Goal: Task Accomplishment & Management: Manage account settings

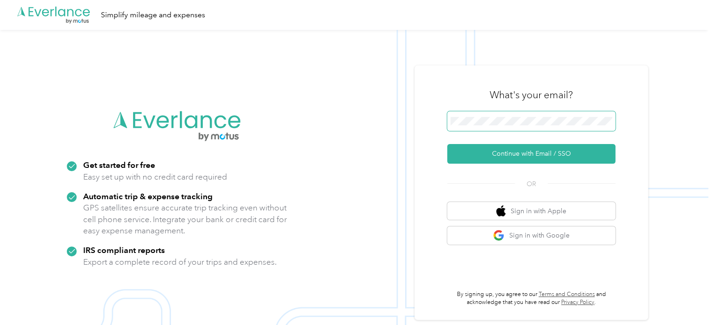
click at [562, 115] on span at bounding box center [531, 121] width 168 height 20
click at [565, 126] on span at bounding box center [531, 121] width 168 height 20
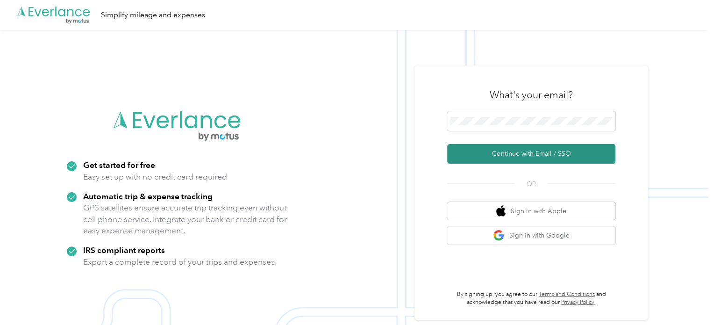
click at [542, 158] on button "Continue with Email / SSO" at bounding box center [531, 154] width 168 height 20
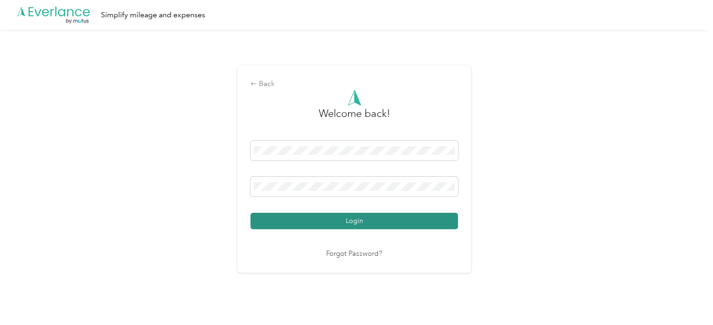
click at [375, 226] on button "Login" at bounding box center [355, 221] width 208 height 16
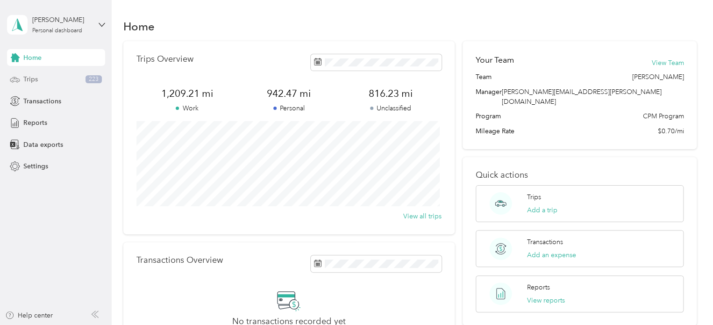
click at [65, 82] on div "Trips 223" at bounding box center [56, 79] width 98 height 17
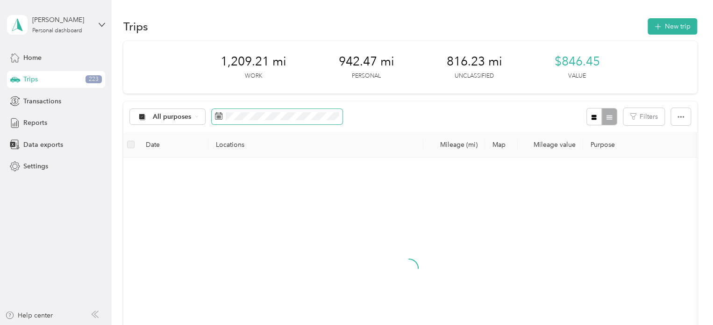
click at [216, 115] on icon at bounding box center [218, 115] width 7 height 7
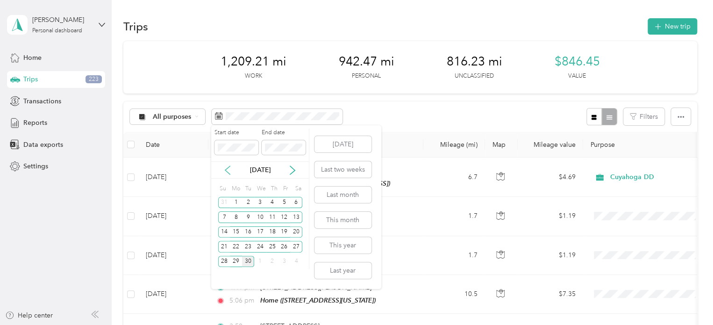
click at [226, 169] on icon at bounding box center [227, 170] width 5 height 8
click at [286, 203] on div "1" at bounding box center [284, 203] width 12 height 12
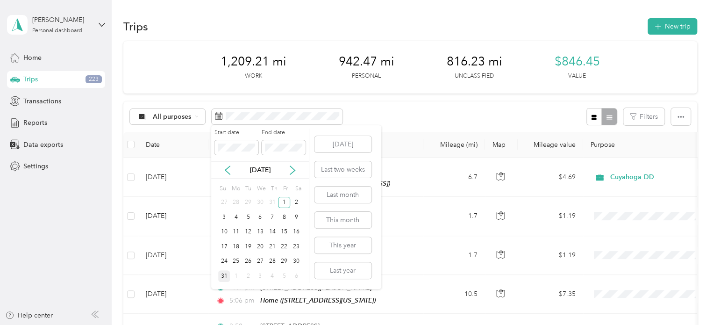
click at [223, 273] on div "31" at bounding box center [224, 276] width 12 height 12
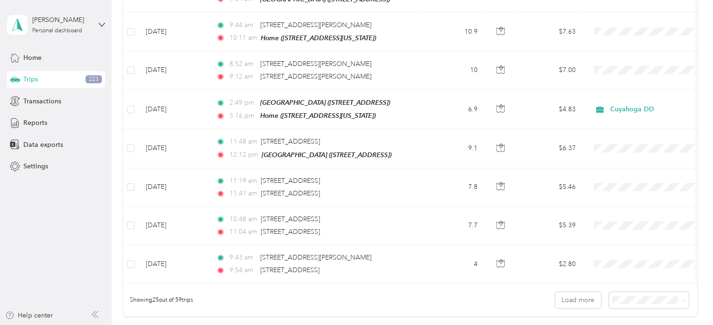
scroll to position [960, 0]
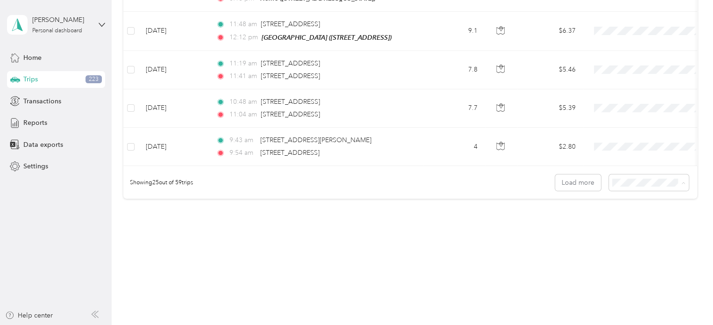
click at [639, 227] on span "100 per load" at bounding box center [632, 229] width 38 height 8
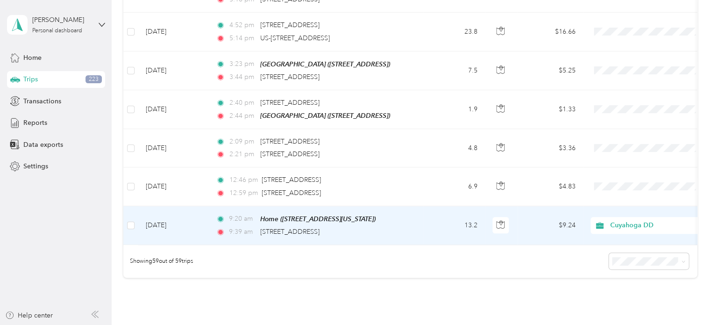
scroll to position [2124, 0]
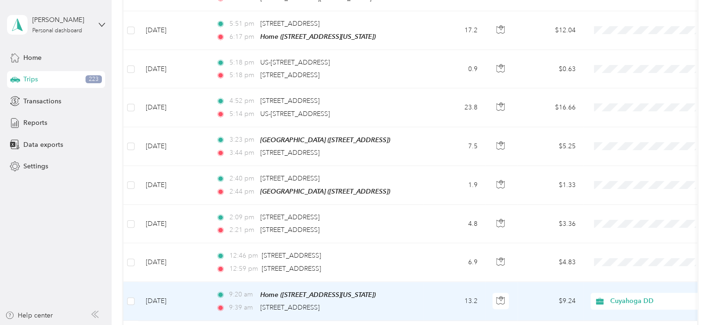
click at [621, 296] on span "Cuyahoga DD" at bounding box center [653, 301] width 86 height 10
click at [646, 308] on span "Personal" at bounding box center [657, 311] width 86 height 10
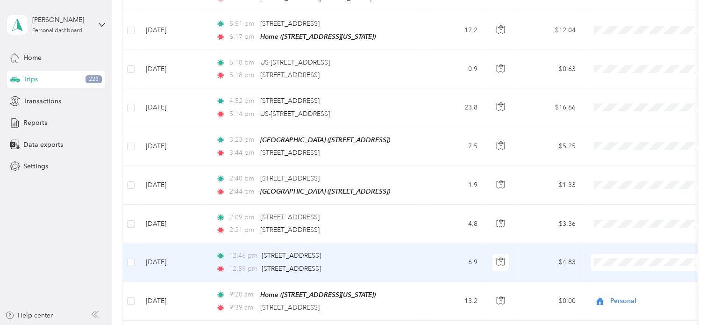
click at [448, 243] on td "6.9" at bounding box center [455, 262] width 62 height 38
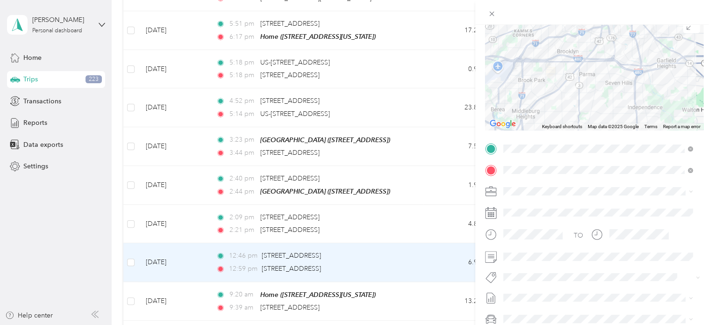
scroll to position [93, 0]
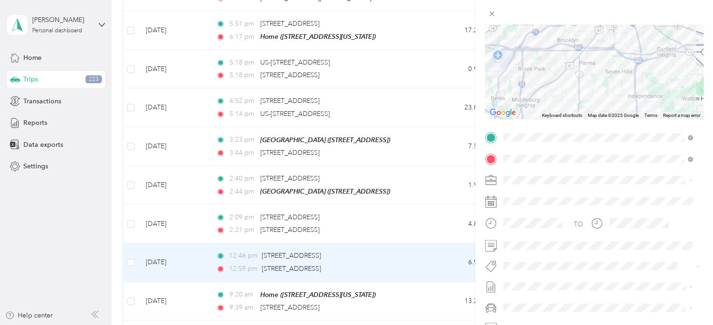
click at [546, 196] on span "Cuyahoga DD" at bounding box center [528, 197] width 43 height 8
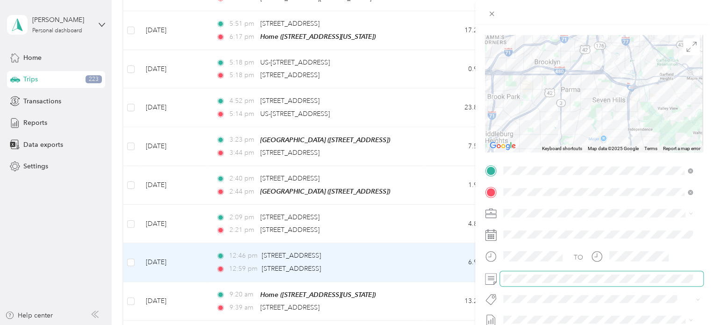
scroll to position [0, 0]
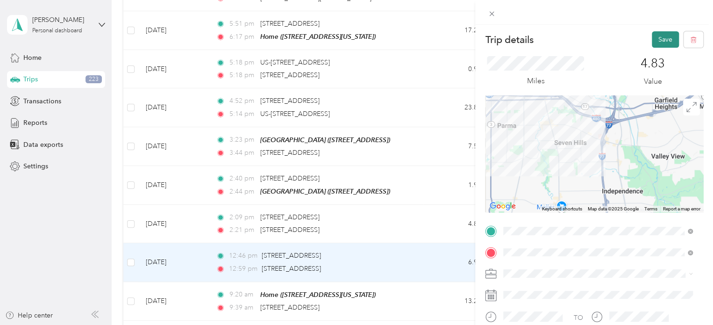
click at [658, 34] on button "Save" at bounding box center [665, 39] width 27 height 16
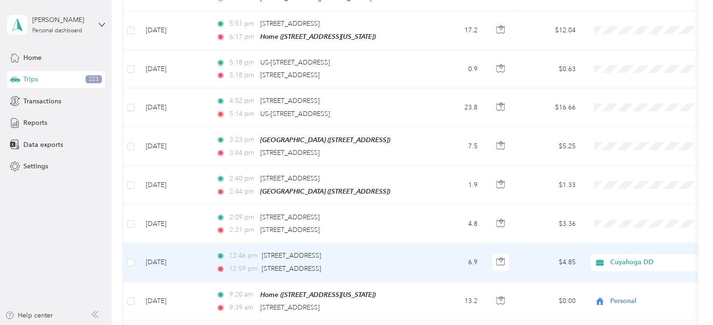
click at [442, 243] on td "6.9" at bounding box center [455, 262] width 62 height 38
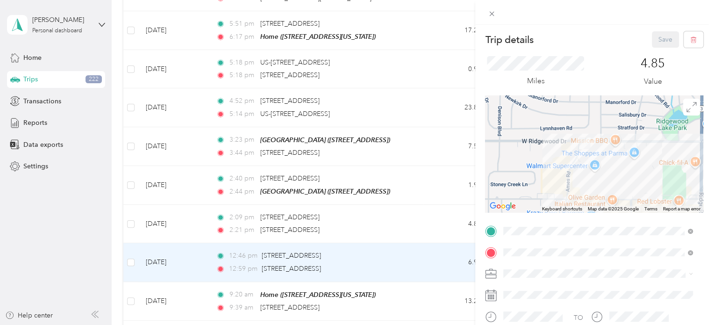
drag, startPoint x: 604, startPoint y: 157, endPoint x: 561, endPoint y: 158, distance: 43.5
click at [561, 158] on div at bounding box center [594, 153] width 218 height 117
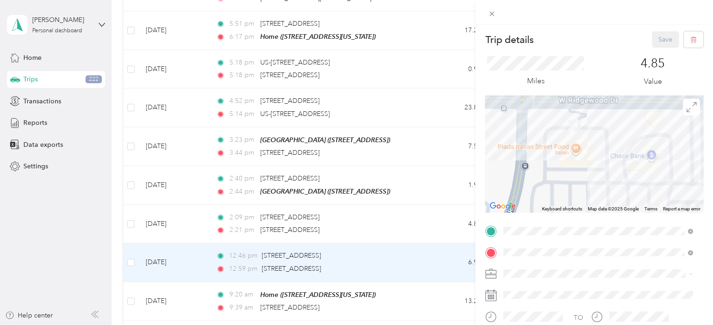
drag, startPoint x: 550, startPoint y: 128, endPoint x: 582, endPoint y: 160, distance: 45.0
click at [582, 160] on div at bounding box center [594, 153] width 218 height 117
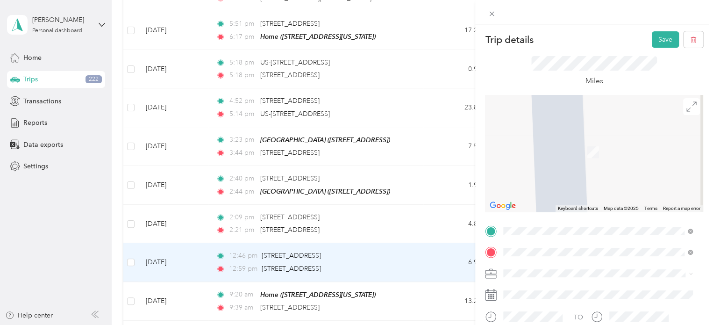
click at [577, 145] on div "[STREET_ADDRESS][US_STATE]" at bounding box center [598, 138] width 183 height 13
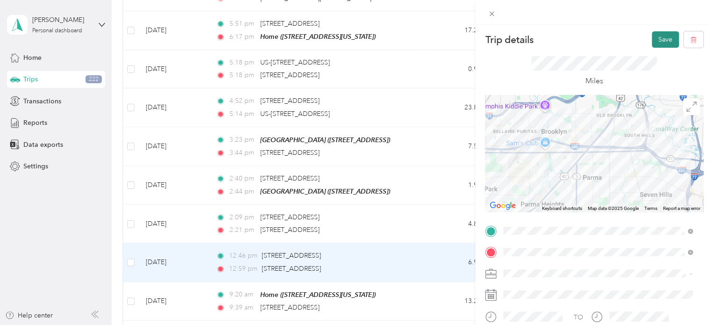
click at [664, 40] on button "Save" at bounding box center [665, 39] width 27 height 16
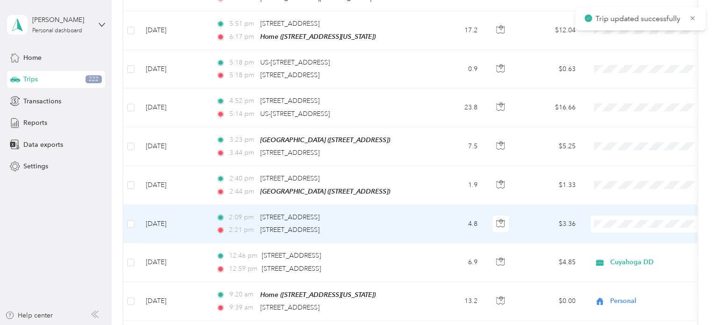
click at [409, 225] on div "2:21 pm [STREET_ADDRESS]" at bounding box center [314, 230] width 196 height 10
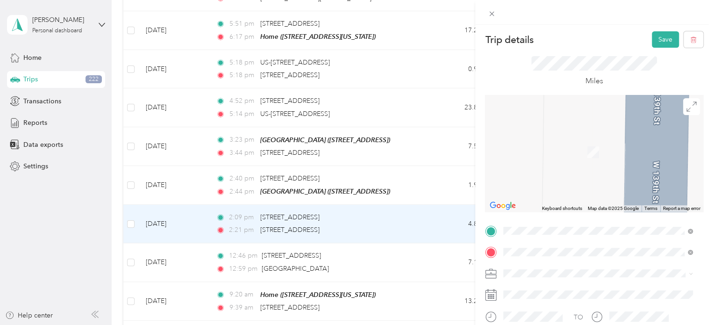
click at [615, 120] on span "[STREET_ADDRESS][US_STATE]" at bounding box center [567, 117] width 93 height 8
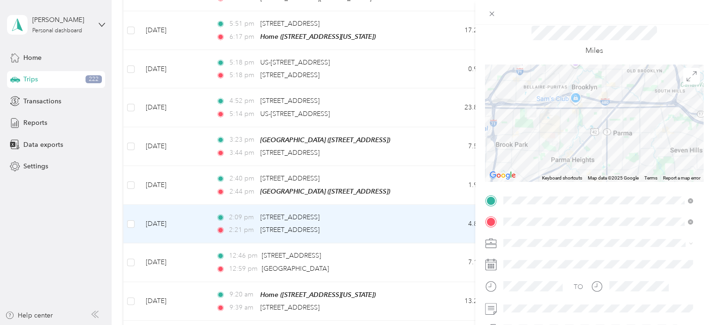
scroll to position [47, 0]
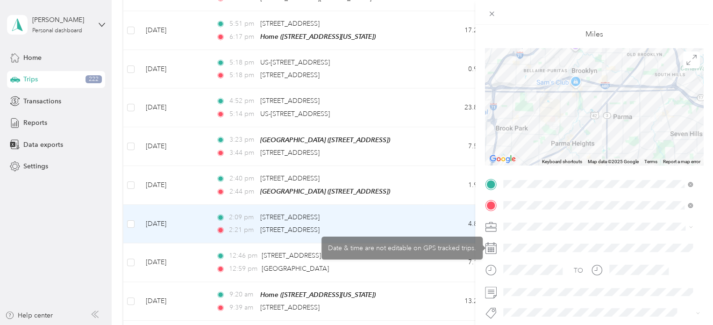
click at [510, 221] on span at bounding box center [601, 226] width 203 height 15
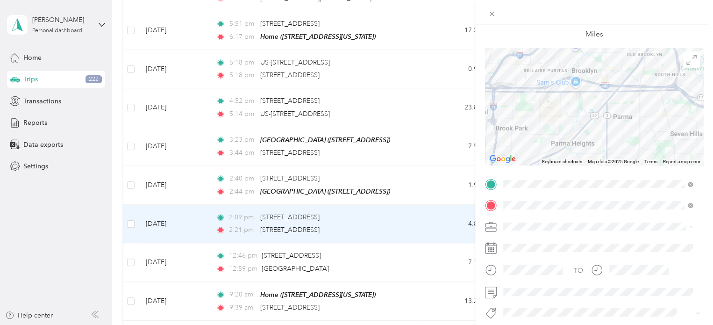
click at [542, 245] on li "Cuyahoga DD" at bounding box center [598, 243] width 196 height 16
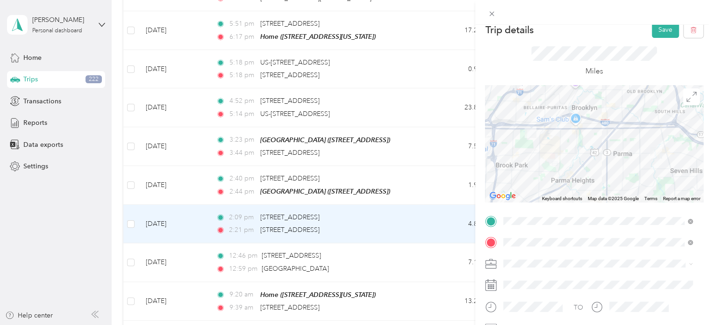
scroll to position [0, 0]
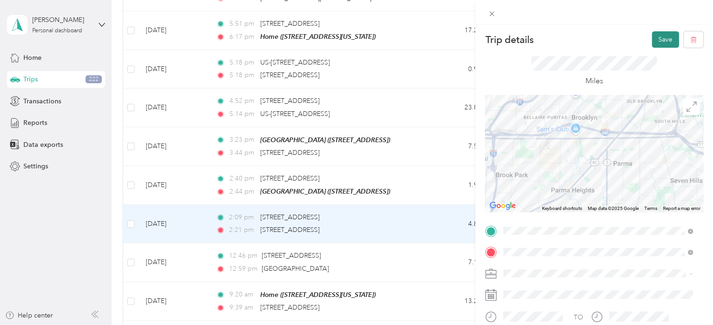
click at [653, 42] on button "Save" at bounding box center [665, 39] width 27 height 16
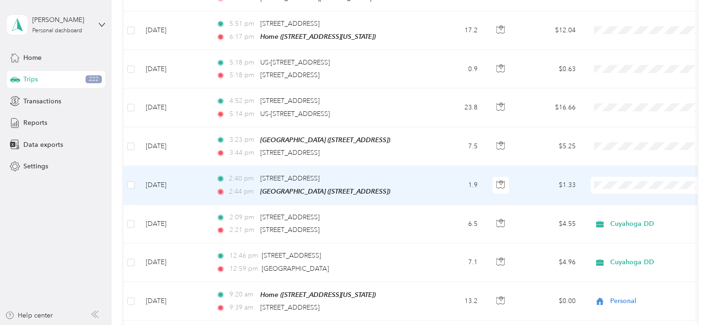
click at [621, 181] on li "Cuyahoga DD" at bounding box center [649, 178] width 116 height 16
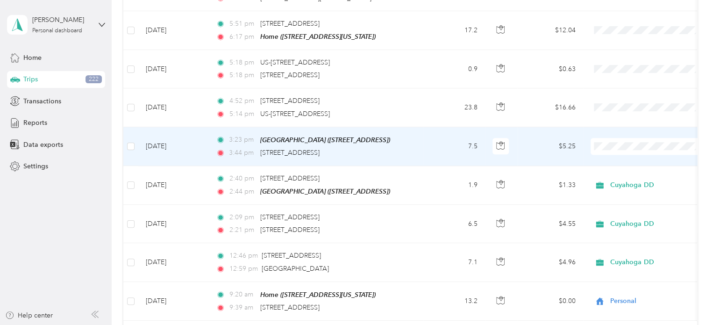
click at [609, 140] on span "Cuyahoga DD" at bounding box center [648, 141] width 103 height 10
click at [441, 127] on td "7.5" at bounding box center [455, 146] width 62 height 39
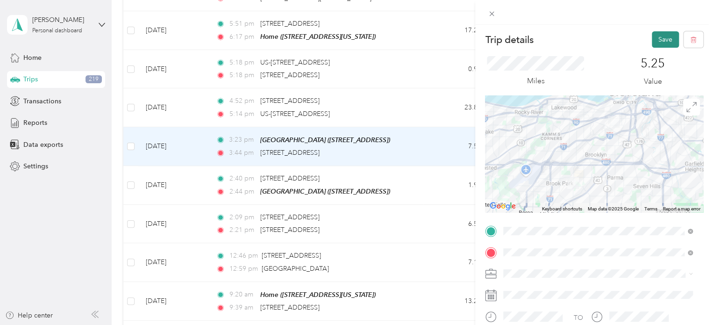
click at [656, 40] on button "Save" at bounding box center [665, 39] width 27 height 16
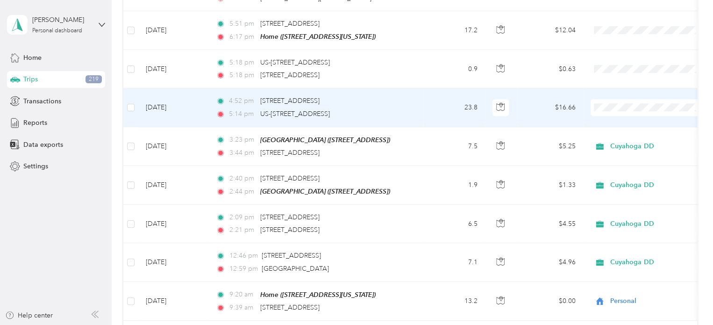
click at [636, 120] on li "Personal" at bounding box center [649, 119] width 116 height 16
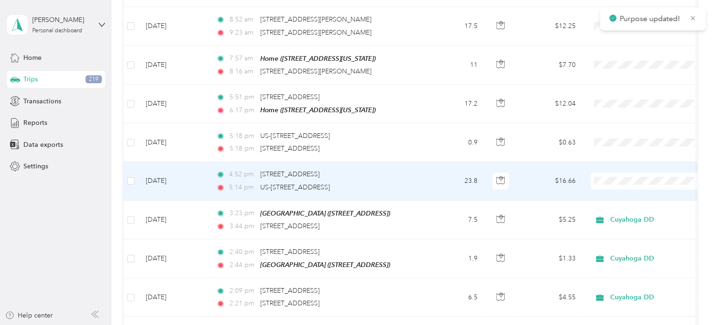
scroll to position [2031, 0]
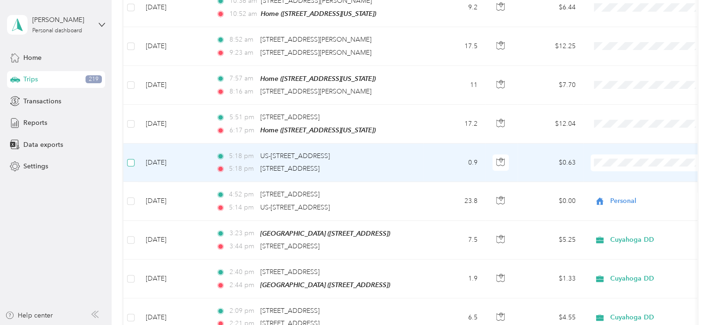
click at [130, 158] on label at bounding box center [130, 163] width 7 height 10
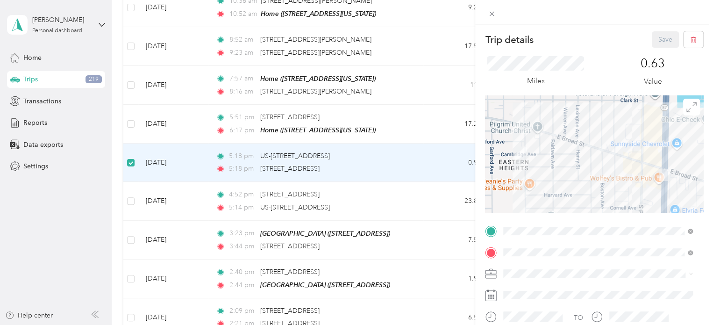
click at [130, 102] on div "Trip details Save This trip cannot be edited because it is either under review,…" at bounding box center [356, 162] width 713 height 325
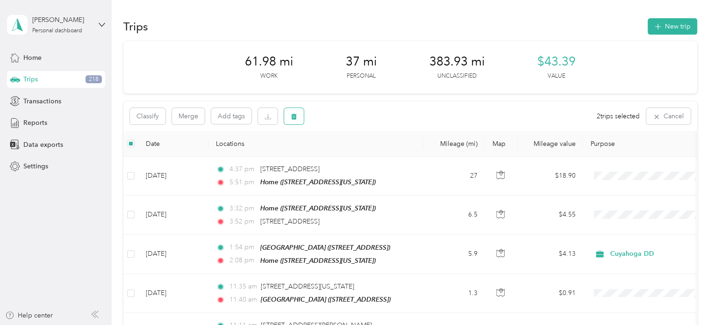
click at [297, 115] on button "button" at bounding box center [294, 116] width 20 height 16
click at [359, 150] on button "Yes" at bounding box center [363, 155] width 18 height 15
click at [296, 117] on icon "button" at bounding box center [294, 117] width 6 height 6
click at [360, 156] on button "Yes" at bounding box center [363, 155] width 18 height 15
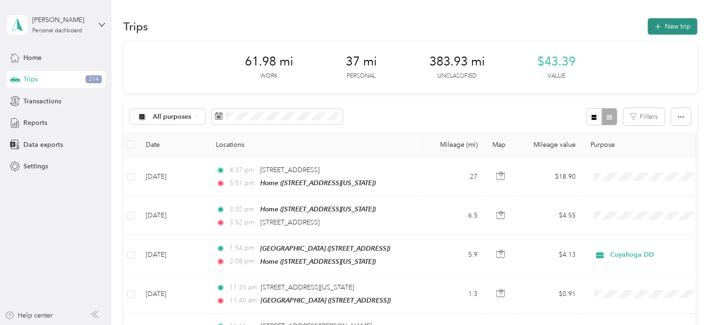
click at [677, 32] on button "New trip" at bounding box center [673, 26] width 50 height 16
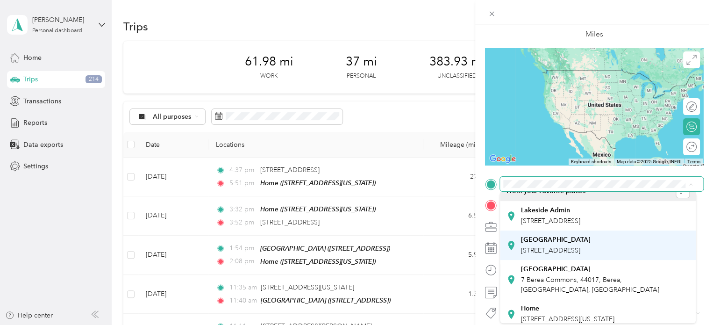
scroll to position [16, 0]
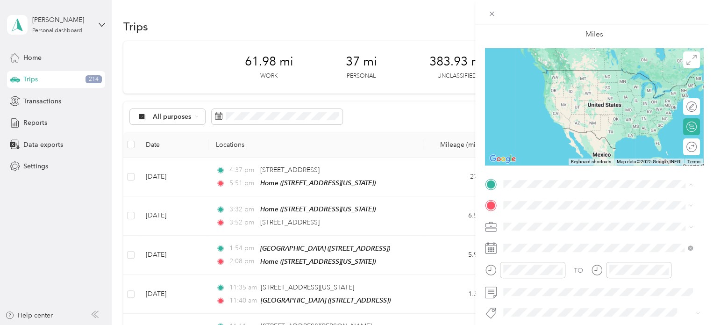
click at [544, 306] on div "Home [STREET_ADDRESS][US_STATE]" at bounding box center [567, 309] width 93 height 20
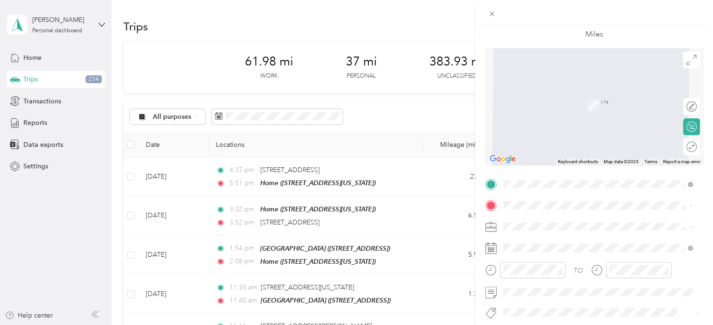
click at [568, 95] on span "[STREET_ADDRESS][PERSON_NAME][US_STATE]" at bounding box center [593, 90] width 145 height 8
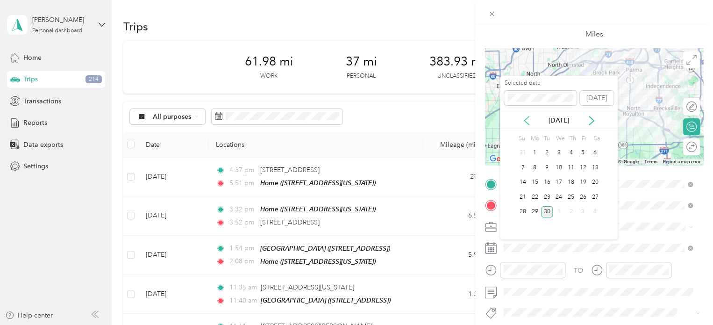
click at [527, 122] on icon at bounding box center [526, 120] width 9 height 9
click at [548, 166] on div "5" at bounding box center [547, 168] width 12 height 12
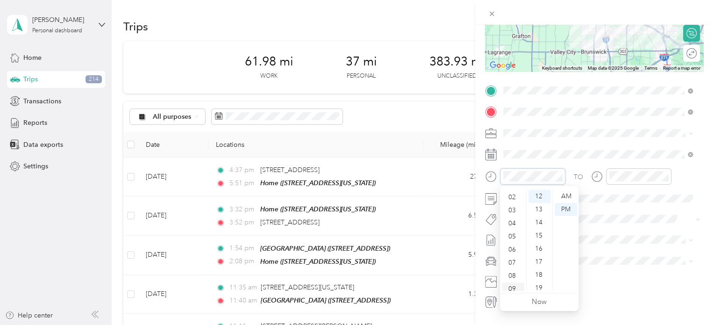
scroll to position [47, 0]
click at [515, 268] on div "09" at bounding box center [513, 267] width 22 height 13
click at [539, 203] on div "09" at bounding box center [540, 203] width 22 height 13
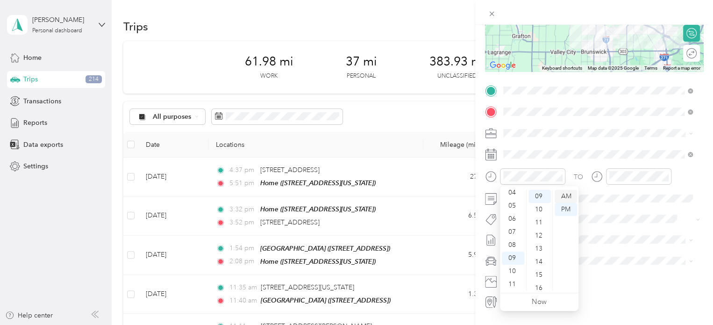
click at [560, 194] on div "AM" at bounding box center [566, 196] width 22 height 13
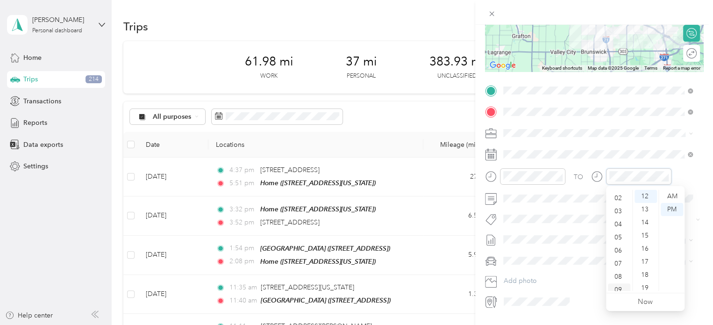
scroll to position [47, 0]
click at [622, 269] on div "09" at bounding box center [619, 267] width 22 height 13
click at [646, 244] on div "30" at bounding box center [646, 244] width 22 height 13
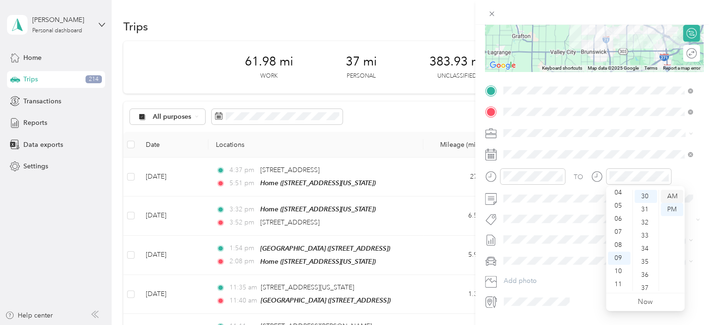
click at [670, 192] on div "AM" at bounding box center [672, 196] width 22 height 13
click at [533, 203] on span at bounding box center [601, 198] width 203 height 15
click at [560, 166] on div "Personal" at bounding box center [598, 165] width 183 height 10
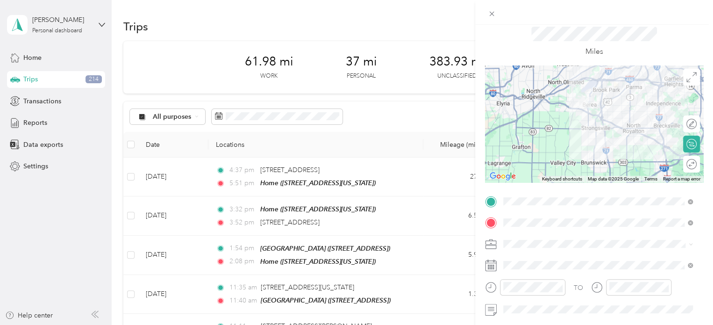
scroll to position [0, 0]
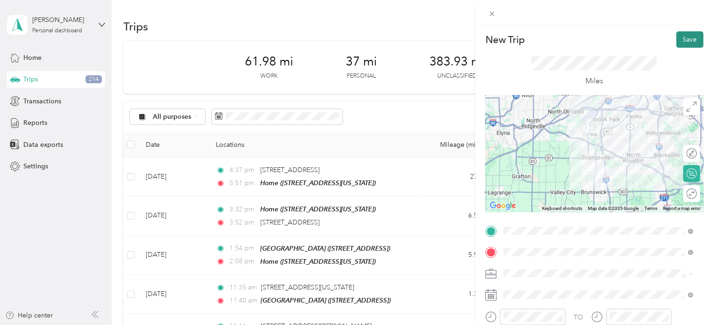
click at [682, 44] on button "Save" at bounding box center [689, 39] width 27 height 16
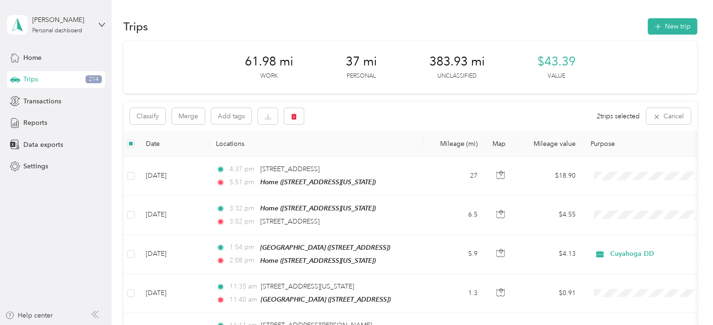
click at [310, 123] on div "Classify Merge Add tags 2 trips selected Cancel" at bounding box center [410, 115] width 574 height 29
click at [297, 115] on button "button" at bounding box center [294, 116] width 20 height 16
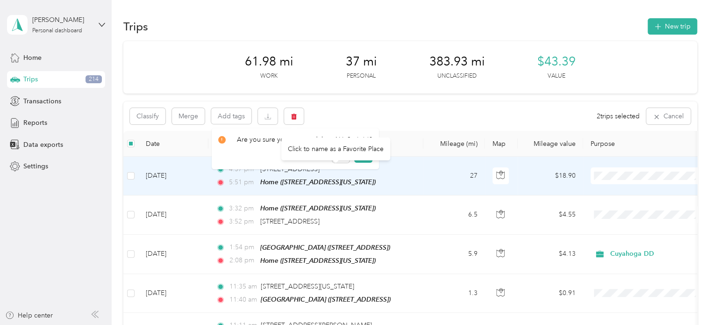
click at [362, 152] on div "Click to name as a Favorite Place" at bounding box center [335, 148] width 109 height 23
click at [353, 153] on div "Click to name as a Favorite Place" at bounding box center [335, 144] width 109 height 23
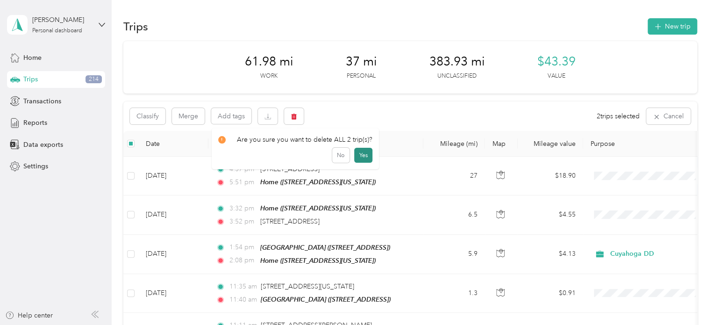
click at [360, 157] on button "Yes" at bounding box center [363, 155] width 18 height 15
click at [297, 118] on icon "button" at bounding box center [294, 116] width 7 height 7
click at [360, 156] on button "Yes" at bounding box center [363, 155] width 18 height 15
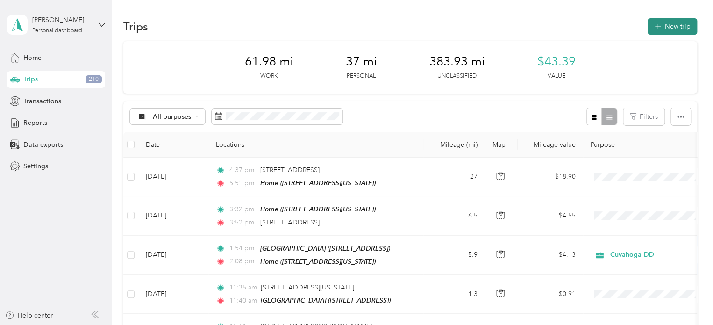
click at [681, 27] on button "New trip" at bounding box center [673, 26] width 50 height 16
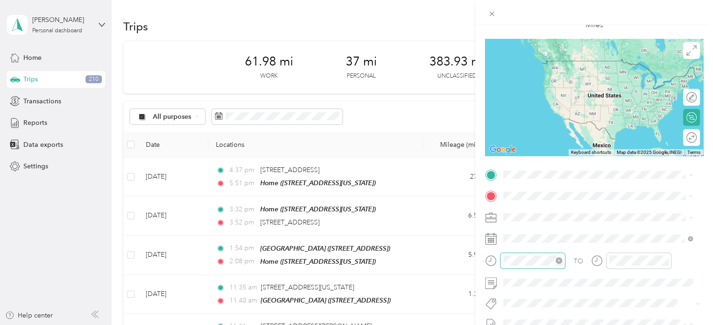
scroll to position [93, 0]
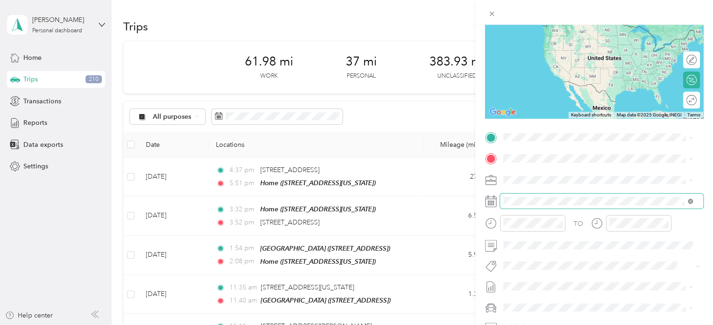
click at [690, 201] on icon at bounding box center [690, 201] width 5 height 5
click at [577, 206] on span at bounding box center [601, 201] width 203 height 15
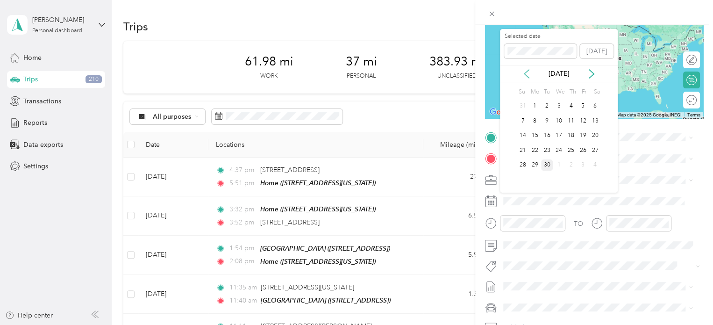
click at [528, 71] on icon at bounding box center [526, 73] width 9 height 9
click at [570, 118] on div "7" at bounding box center [571, 121] width 12 height 12
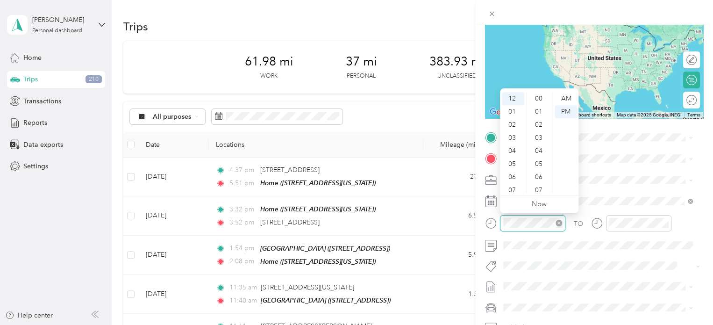
scroll to position [196, 0]
click at [512, 168] on div "09" at bounding box center [513, 169] width 22 height 13
click at [540, 99] on div "15" at bounding box center [540, 98] width 22 height 13
click at [568, 99] on div "AM" at bounding box center [566, 98] width 22 height 13
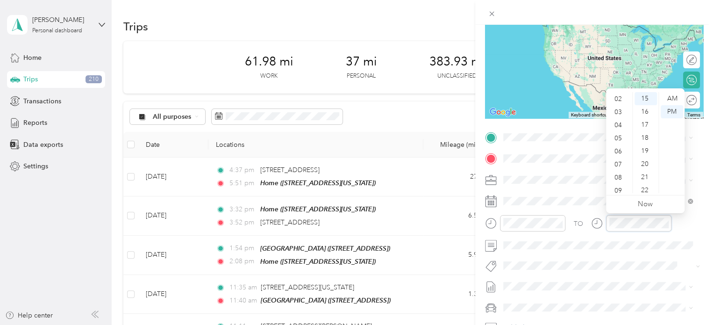
scroll to position [47, 0]
click at [621, 167] on div "09" at bounding box center [619, 169] width 22 height 13
click at [645, 176] on div "21" at bounding box center [646, 177] width 22 height 13
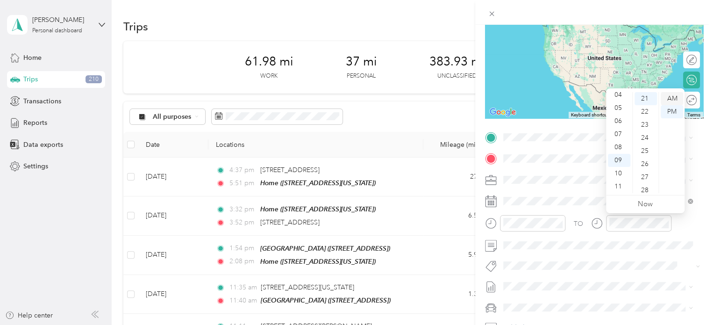
click at [675, 93] on div "AM" at bounding box center [672, 98] width 22 height 13
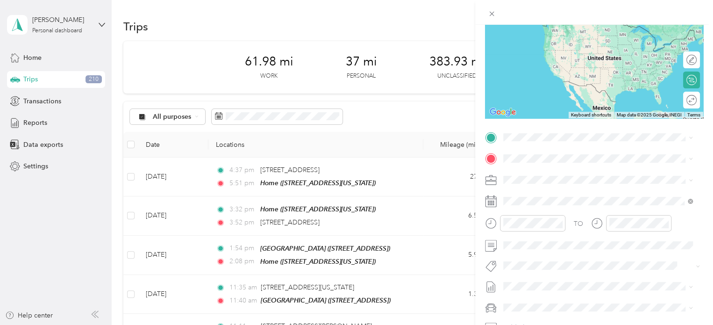
click at [555, 271] on div "Home" at bounding box center [567, 271] width 93 height 8
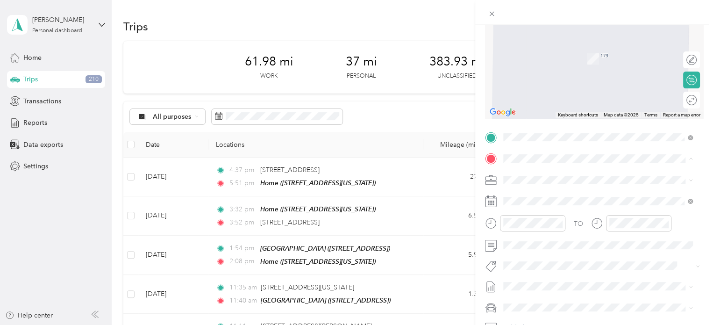
click at [587, 259] on div "[GEOGRAPHIC_DATA]" at bounding box center [605, 254] width 169 height 8
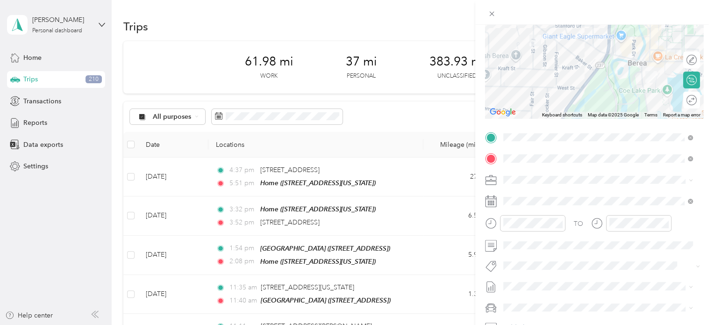
click at [610, 184] on span at bounding box center [601, 179] width 203 height 15
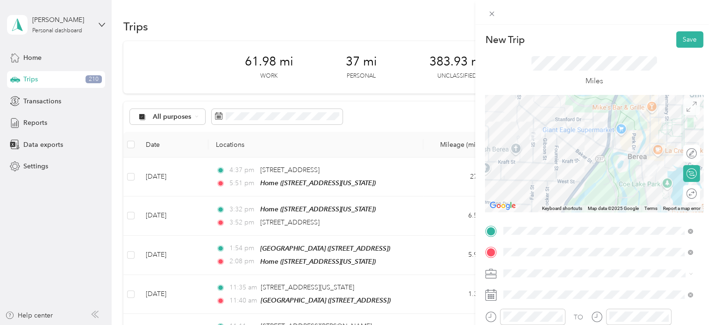
scroll to position [0, 0]
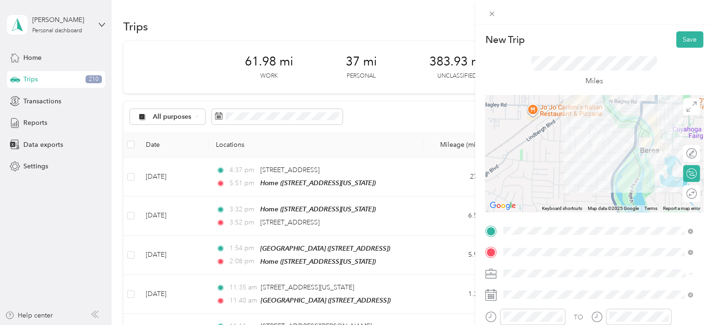
click at [545, 306] on div "Personal" at bounding box center [598, 306] width 183 height 10
click at [687, 41] on button "Save" at bounding box center [689, 39] width 27 height 16
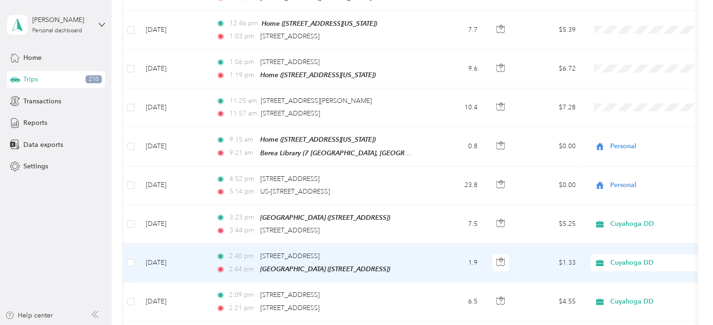
scroll to position [1683, 0]
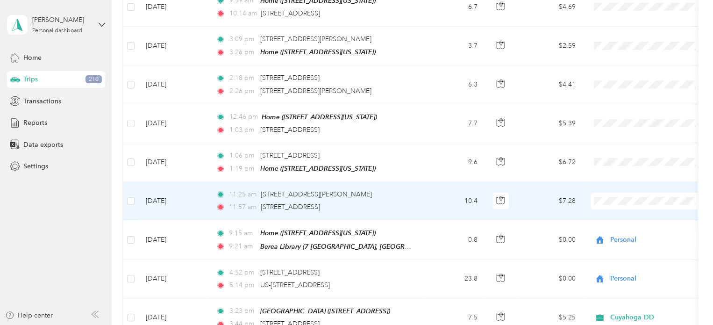
click at [434, 182] on td "10.4" at bounding box center [455, 201] width 62 height 38
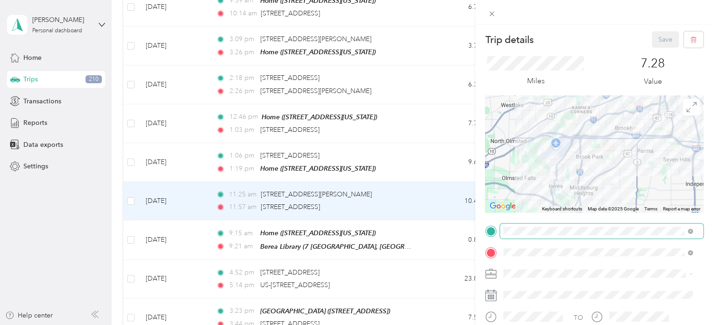
click at [651, 235] on span at bounding box center [601, 230] width 203 height 15
click at [578, 157] on span "7 Berea Commons, 44017, Berea, [GEOGRAPHIC_DATA], [GEOGRAPHIC_DATA]" at bounding box center [590, 166] width 138 height 18
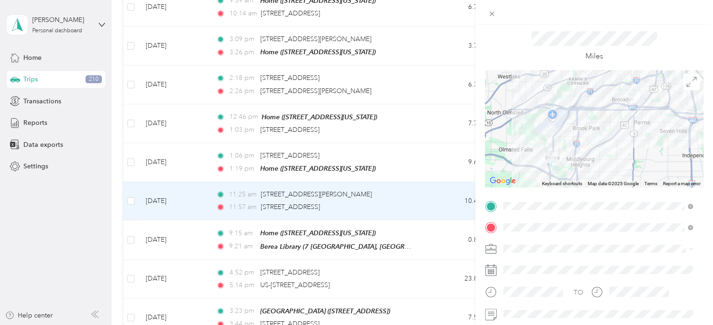
scroll to position [47, 0]
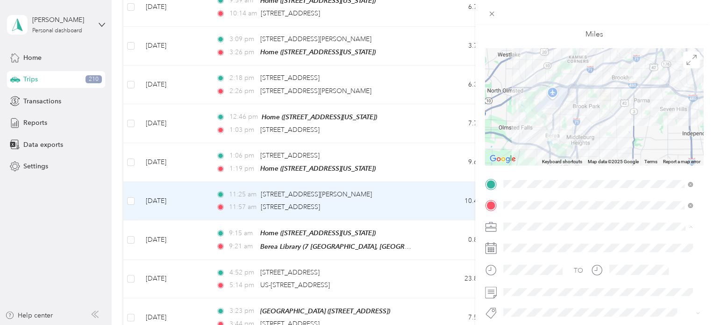
click at [541, 240] on span "Cuyahoga DD" at bounding box center [528, 243] width 43 height 8
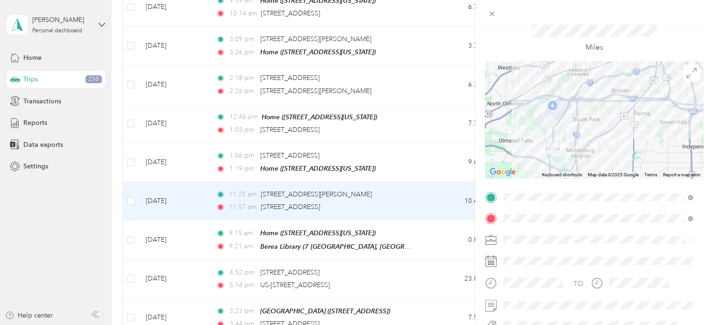
scroll to position [0, 0]
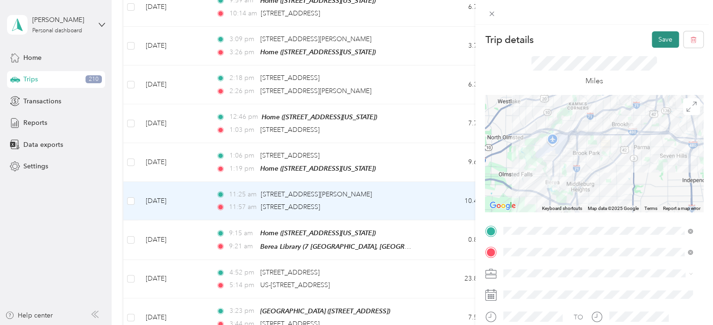
click at [657, 46] on button "Save" at bounding box center [665, 39] width 27 height 16
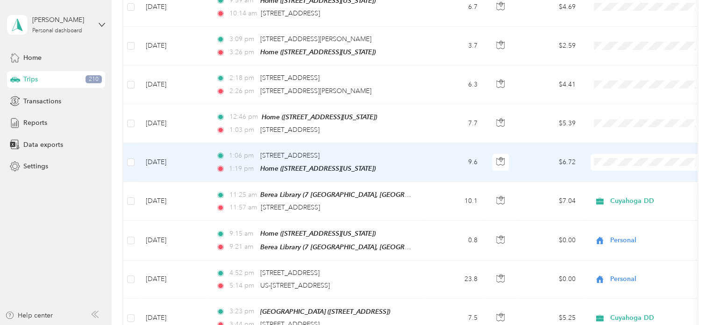
click at [416, 147] on td "1:06 pm [STREET_ADDRESS] 1:19 pm Home ([STREET_ADDRESS][US_STATE])" at bounding box center [315, 162] width 215 height 39
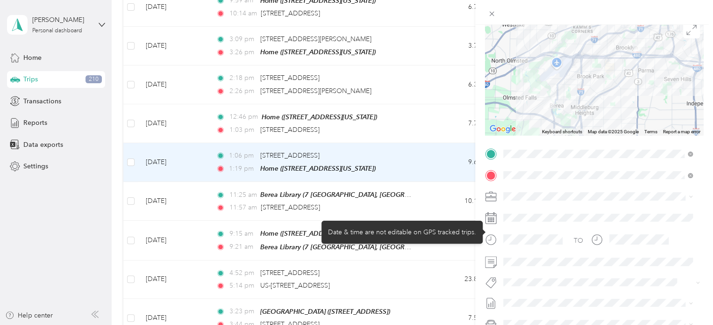
scroll to position [93, 0]
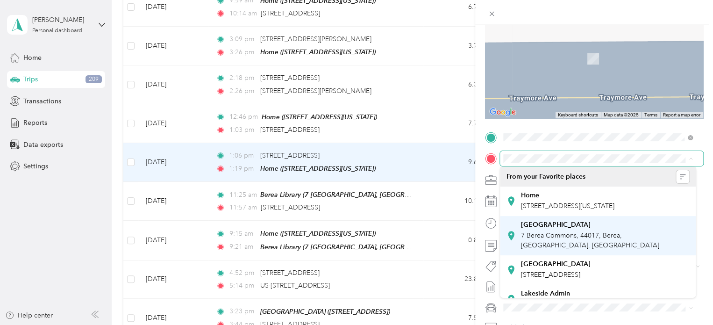
click at [574, 233] on span "7 Berea Commons, 44017, Berea, [GEOGRAPHIC_DATA], [GEOGRAPHIC_DATA]" at bounding box center [590, 240] width 138 height 18
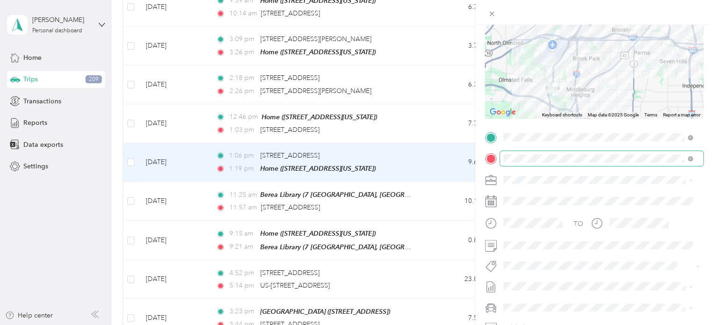
click at [539, 197] on span "Cuyahoga DD" at bounding box center [528, 196] width 43 height 8
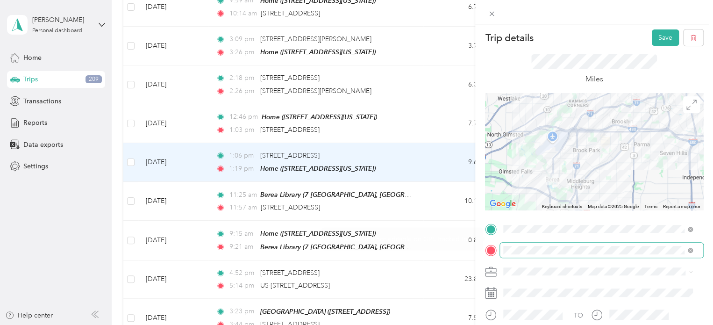
scroll to position [0, 0]
click at [653, 40] on button "Save" at bounding box center [665, 39] width 27 height 16
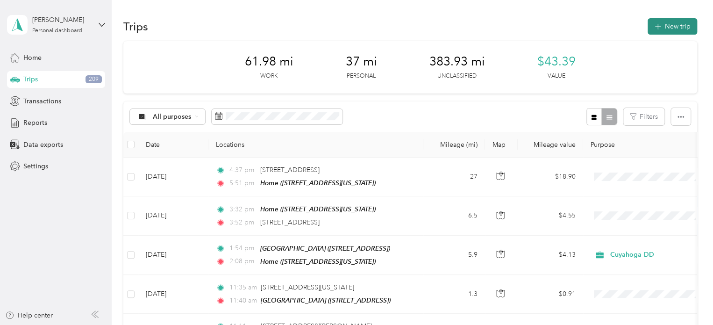
click at [675, 26] on button "New trip" at bounding box center [673, 26] width 50 height 16
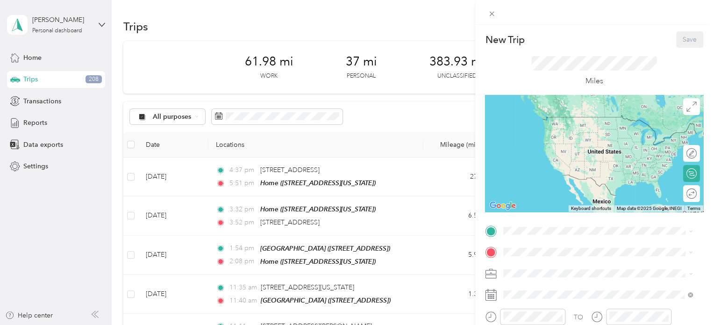
scroll to position [93, 0]
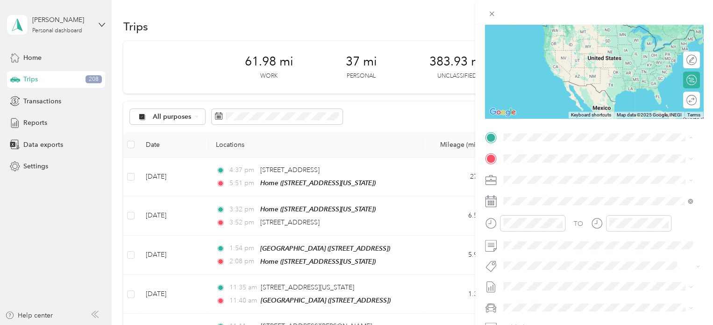
click at [539, 244] on div "[GEOGRAPHIC_DATA] [STREET_ADDRESS]" at bounding box center [605, 243] width 169 height 29
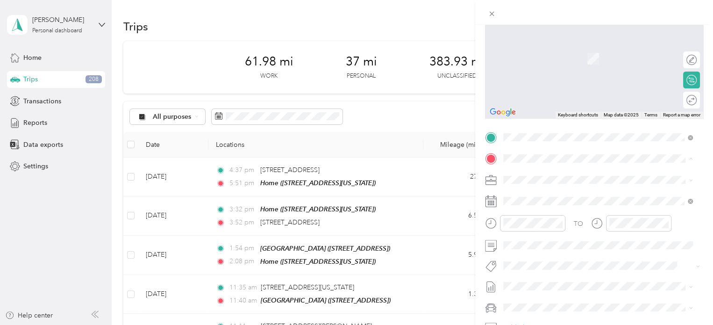
click at [541, 286] on li "Home [STREET_ADDRESS][US_STATE]" at bounding box center [598, 299] width 196 height 29
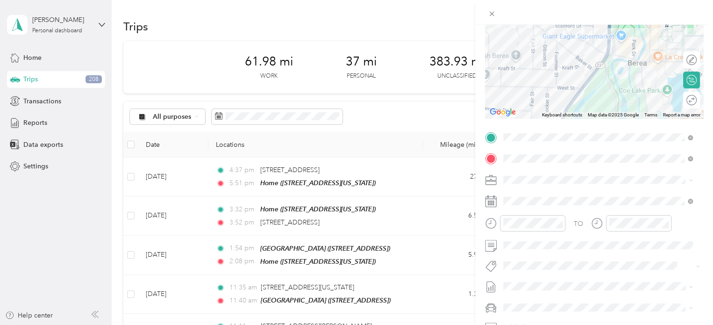
click at [529, 209] on span "Personal" at bounding box center [519, 212] width 25 height 8
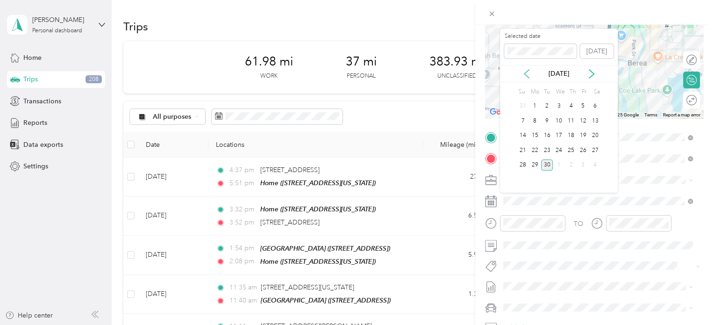
click at [526, 75] on icon at bounding box center [526, 74] width 5 height 8
click at [571, 123] on div "7" at bounding box center [571, 121] width 12 height 12
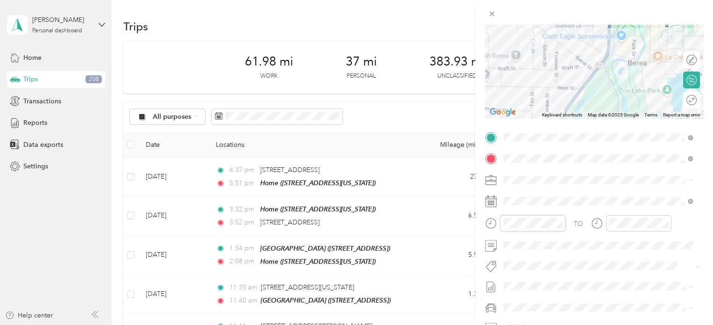
click at [477, 222] on form "New Trip Save This trip cannot be edited because it is either under review, app…" at bounding box center [594, 147] width 238 height 418
click at [516, 134] on div "03" at bounding box center [513, 137] width 22 height 13
click at [541, 162] on div "11" at bounding box center [540, 160] width 22 height 13
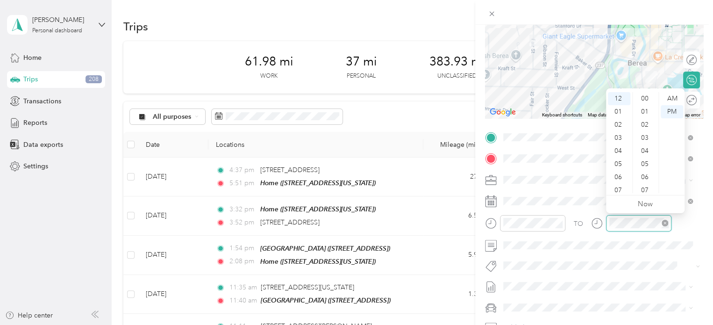
scroll to position [223, 0]
click at [618, 136] on div "03" at bounding box center [619, 137] width 22 height 13
click at [648, 164] on div "22" at bounding box center [646, 164] width 22 height 13
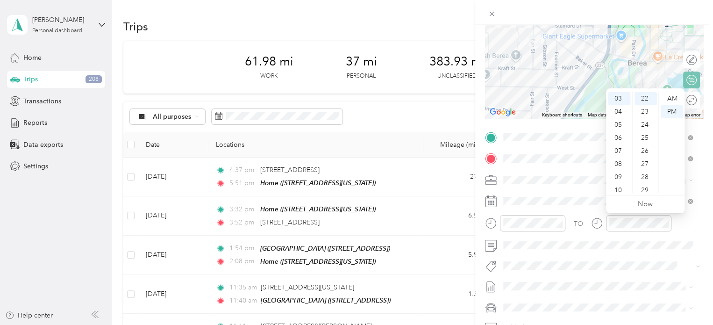
click at [673, 12] on div at bounding box center [594, 12] width 238 height 25
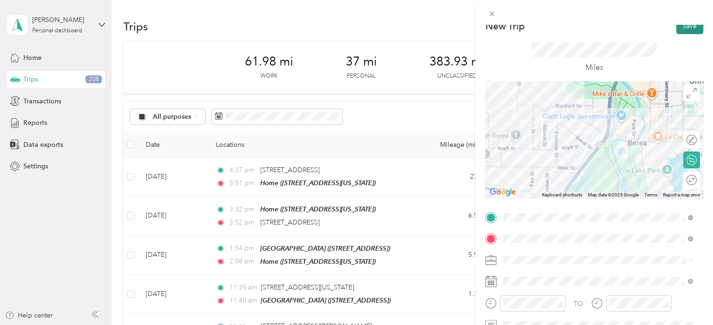
scroll to position [0, 0]
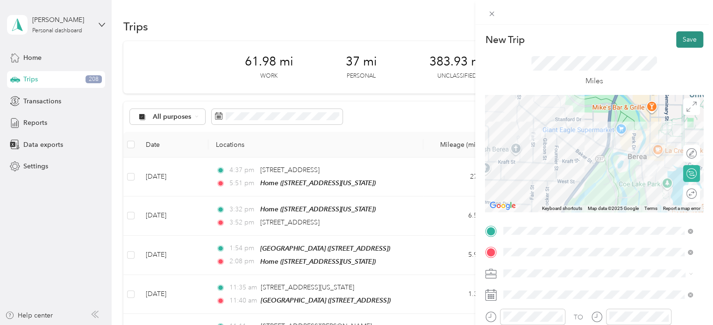
click at [684, 39] on button "Save" at bounding box center [689, 39] width 27 height 16
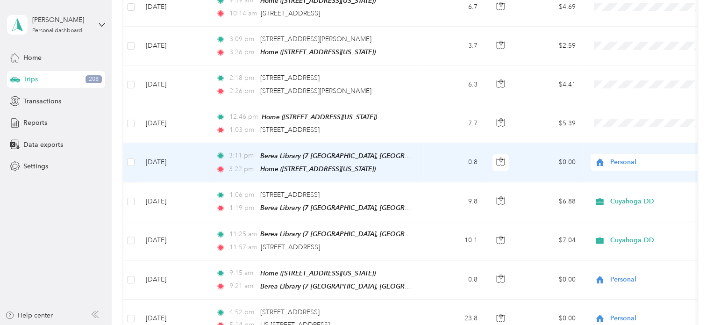
scroll to position [1636, 0]
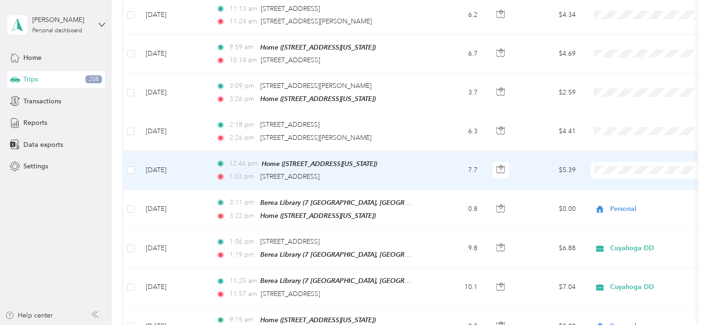
click at [429, 151] on td "7.7" at bounding box center [455, 170] width 62 height 39
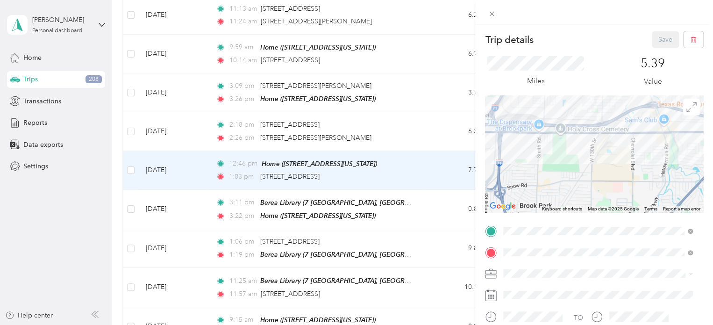
drag, startPoint x: 595, startPoint y: 124, endPoint x: 583, endPoint y: 164, distance: 40.8
click at [591, 189] on div at bounding box center [594, 153] width 218 height 117
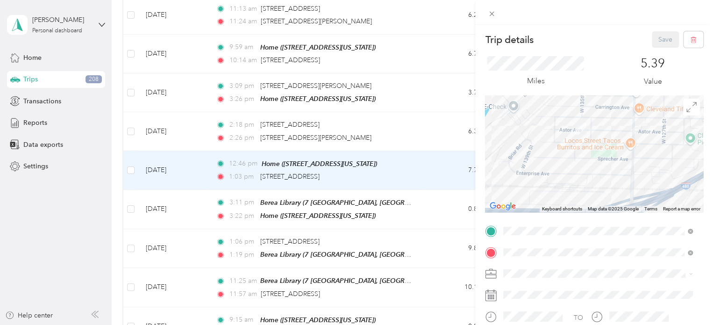
drag, startPoint x: 600, startPoint y: 119, endPoint x: 590, endPoint y: 158, distance: 40.6
click at [590, 158] on div at bounding box center [594, 153] width 218 height 117
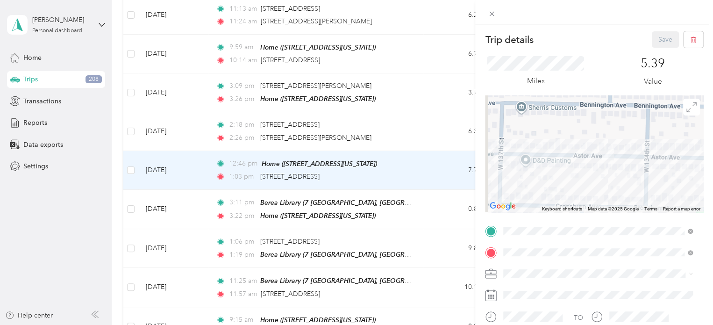
drag, startPoint x: 557, startPoint y: 158, endPoint x: 616, endPoint y: 175, distance: 61.3
click at [616, 175] on div at bounding box center [594, 153] width 218 height 117
drag, startPoint x: 604, startPoint y: 168, endPoint x: 589, endPoint y: 168, distance: 15.4
click at [589, 168] on div at bounding box center [594, 153] width 218 height 117
click at [411, 118] on div "Trip details Save This trip cannot be edited because it is either under review,…" at bounding box center [356, 162] width 713 height 325
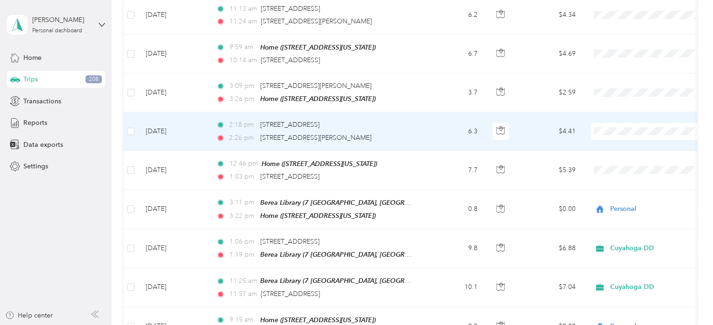
click at [407, 133] on div "2:26 pm [STREET_ADDRESS][PERSON_NAME]" at bounding box center [314, 138] width 196 height 10
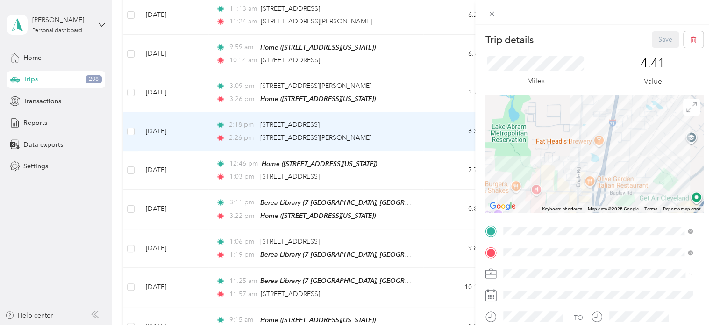
drag, startPoint x: 554, startPoint y: 160, endPoint x: 559, endPoint y: 171, distance: 11.1
click at [574, 144] on div at bounding box center [594, 153] width 218 height 117
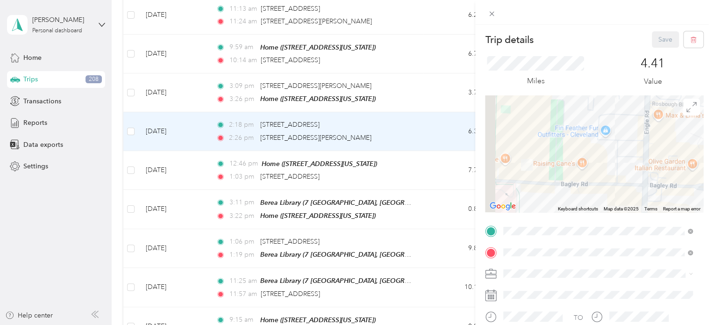
drag, startPoint x: 570, startPoint y: 164, endPoint x: 597, endPoint y: 168, distance: 28.0
click at [596, 167] on div at bounding box center [594, 153] width 218 height 117
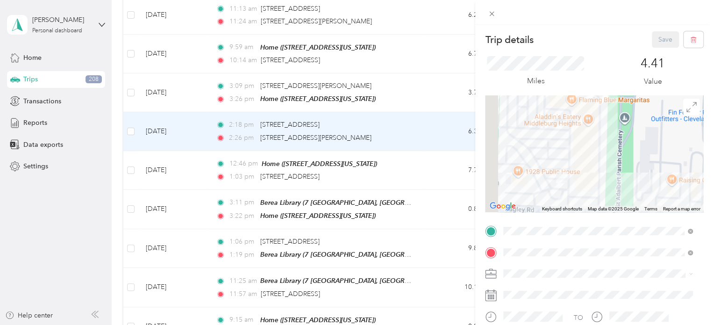
drag, startPoint x: 546, startPoint y: 161, endPoint x: 578, endPoint y: 166, distance: 31.8
click at [578, 166] on div at bounding box center [594, 153] width 218 height 117
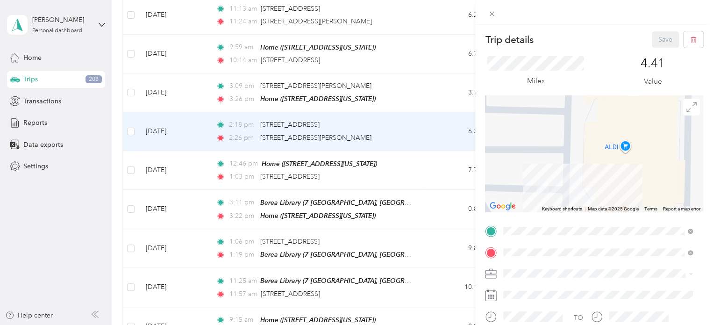
drag, startPoint x: 593, startPoint y: 173, endPoint x: 620, endPoint y: 159, distance: 30.5
click at [620, 159] on div at bounding box center [594, 153] width 218 height 117
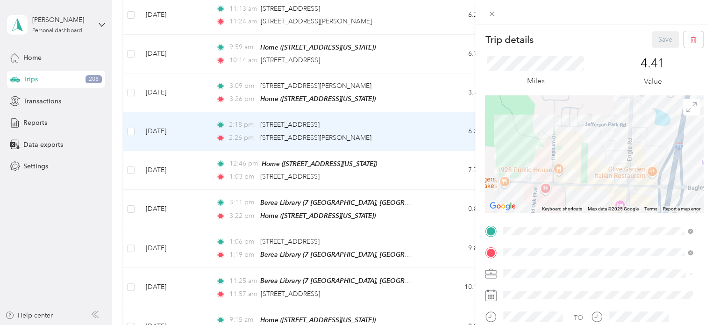
click at [130, 151] on div "Trip details Save This trip cannot be edited because it is either under review,…" at bounding box center [356, 162] width 713 height 325
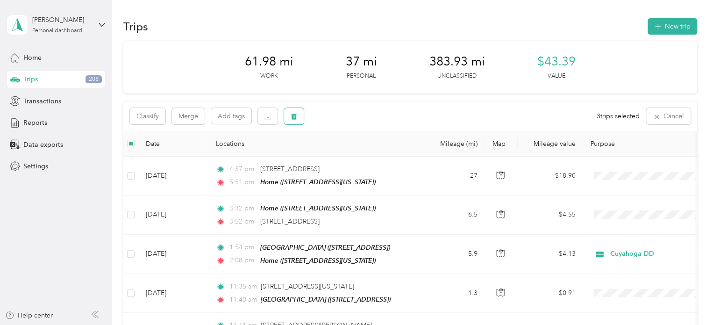
click at [300, 115] on button "button" at bounding box center [294, 116] width 20 height 16
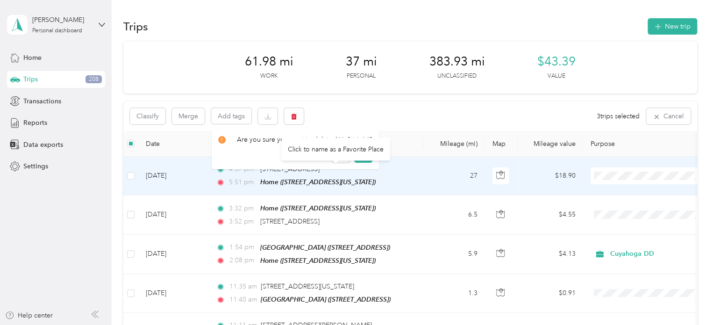
click at [357, 153] on div "Click to name as a Favorite Place" at bounding box center [335, 148] width 109 height 23
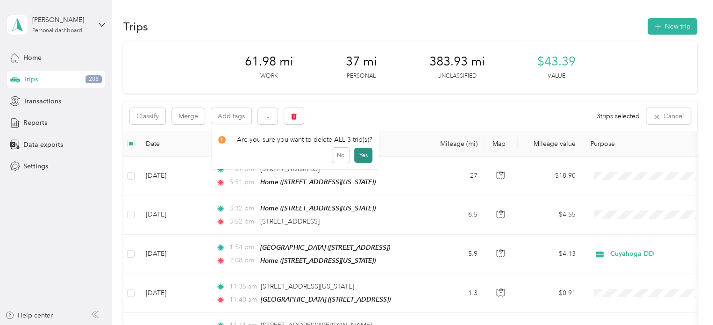
click at [361, 160] on button "Yes" at bounding box center [363, 155] width 18 height 15
click at [297, 113] on span "button" at bounding box center [294, 116] width 7 height 8
click at [359, 149] on button "Yes" at bounding box center [363, 155] width 18 height 15
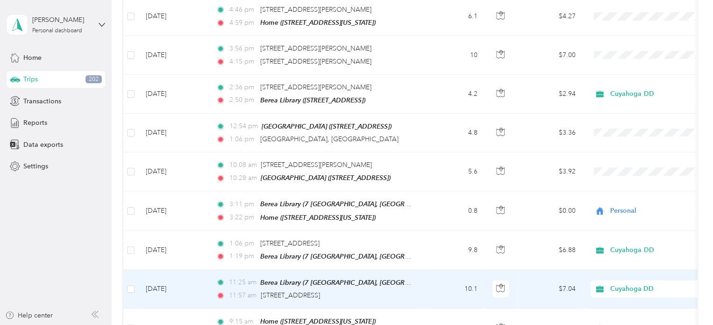
scroll to position [1356, 0]
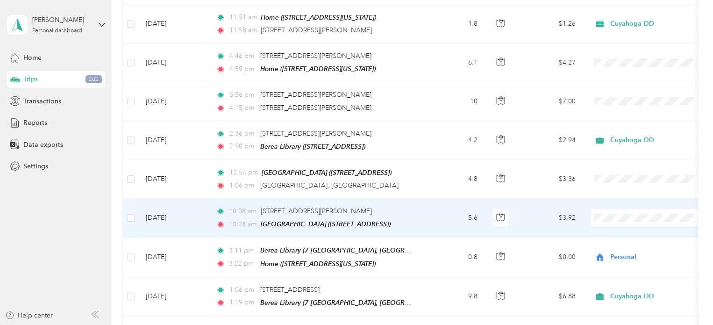
click at [627, 235] on span "Personal" at bounding box center [657, 235] width 86 height 10
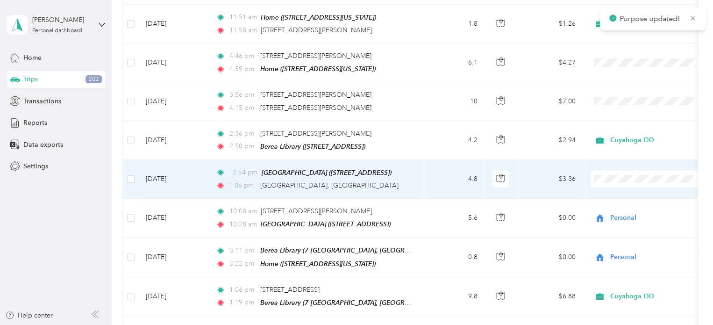
click at [628, 182] on li "Cuyahoga DD" at bounding box center [649, 178] width 116 height 16
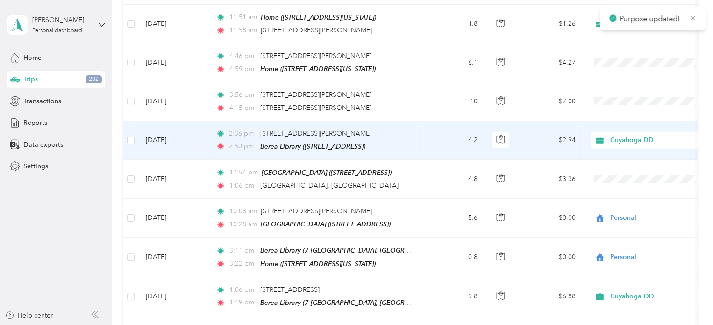
click at [620, 135] on span "Cuyahoga DD" at bounding box center [653, 140] width 86 height 10
click at [627, 141] on span "Cuyahoga DD" at bounding box center [652, 142] width 76 height 10
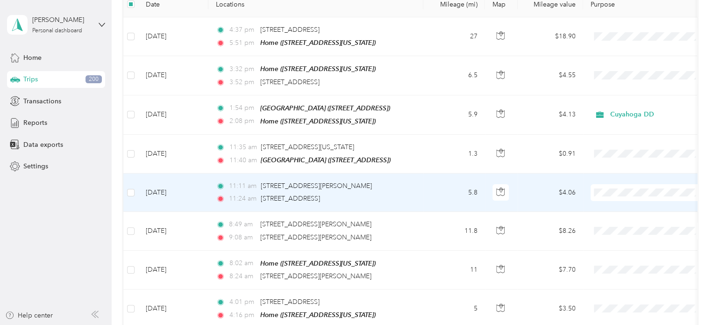
scroll to position [0, 0]
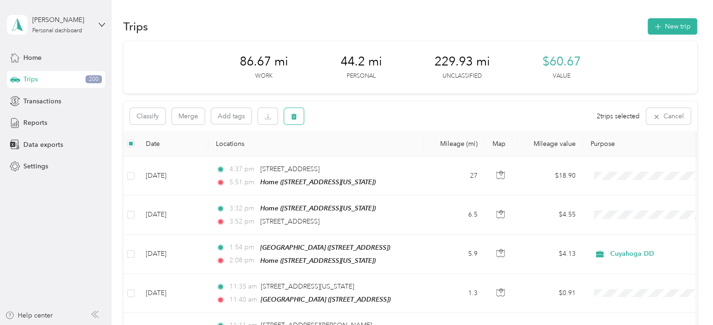
click at [299, 116] on button "button" at bounding box center [294, 116] width 20 height 16
click at [361, 154] on button "Yes" at bounding box center [363, 155] width 18 height 15
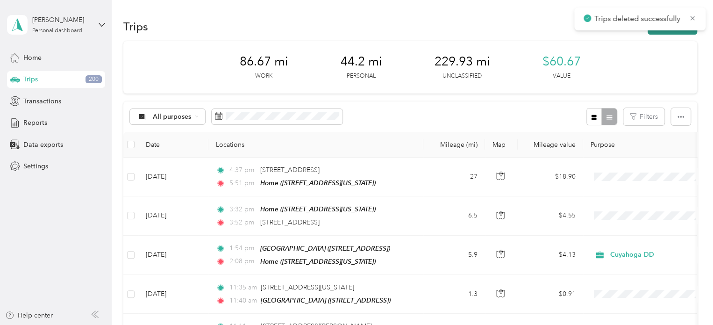
click at [672, 32] on button "New trip" at bounding box center [673, 26] width 50 height 16
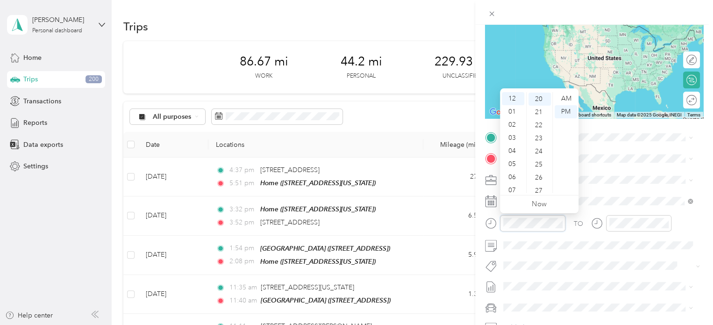
scroll to position [262, 0]
drag, startPoint x: 511, startPoint y: 139, endPoint x: 519, endPoint y: 140, distance: 8.0
click at [511, 139] on div "03" at bounding box center [513, 137] width 22 height 13
click at [539, 129] on div "26" at bounding box center [540, 130] width 22 height 13
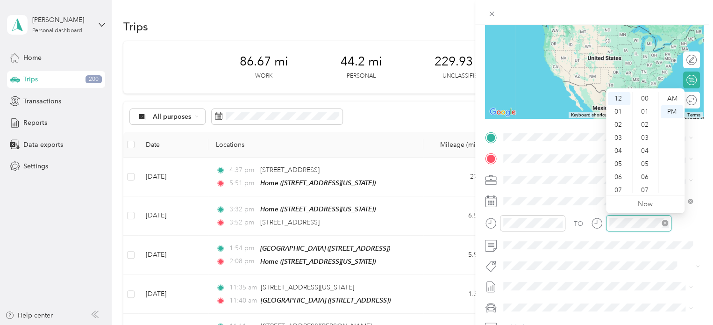
scroll to position [262, 0]
click at [618, 137] on div "03" at bounding box center [619, 137] width 22 height 13
click at [643, 154] on div "35" at bounding box center [646, 154] width 22 height 13
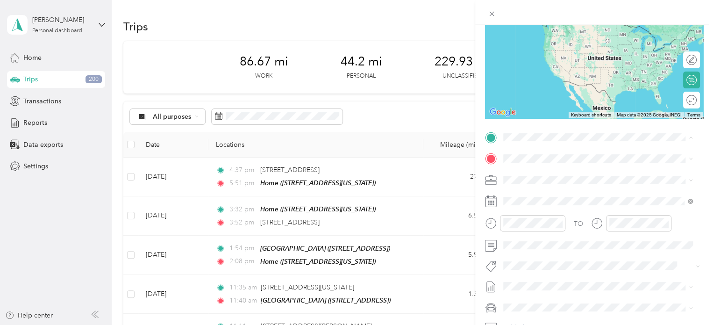
click at [575, 247] on div "[GEOGRAPHIC_DATA] [STREET_ADDRESS]" at bounding box center [605, 243] width 169 height 29
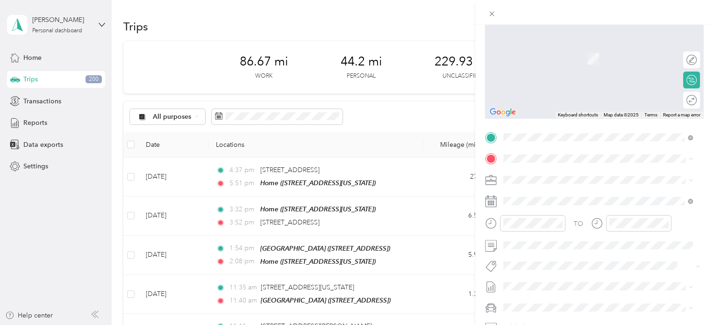
click at [562, 288] on div "Home [STREET_ADDRESS][US_STATE]" at bounding box center [598, 299] width 183 height 23
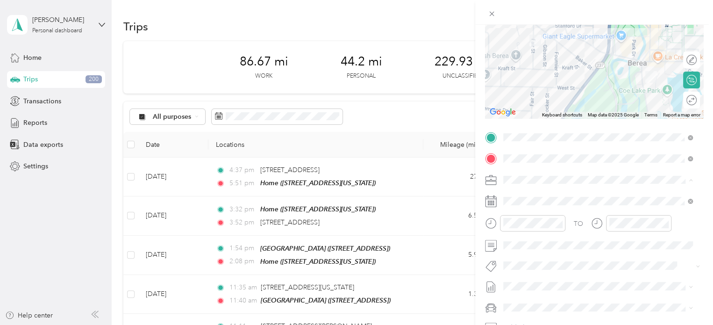
click at [542, 212] on div "Personal" at bounding box center [598, 213] width 183 height 10
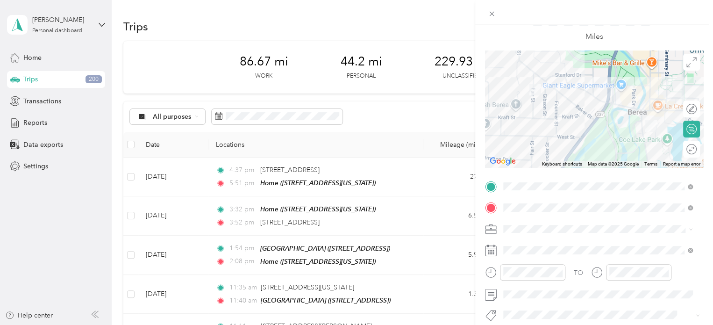
scroll to position [0, 0]
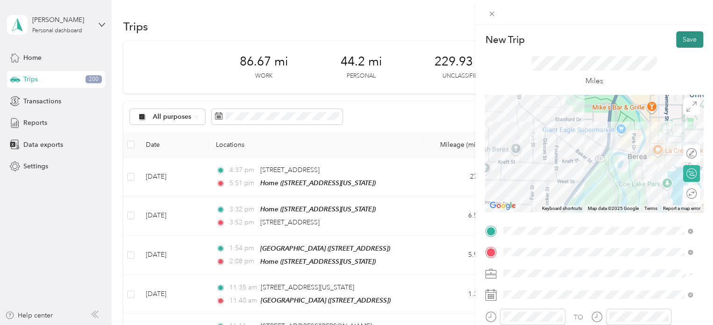
click at [686, 39] on button "Save" at bounding box center [689, 39] width 27 height 16
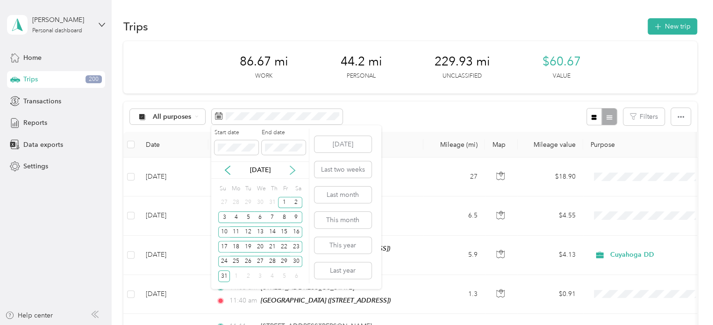
click at [295, 168] on icon at bounding box center [292, 169] width 9 height 9
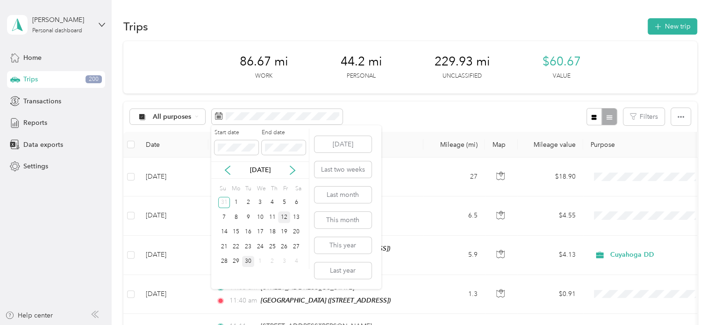
click at [283, 212] on div "12" at bounding box center [284, 217] width 12 height 12
click at [352, 146] on button "[DATE]" at bounding box center [343, 144] width 57 height 16
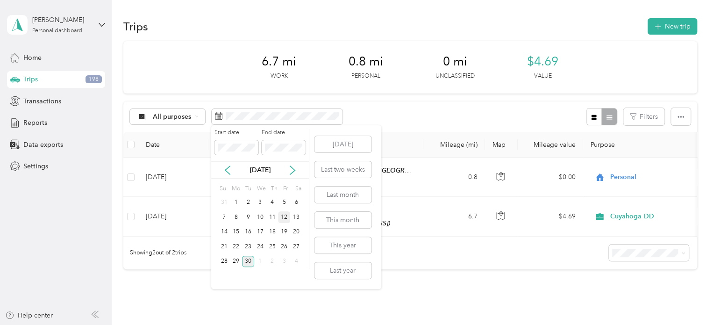
click at [282, 218] on div "12" at bounding box center [284, 217] width 12 height 12
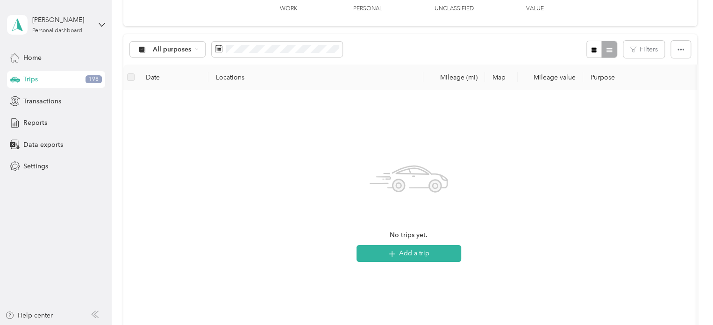
scroll to position [47, 0]
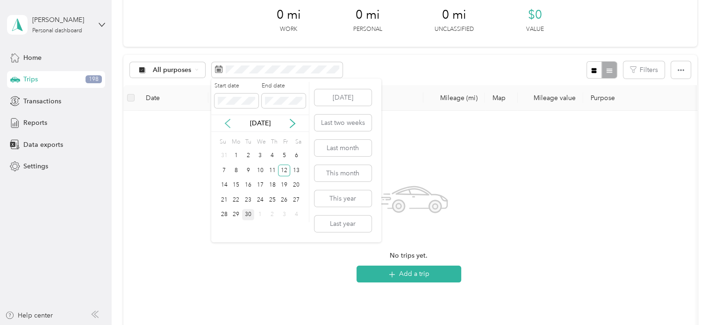
click at [228, 121] on icon at bounding box center [227, 123] width 5 height 8
click at [283, 153] on div "1" at bounding box center [284, 156] width 12 height 12
click at [224, 232] on div "31" at bounding box center [224, 229] width 12 height 12
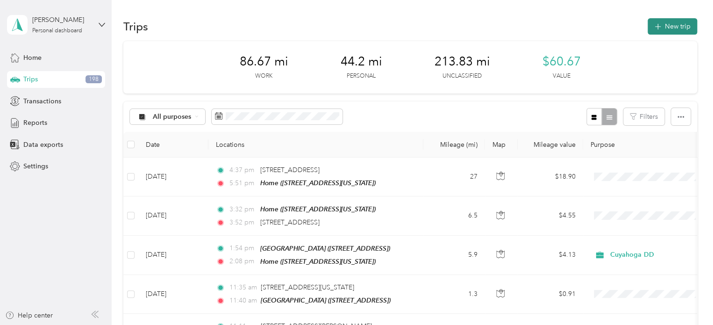
click at [662, 26] on button "New trip" at bounding box center [673, 26] width 50 height 16
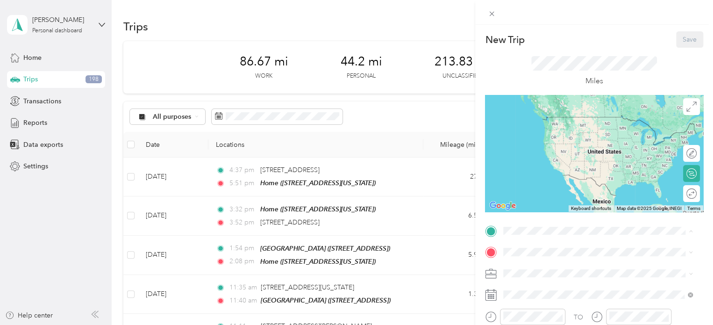
click at [548, 183] on strong "[GEOGRAPHIC_DATA]" at bounding box center [556, 179] width 70 height 8
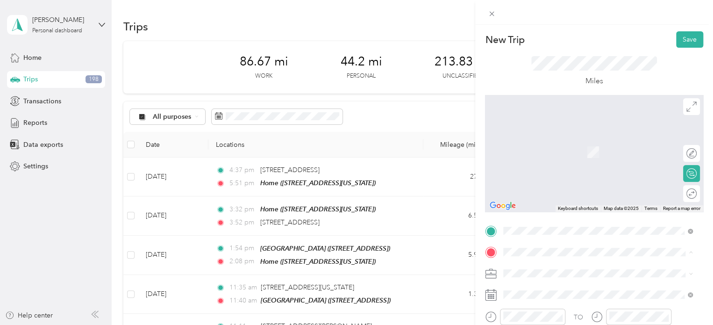
click at [547, 237] on div "Home" at bounding box center [567, 240] width 93 height 8
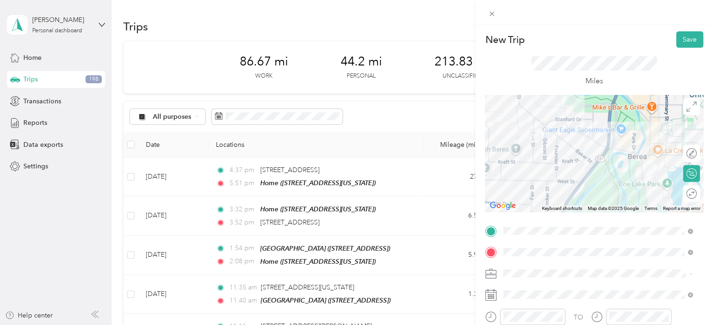
scroll to position [93, 0]
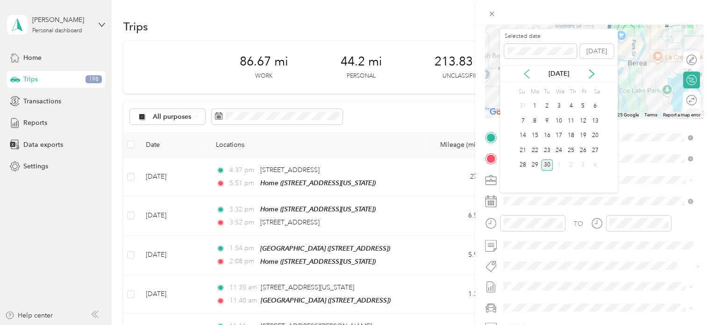
click at [528, 73] on icon at bounding box center [526, 73] width 9 height 9
click at [544, 134] on div "12" at bounding box center [547, 136] width 12 height 12
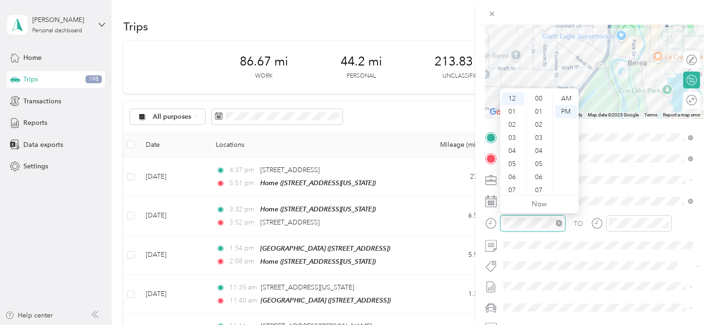
scroll to position [288, 0]
click at [512, 136] on div "03" at bounding box center [513, 137] width 22 height 13
click at [539, 151] on div "26" at bounding box center [540, 150] width 22 height 13
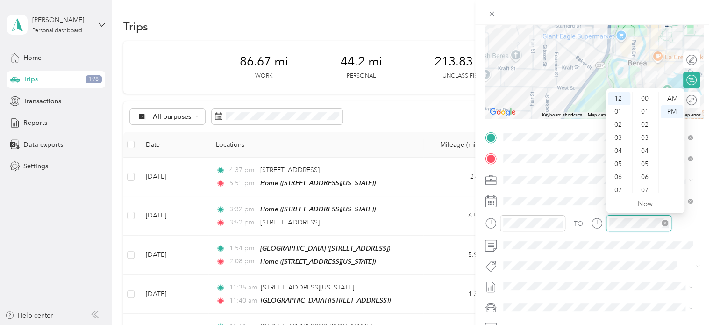
scroll to position [288, 0]
click at [617, 138] on div "03" at bounding box center [619, 137] width 22 height 13
click at [646, 175] on div "35" at bounding box center [646, 175] width 22 height 13
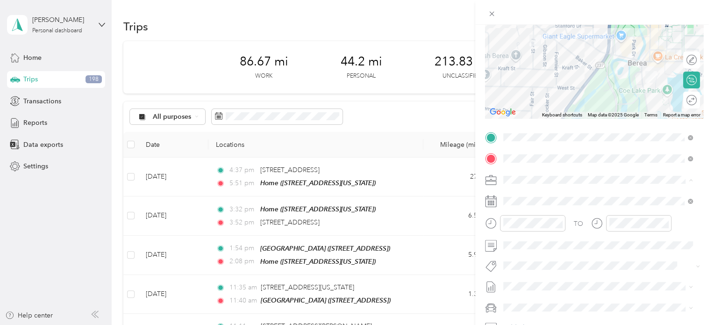
click at [540, 210] on div "Personal" at bounding box center [598, 213] width 183 height 10
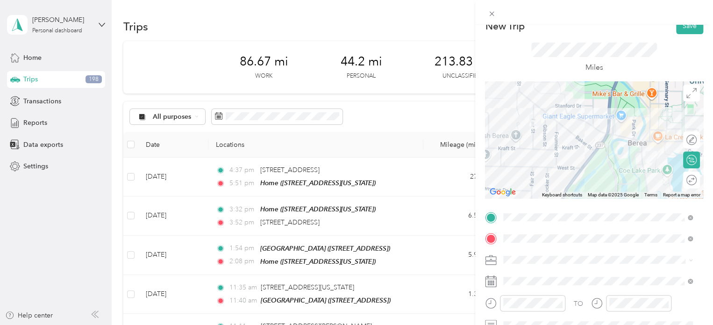
scroll to position [0, 0]
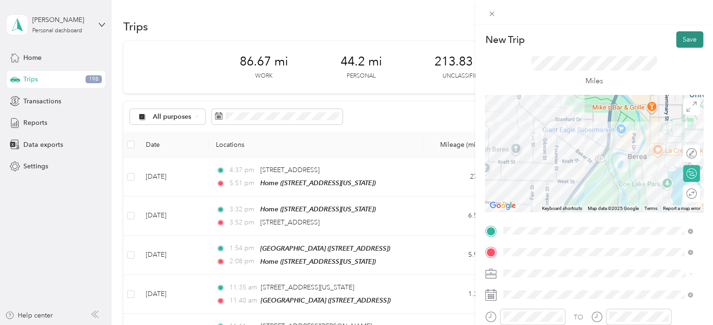
click at [684, 41] on button "Save" at bounding box center [689, 39] width 27 height 16
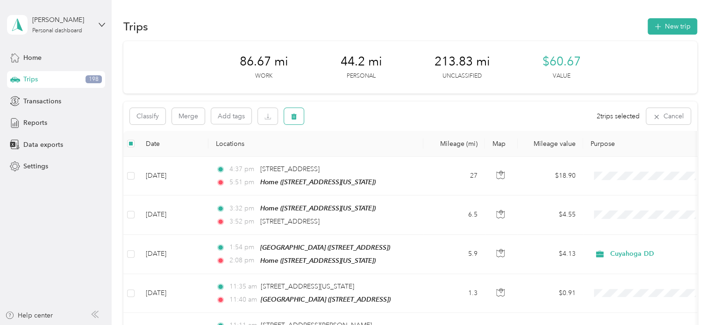
click at [295, 115] on icon "button" at bounding box center [294, 117] width 6 height 6
click at [357, 149] on button "Yes" at bounding box center [363, 155] width 18 height 15
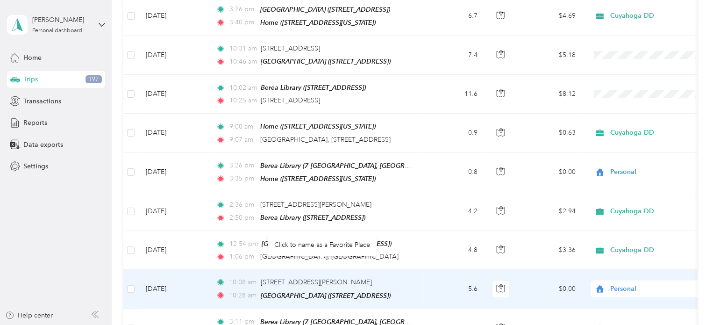
scroll to position [1122, 0]
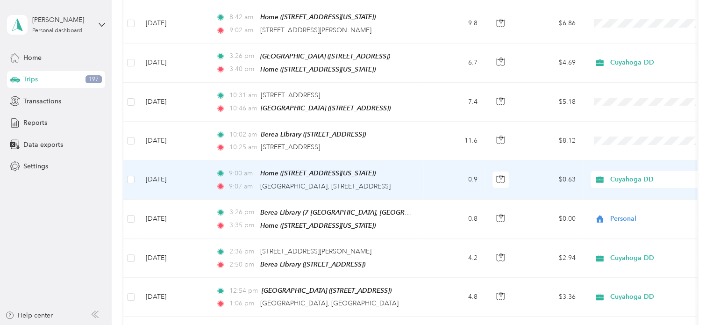
click at [634, 174] on span "Cuyahoga DD" at bounding box center [653, 179] width 86 height 10
click at [633, 198] on span "Personal" at bounding box center [657, 200] width 86 height 10
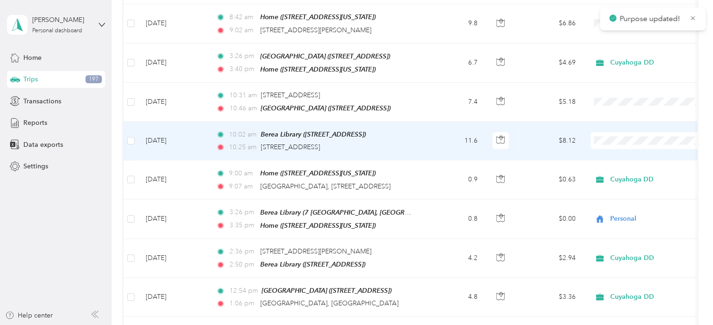
click at [624, 147] on li "Cuyahoga DD" at bounding box center [649, 145] width 116 height 16
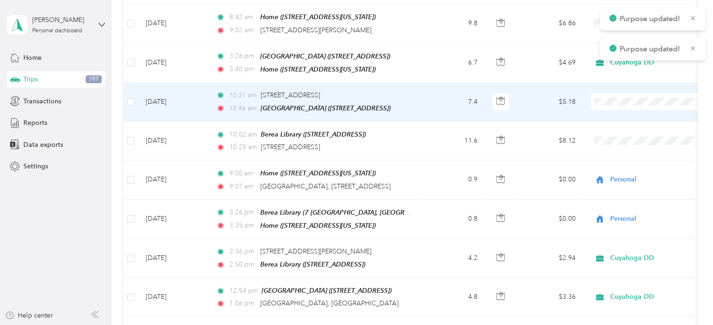
click at [609, 93] on span at bounding box center [649, 101] width 116 height 17
click at [620, 108] on span "Cuyahoga DD" at bounding box center [657, 107] width 86 height 10
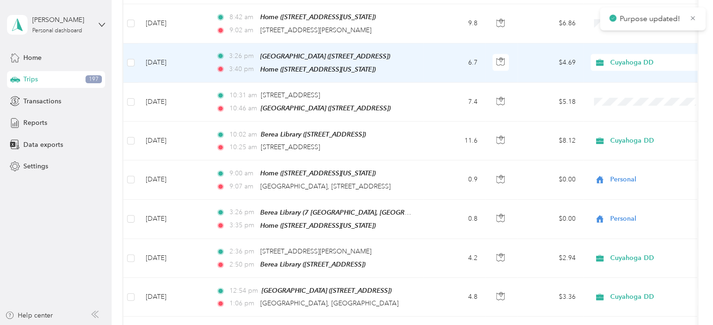
click at [619, 57] on span "Cuyahoga DD" at bounding box center [653, 62] width 86 height 10
click at [625, 84] on span "Personal" at bounding box center [657, 85] width 86 height 10
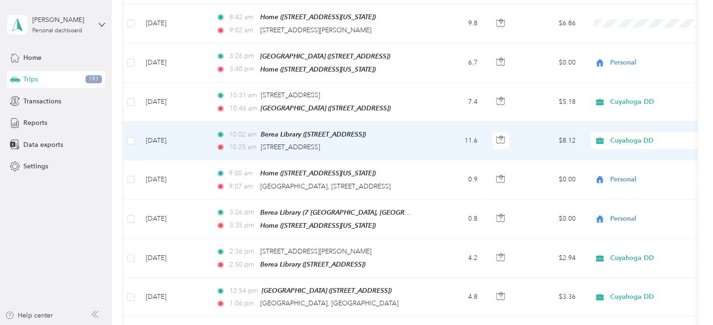
click at [420, 133] on td "10:02 am [GEOGRAPHIC_DATA] ([STREET_ADDRESS]) 10:25 am [STREET_ADDRESS]" at bounding box center [315, 141] width 215 height 39
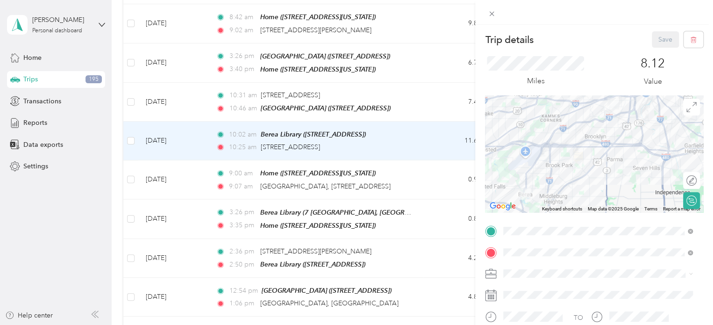
drag, startPoint x: 658, startPoint y: 143, endPoint x: 611, endPoint y: 165, distance: 51.7
click at [615, 178] on div at bounding box center [594, 153] width 218 height 117
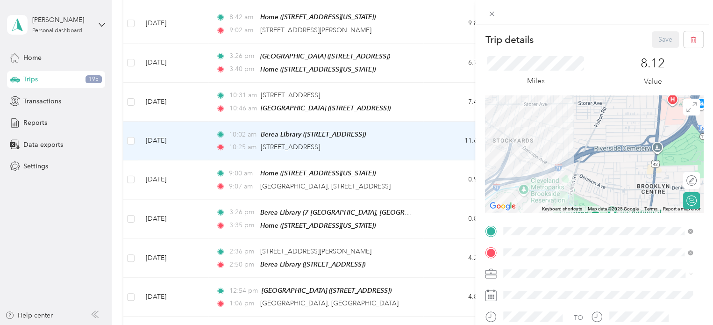
drag, startPoint x: 563, startPoint y: 114, endPoint x: 576, endPoint y: 158, distance: 46.2
click at [618, 187] on div at bounding box center [594, 153] width 218 height 117
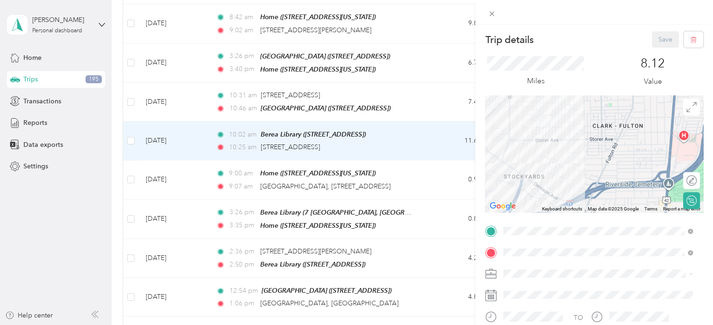
drag, startPoint x: 548, startPoint y: 122, endPoint x: 563, endPoint y: 159, distance: 40.3
click at [564, 166] on div at bounding box center [594, 153] width 218 height 117
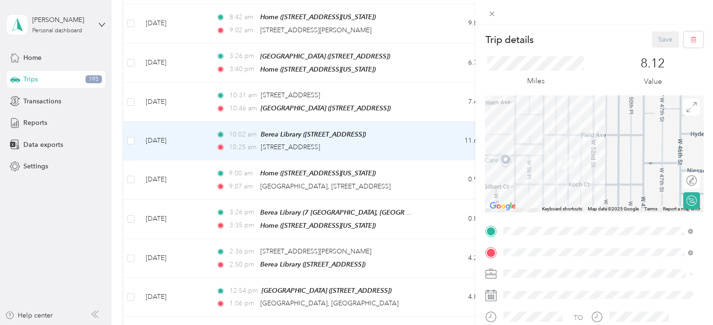
drag, startPoint x: 562, startPoint y: 164, endPoint x: 582, endPoint y: 160, distance: 20.0
click at [581, 160] on div at bounding box center [594, 153] width 218 height 117
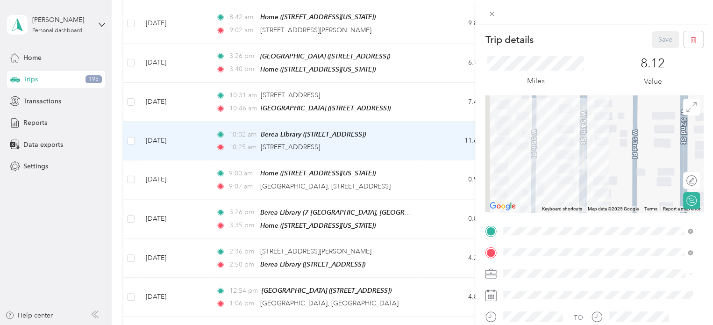
drag, startPoint x: 589, startPoint y: 168, endPoint x: 603, endPoint y: 156, distance: 18.6
click at [603, 156] on div at bounding box center [594, 153] width 218 height 117
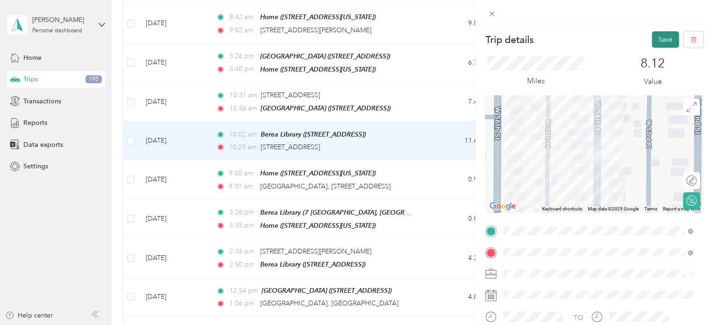
click at [655, 40] on button "Save" at bounding box center [665, 39] width 27 height 16
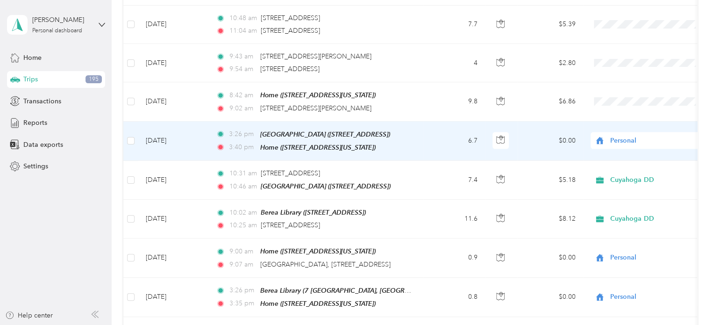
scroll to position [1028, 0]
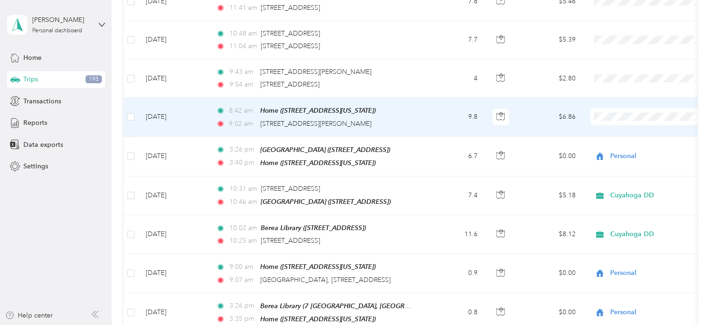
click at [623, 139] on span "Personal" at bounding box center [657, 137] width 86 height 10
click at [432, 104] on td "9.8" at bounding box center [455, 117] width 62 height 39
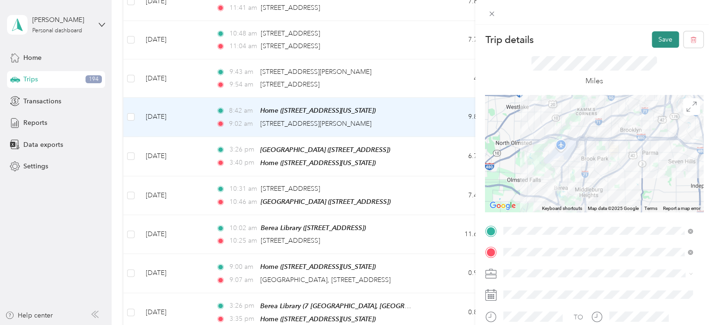
click at [660, 41] on button "Save" at bounding box center [665, 39] width 27 height 16
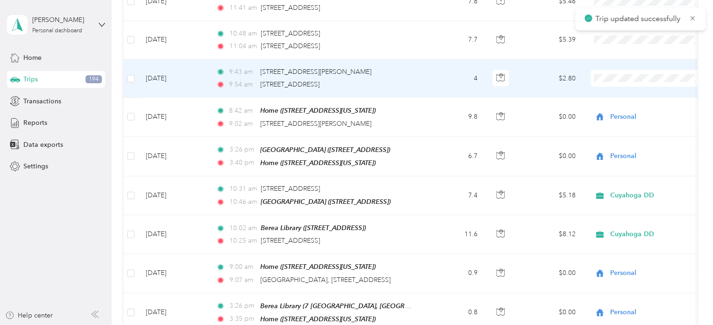
click at [631, 83] on span "Cuyahoga DD" at bounding box center [657, 86] width 86 height 10
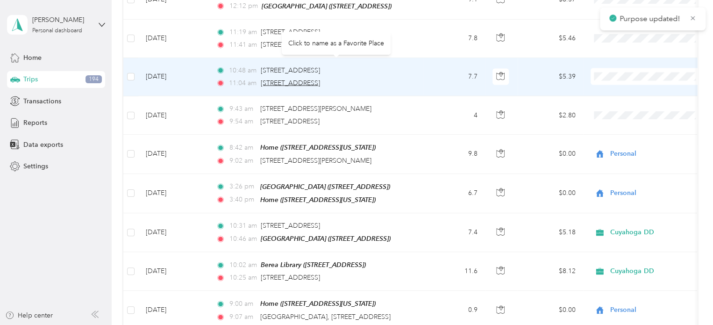
scroll to position [982, 0]
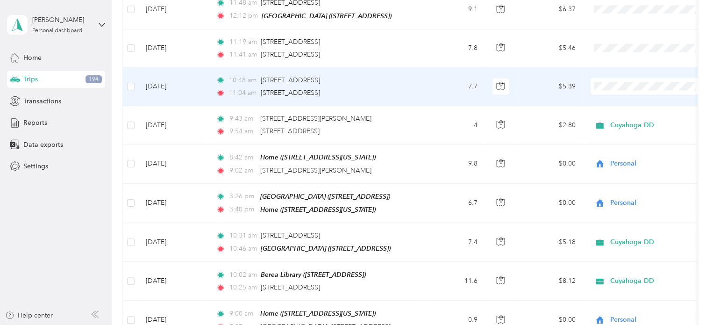
click at [615, 91] on span "Cuyahoga DD" at bounding box center [657, 94] width 86 height 10
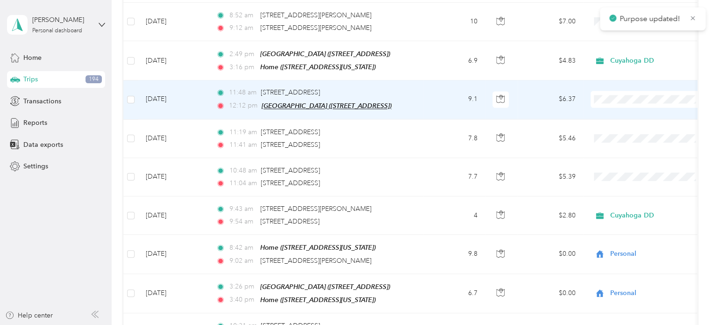
scroll to position [888, 0]
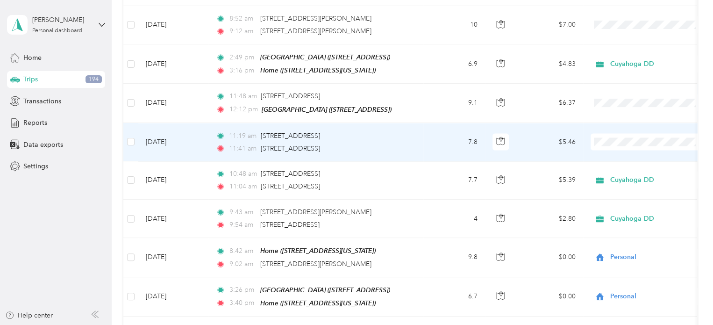
click at [635, 150] on span "Cuyahoga DD" at bounding box center [657, 149] width 86 height 10
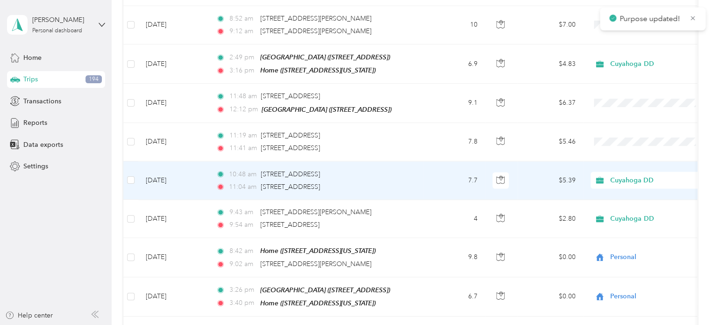
click at [434, 177] on td "7.7" at bounding box center [455, 180] width 62 height 38
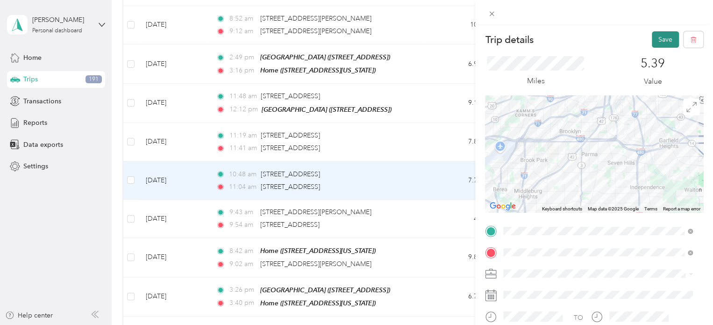
click at [659, 40] on button "Save" at bounding box center [665, 39] width 27 height 16
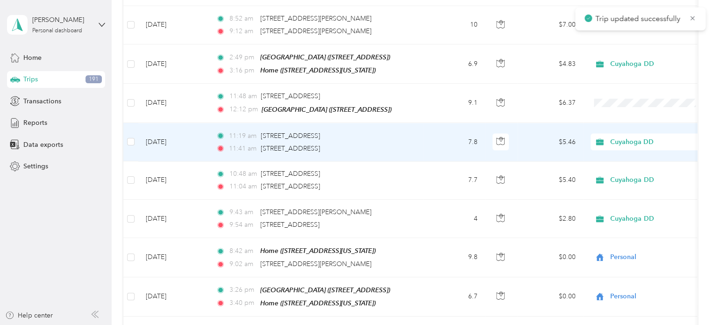
click at [435, 129] on td "7.8" at bounding box center [455, 142] width 62 height 38
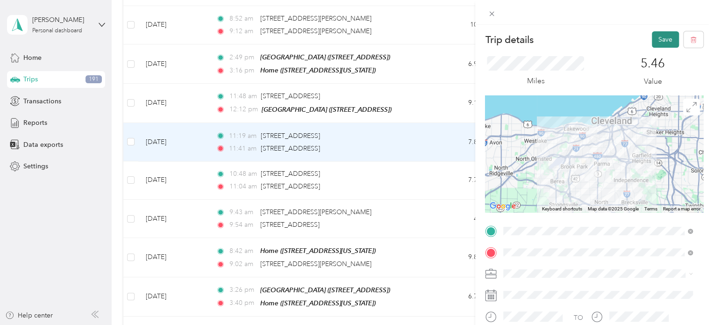
click at [655, 37] on button "Save" at bounding box center [665, 39] width 27 height 16
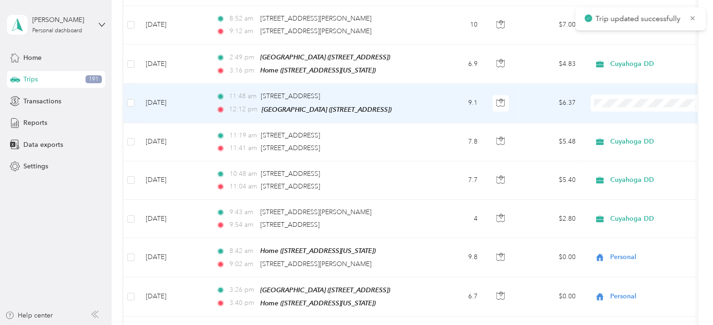
click at [627, 113] on li "Cuyahoga DD" at bounding box center [649, 108] width 116 height 16
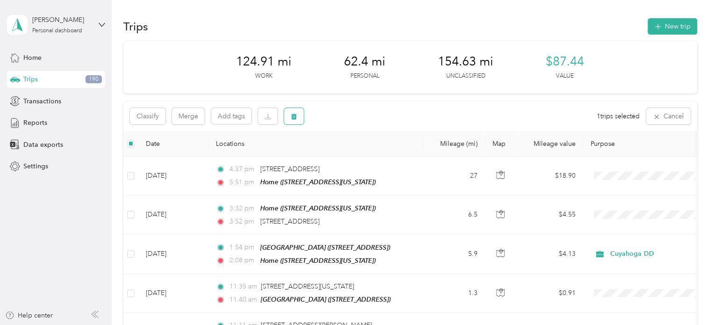
click at [295, 117] on icon "button" at bounding box center [294, 117] width 6 height 6
click at [364, 151] on button "Yes" at bounding box center [363, 155] width 18 height 15
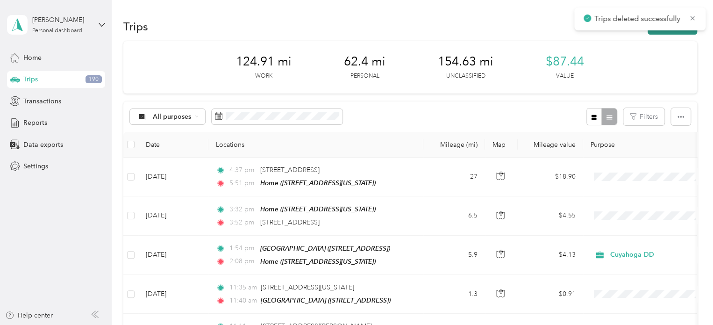
click at [665, 31] on button "New trip" at bounding box center [673, 26] width 50 height 16
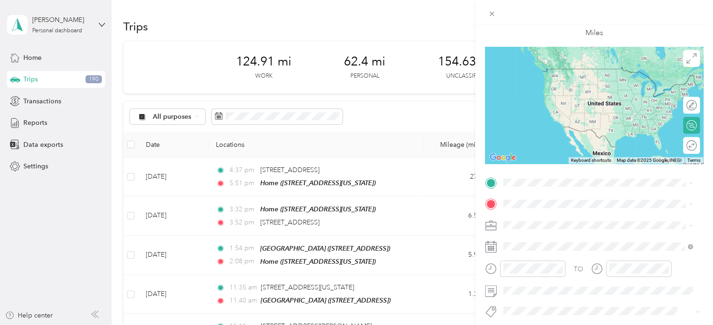
scroll to position [93, 0]
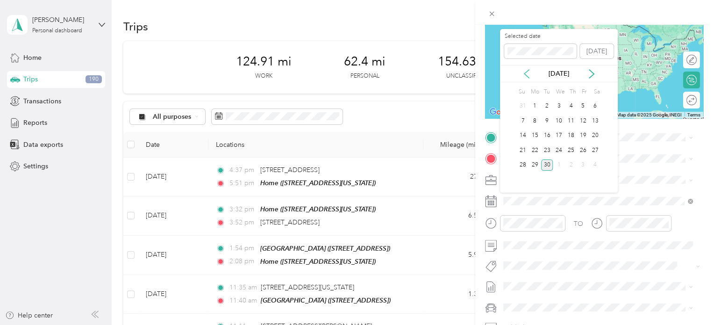
click at [527, 74] on icon at bounding box center [526, 73] width 9 height 9
click at [535, 147] on div "18" at bounding box center [535, 150] width 12 height 12
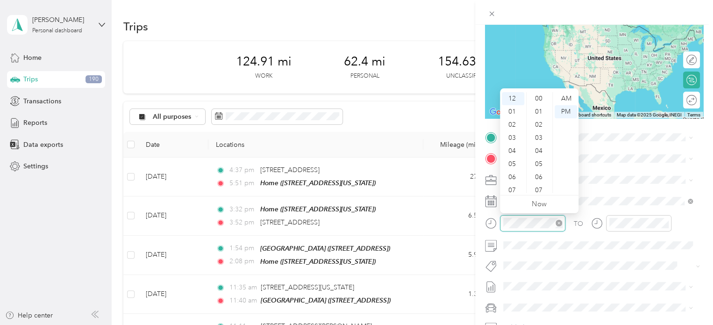
scroll to position [353, 0]
click at [514, 138] on div "03" at bounding box center [513, 137] width 22 height 13
click at [542, 108] on div "24" at bounding box center [540, 106] width 22 height 13
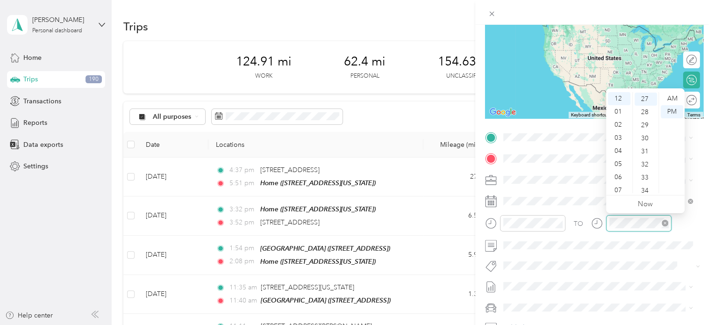
scroll to position [353, 0]
click at [618, 137] on div "03" at bounding box center [619, 137] width 22 height 13
click at [647, 173] on div "40" at bounding box center [646, 175] width 22 height 13
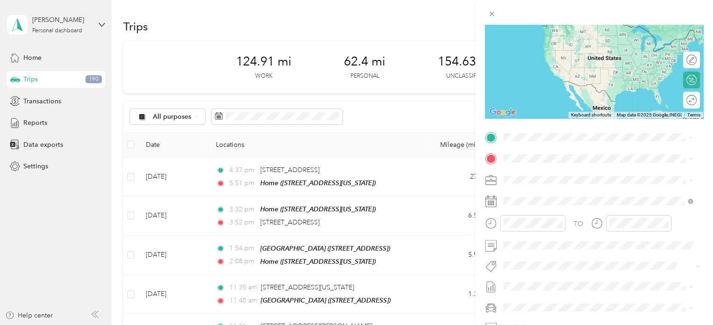
click at [576, 208] on div "[GEOGRAPHIC_DATA]" at bounding box center [556, 204] width 70 height 8
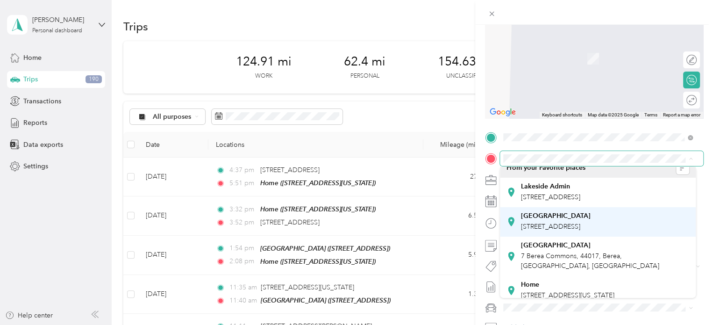
scroll to position [16, 0]
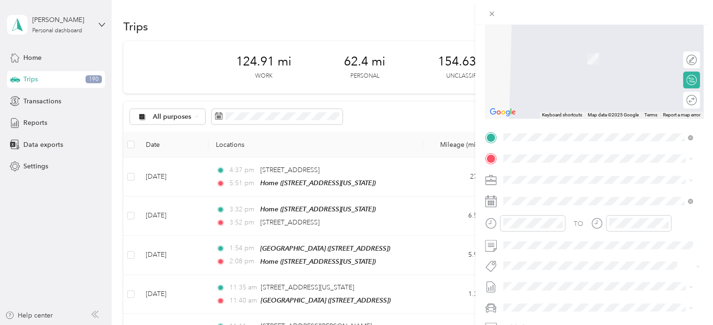
click at [548, 277] on div "Home" at bounding box center [567, 276] width 93 height 8
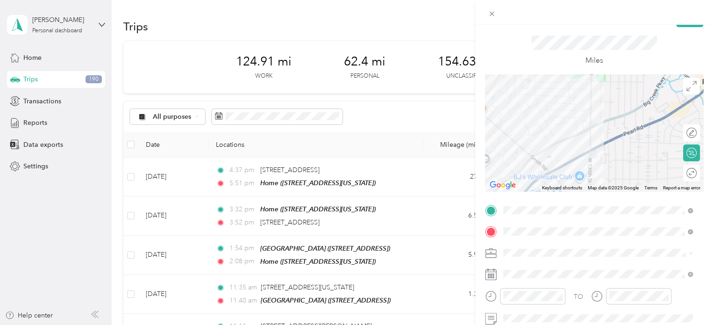
scroll to position [0, 0]
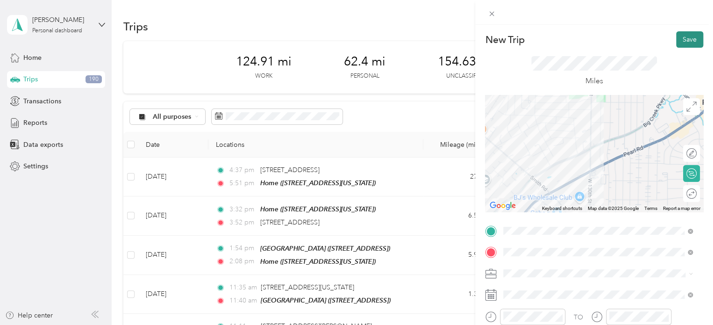
click at [685, 37] on button "Save" at bounding box center [689, 39] width 27 height 16
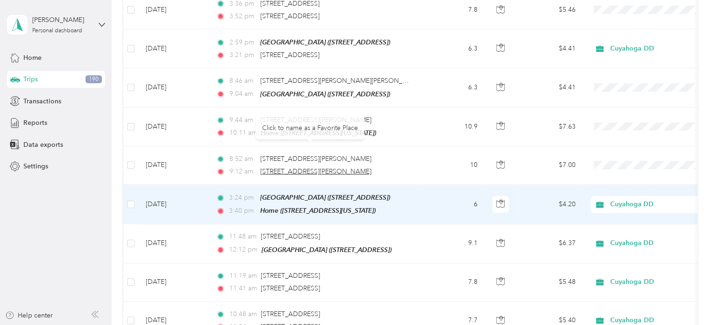
scroll to position [841, 0]
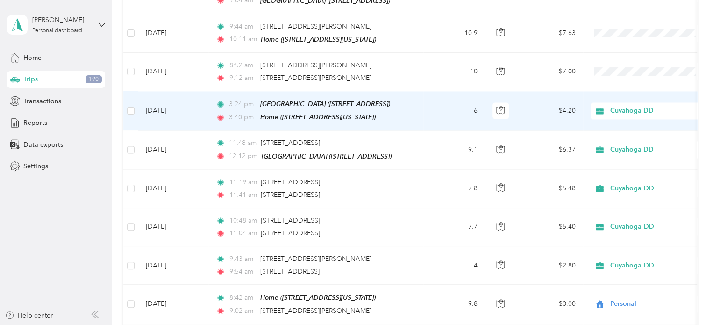
click at [623, 106] on span "Cuyahoga DD" at bounding box center [653, 111] width 86 height 10
click at [630, 136] on span "Personal" at bounding box center [657, 135] width 86 height 10
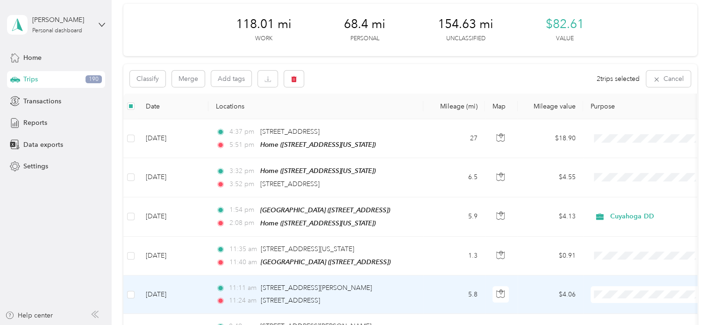
scroll to position [0, 0]
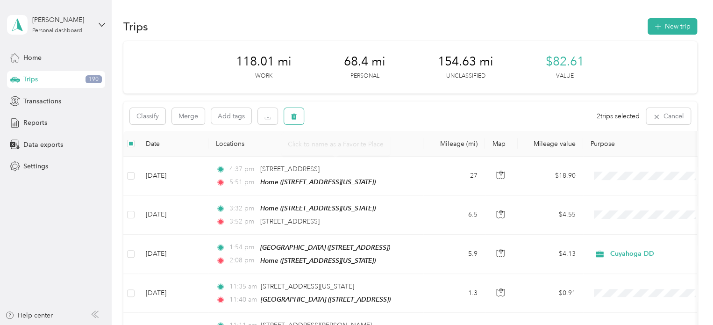
click at [287, 111] on button "button" at bounding box center [294, 116] width 20 height 16
click at [358, 151] on button "Yes" at bounding box center [363, 155] width 18 height 15
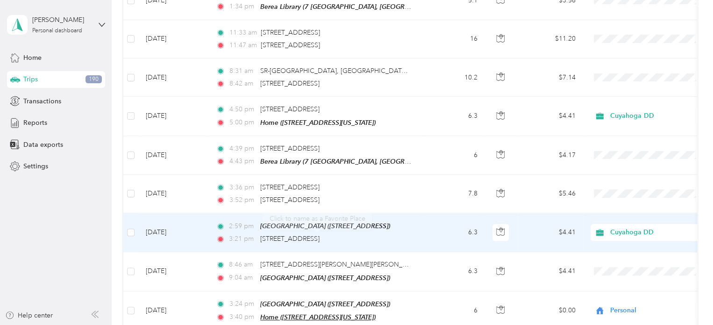
scroll to position [608, 0]
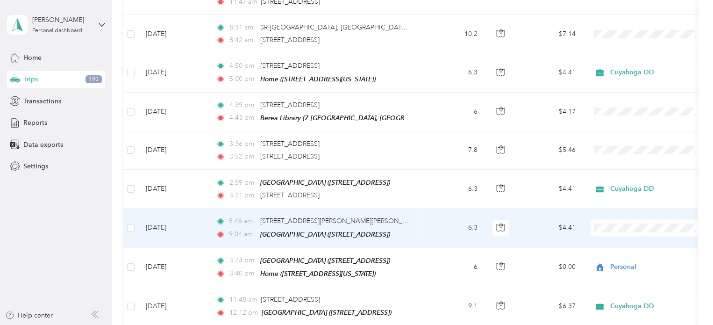
click at [626, 255] on span "Personal" at bounding box center [657, 255] width 86 height 10
click at [399, 216] on div "8:46 am [STREET_ADDRESS][PERSON_NAME]" at bounding box center [314, 221] width 196 height 10
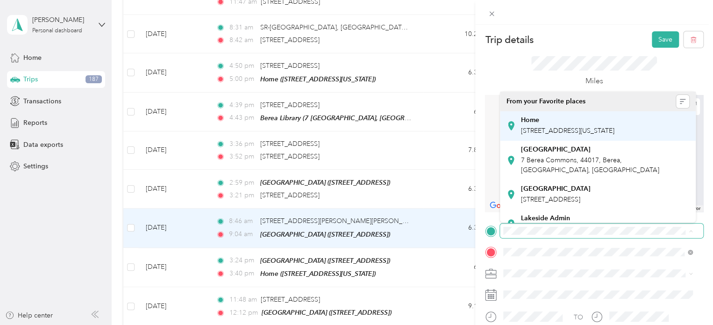
click at [580, 132] on span "[STREET_ADDRESS][US_STATE]" at bounding box center [567, 131] width 93 height 8
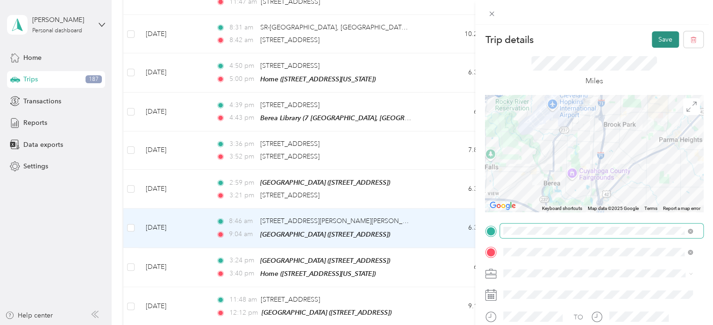
click at [661, 35] on button "Save" at bounding box center [665, 39] width 27 height 16
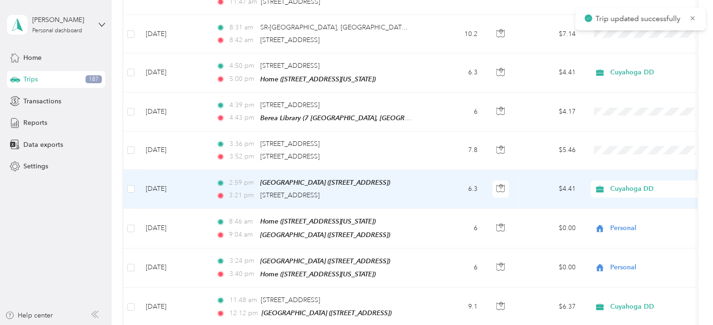
click at [452, 182] on td "6.3" at bounding box center [455, 189] width 62 height 39
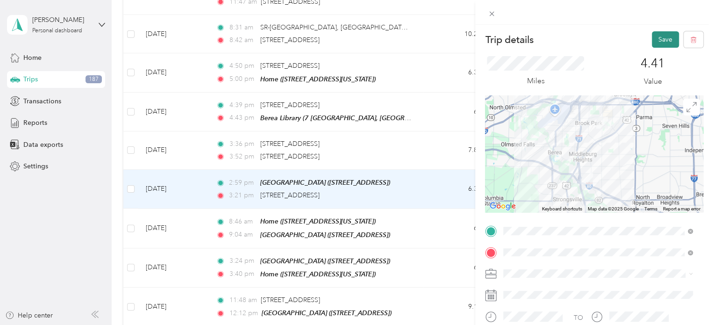
click at [666, 41] on button "Save" at bounding box center [665, 39] width 27 height 16
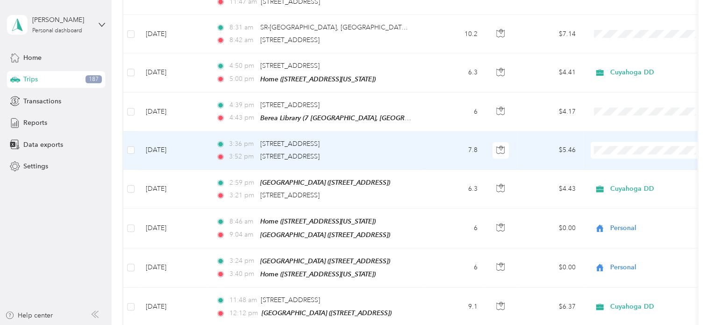
click at [422, 145] on td "3:36 pm [STREET_ADDRESS] 3:52 pm [STREET_ADDRESS]" at bounding box center [315, 150] width 215 height 38
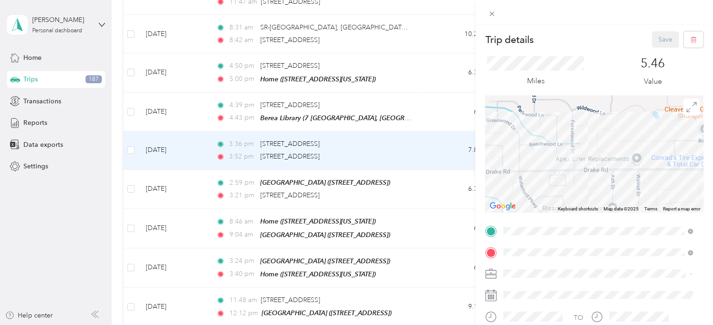
drag, startPoint x: 529, startPoint y: 152, endPoint x: 572, endPoint y: 176, distance: 49.4
click at [572, 176] on div at bounding box center [594, 153] width 218 height 117
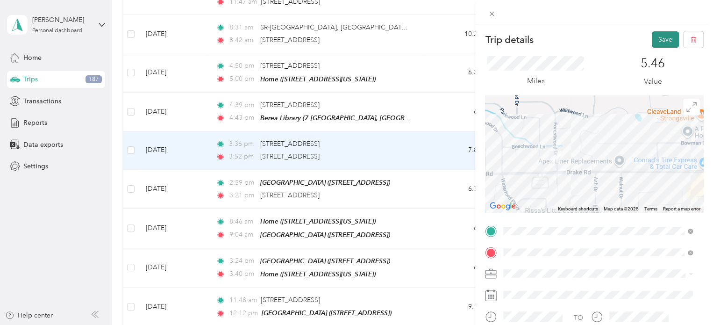
click at [662, 39] on button "Save" at bounding box center [665, 39] width 27 height 16
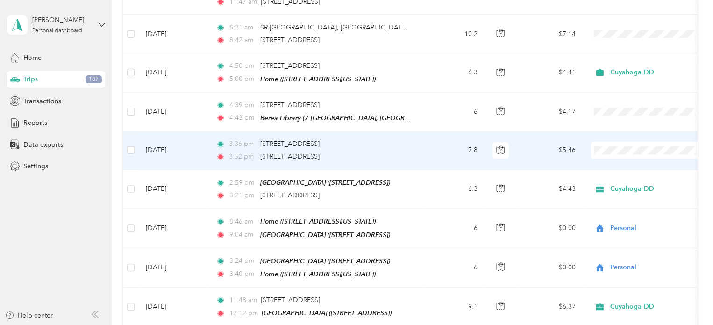
click at [634, 162] on span "Cuyahoga DD" at bounding box center [657, 162] width 86 height 10
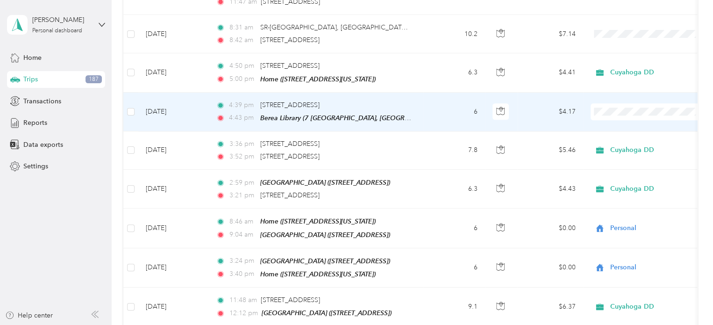
click at [637, 123] on li "Cuyahoga DD" at bounding box center [649, 123] width 116 height 16
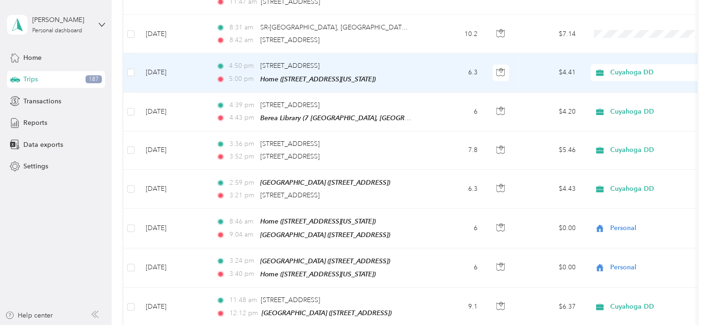
click at [668, 67] on span "Cuyahoga DD" at bounding box center [653, 72] width 86 height 10
click at [654, 97] on span "Personal" at bounding box center [657, 101] width 86 height 10
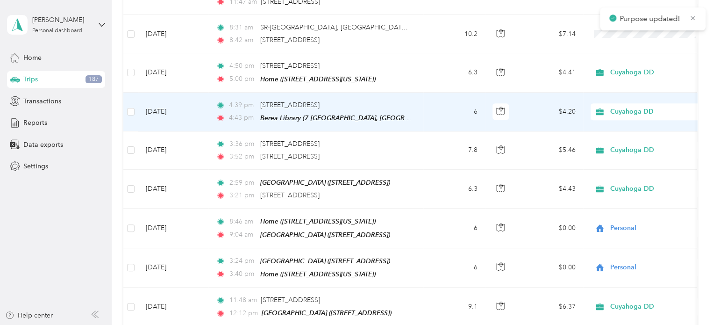
scroll to position [561, 0]
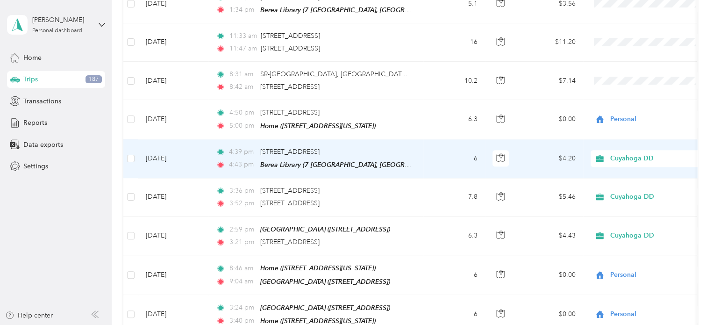
click at [432, 157] on td "6" at bounding box center [455, 158] width 62 height 39
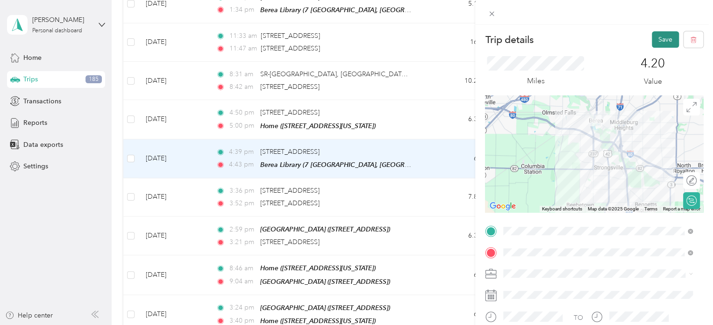
click at [663, 45] on button "Save" at bounding box center [665, 39] width 27 height 16
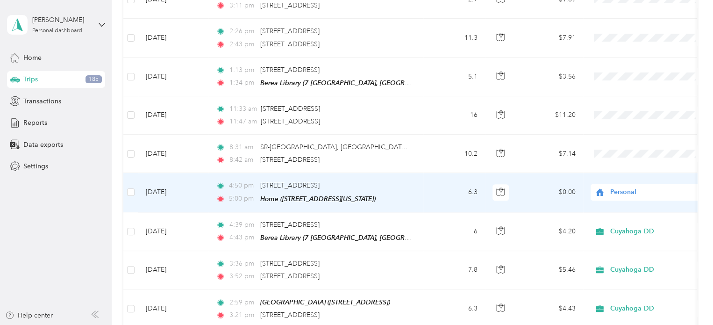
scroll to position [467, 0]
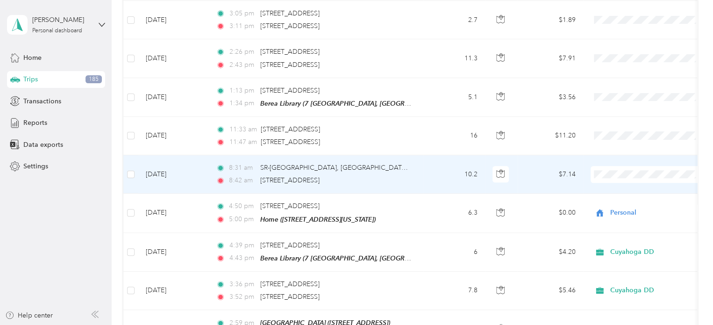
click at [455, 158] on td "10.2" at bounding box center [455, 174] width 62 height 38
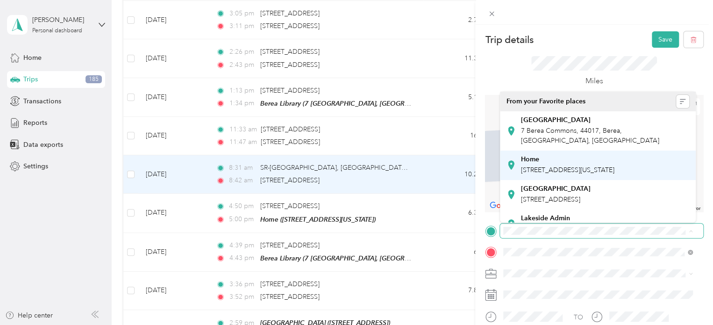
click at [595, 166] on span "[STREET_ADDRESS][US_STATE]" at bounding box center [567, 170] width 93 height 8
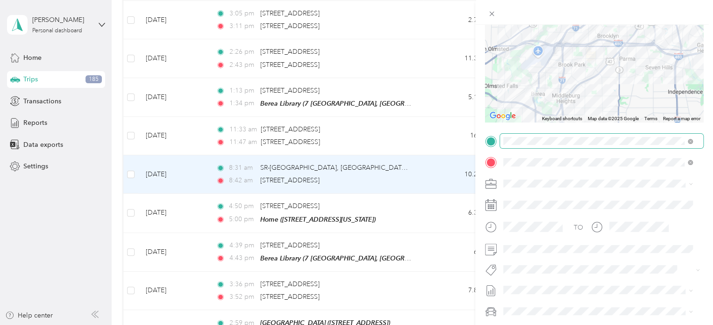
scroll to position [93, 0]
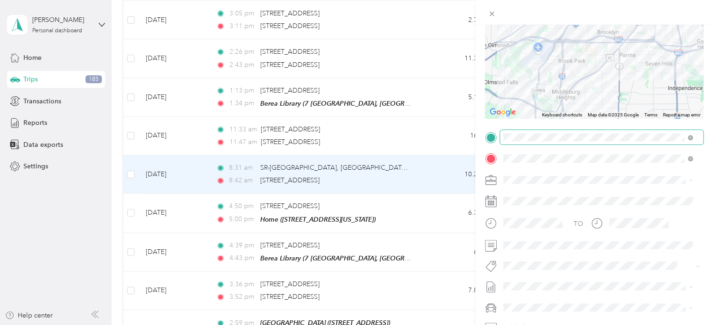
click at [559, 214] on li "Personal" at bounding box center [598, 210] width 196 height 16
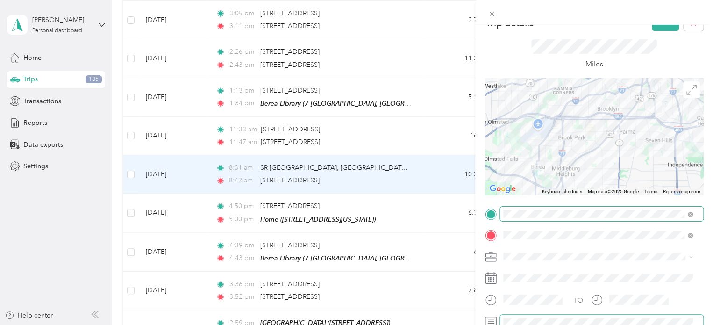
scroll to position [0, 0]
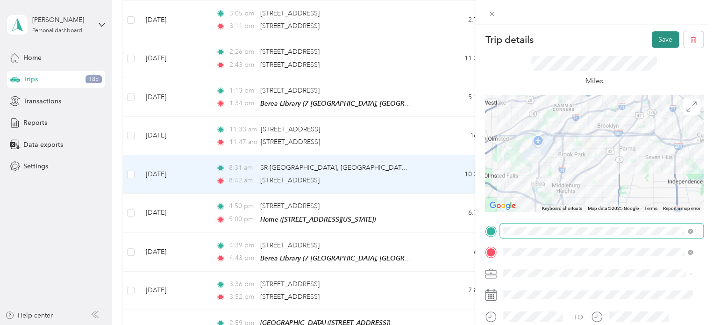
click at [655, 42] on button "Save" at bounding box center [665, 39] width 27 height 16
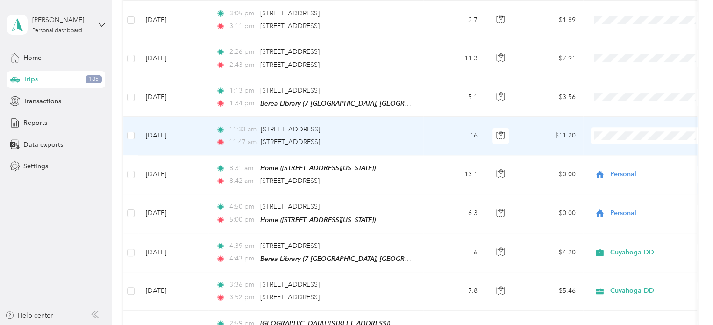
click at [621, 148] on span "Cuyahoga DD" at bounding box center [657, 149] width 86 height 10
click at [432, 132] on td "16" at bounding box center [455, 136] width 62 height 38
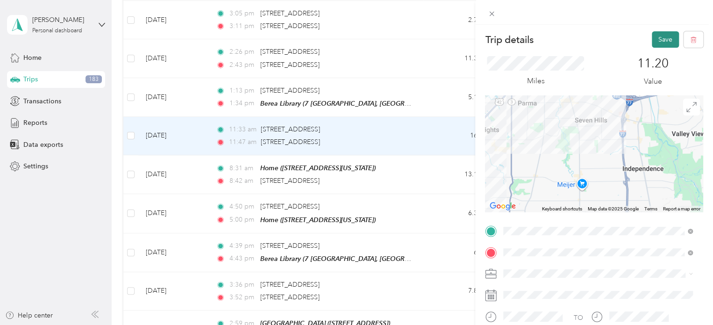
click at [664, 36] on button "Save" at bounding box center [665, 39] width 27 height 16
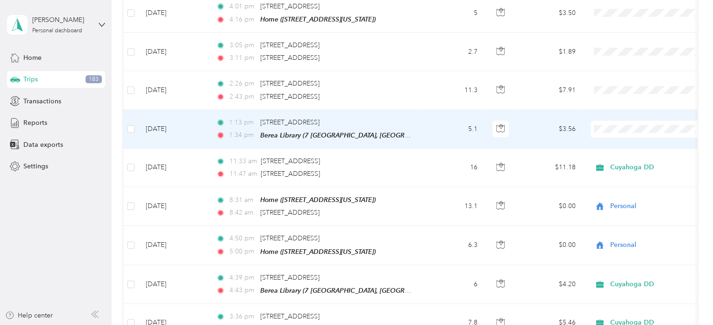
scroll to position [421, 0]
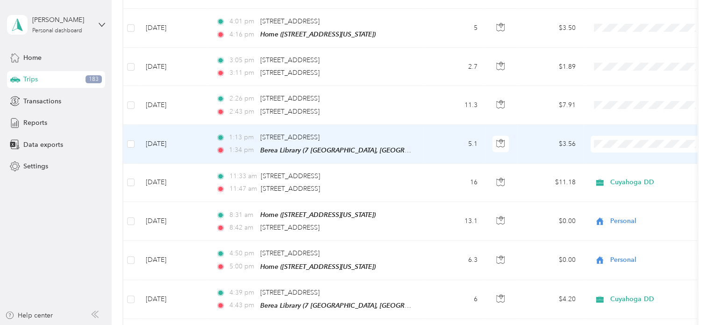
click at [634, 158] on li "Cuyahoga DD" at bounding box center [649, 157] width 116 height 16
click at [441, 141] on td "5.1" at bounding box center [455, 144] width 62 height 39
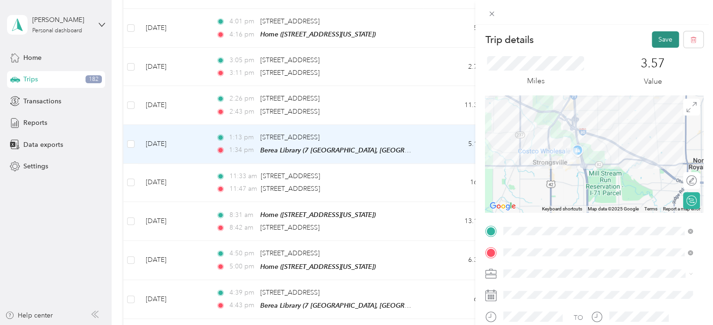
click at [664, 39] on button "Save" at bounding box center [665, 39] width 27 height 16
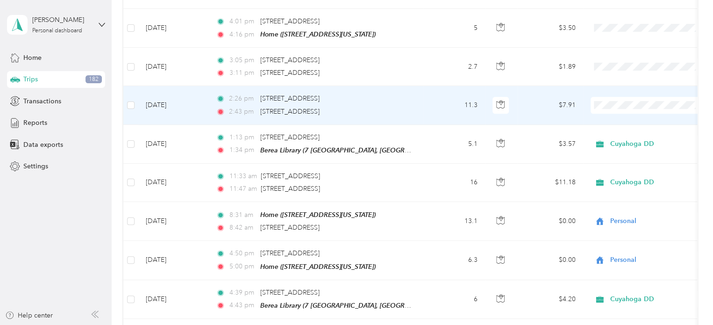
click at [437, 112] on td "11.3" at bounding box center [455, 105] width 62 height 38
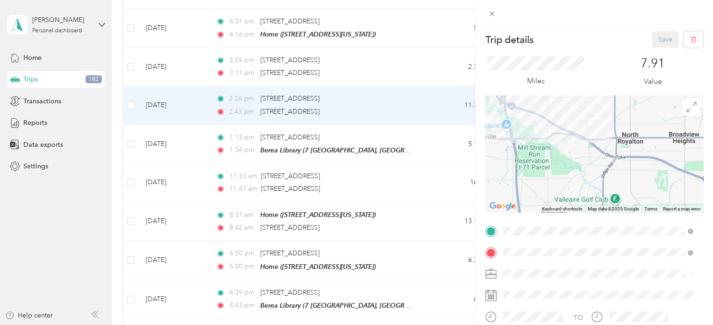
drag, startPoint x: 527, startPoint y: 156, endPoint x: 613, endPoint y: 180, distance: 89.8
click at [613, 180] on div at bounding box center [594, 153] width 218 height 117
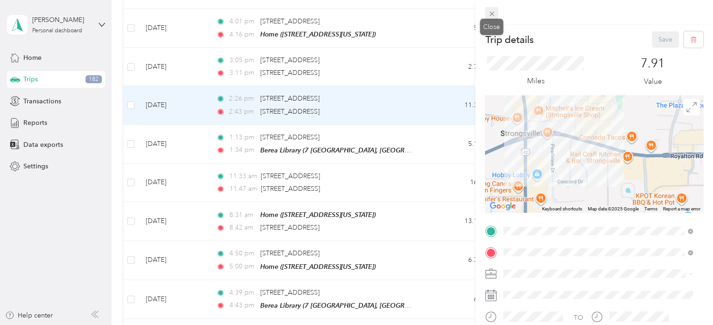
click at [496, 11] on icon at bounding box center [492, 14] width 8 height 8
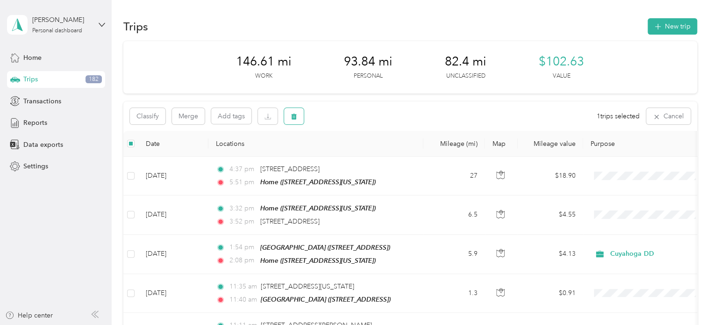
click at [292, 121] on button "button" at bounding box center [294, 116] width 20 height 16
click at [365, 154] on button "Yes" at bounding box center [363, 155] width 18 height 15
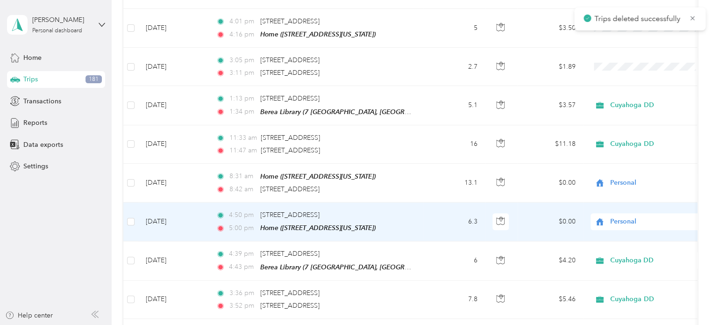
scroll to position [327, 0]
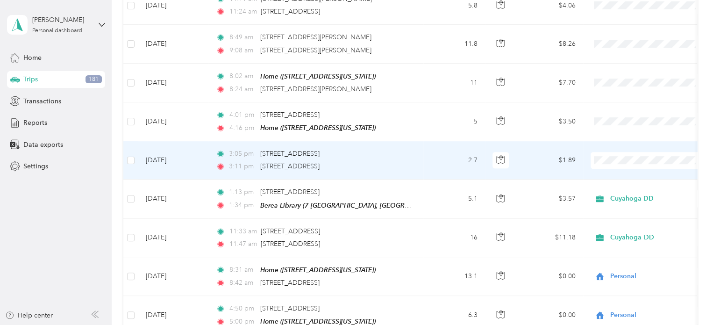
click at [391, 149] on div "3:05 pm [STREET_ADDRESS]" at bounding box center [314, 154] width 196 height 10
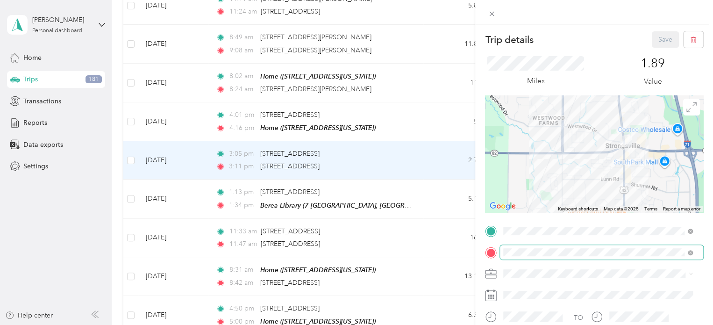
scroll to position [47, 0]
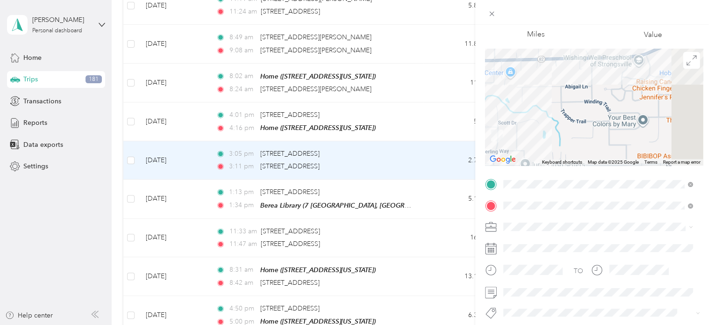
drag, startPoint x: 598, startPoint y: 117, endPoint x: 573, endPoint y: 122, distance: 25.8
click at [523, 128] on div at bounding box center [594, 107] width 218 height 117
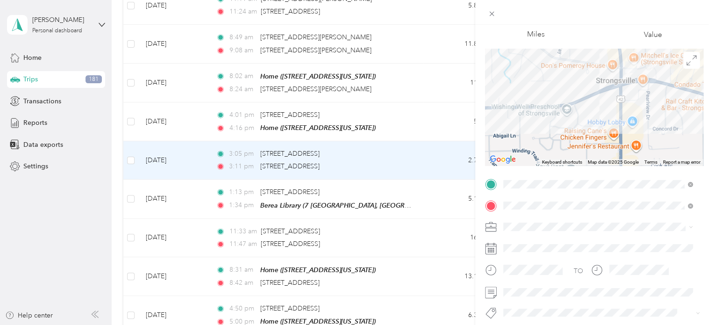
drag, startPoint x: 628, startPoint y: 82, endPoint x: 606, endPoint y: 123, distance: 47.0
click at [606, 135] on div at bounding box center [594, 107] width 218 height 117
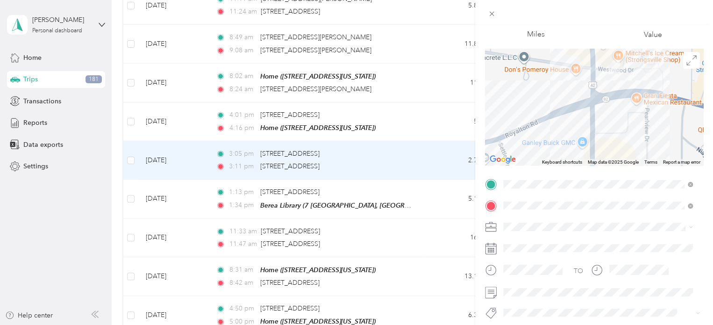
drag, startPoint x: 626, startPoint y: 78, endPoint x: 610, endPoint y: 109, distance: 35.1
click at [610, 109] on div at bounding box center [594, 107] width 218 height 117
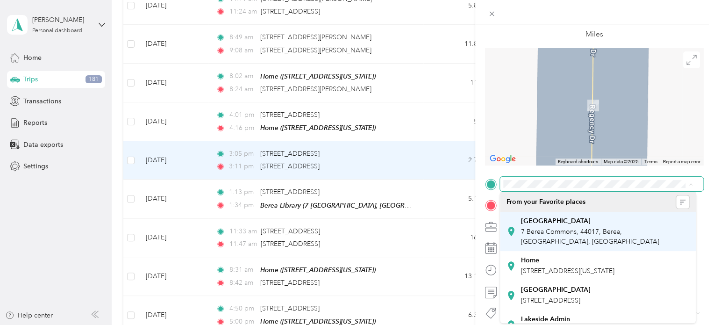
click at [525, 223] on strong "[GEOGRAPHIC_DATA]" at bounding box center [556, 221] width 70 height 8
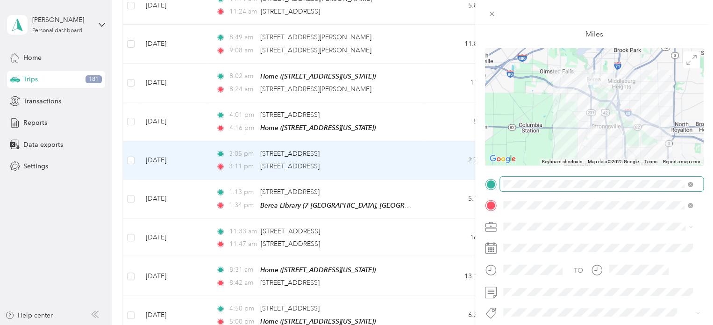
click at [587, 190] on span at bounding box center [601, 184] width 203 height 15
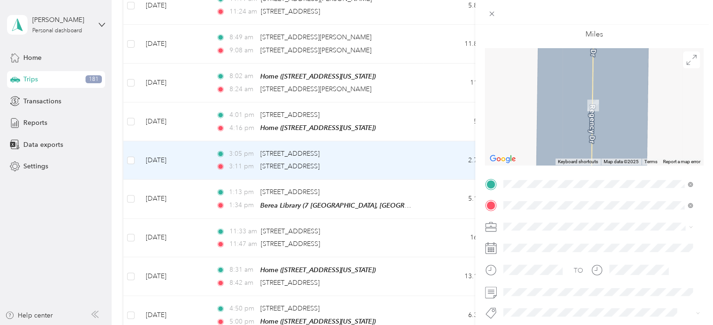
click at [593, 220] on span "[STREET_ADDRESS][US_STATE]" at bounding box center [567, 218] width 93 height 8
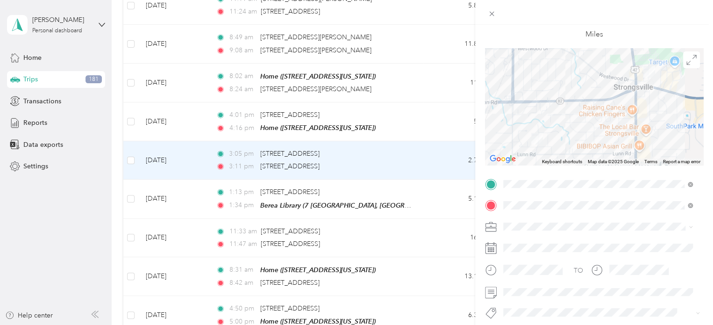
scroll to position [0, 0]
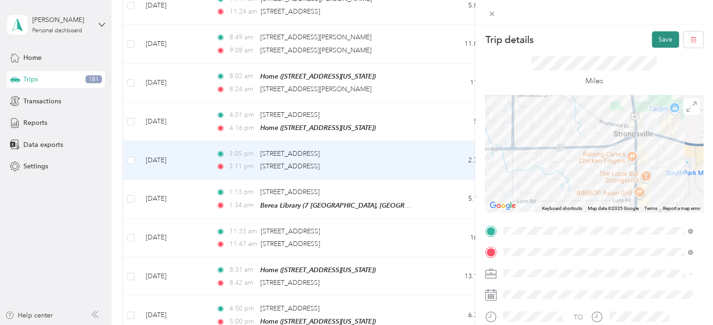
click at [656, 39] on button "Save" at bounding box center [665, 39] width 27 height 16
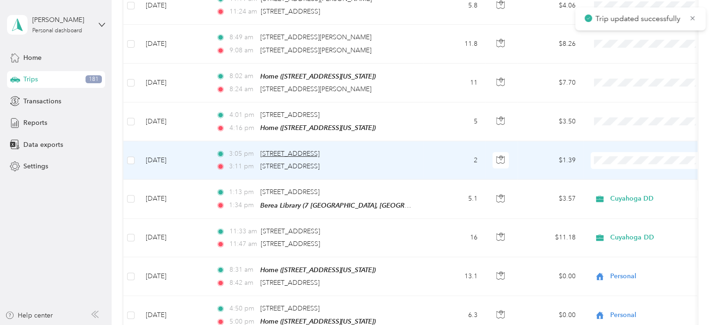
click at [320, 150] on span "[STREET_ADDRESS]" at bounding box center [289, 154] width 59 height 8
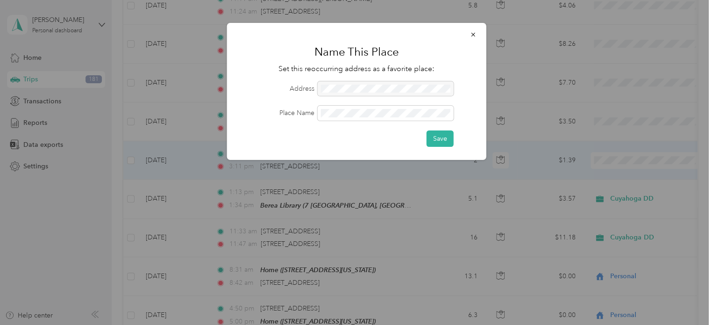
click at [404, 91] on div at bounding box center [386, 88] width 136 height 15
click at [427, 130] on button "Save" at bounding box center [440, 138] width 27 height 16
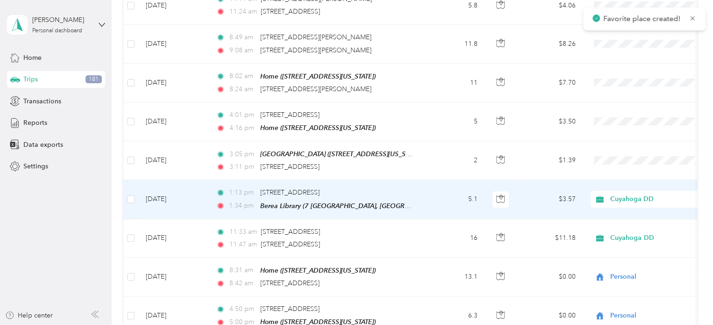
click at [426, 200] on td "5.1" at bounding box center [455, 199] width 62 height 39
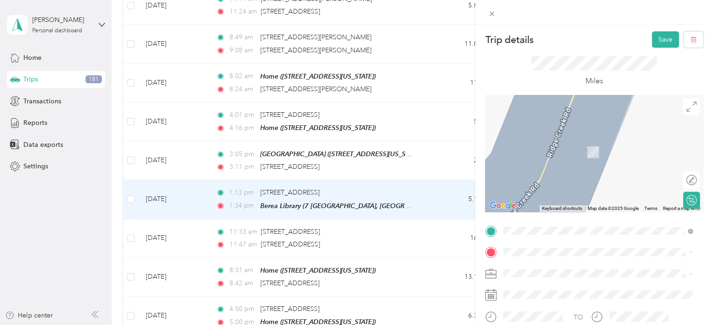
click at [615, 215] on div "[GEOGRAPHIC_DATA] [STREET_ADDRESS][US_STATE]" at bounding box center [567, 215] width 93 height 20
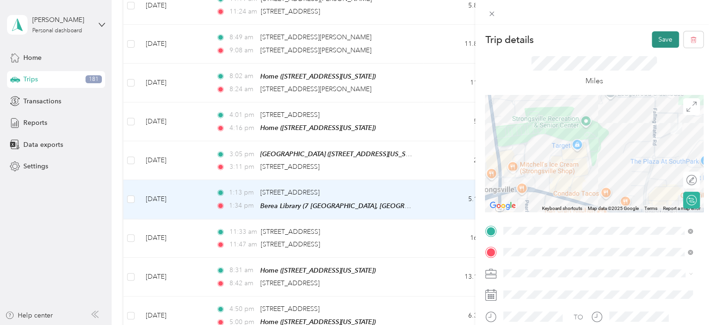
click at [654, 41] on button "Save" at bounding box center [665, 39] width 27 height 16
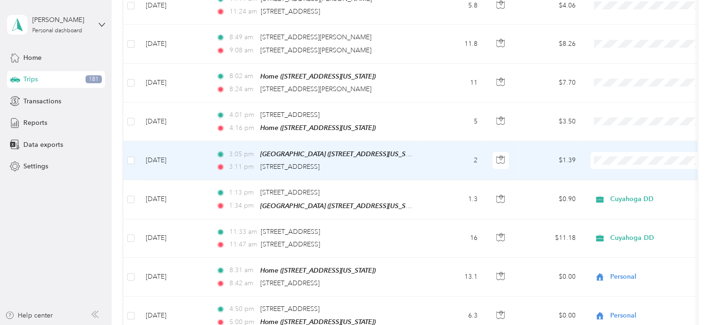
click at [431, 158] on td "2" at bounding box center [455, 160] width 62 height 39
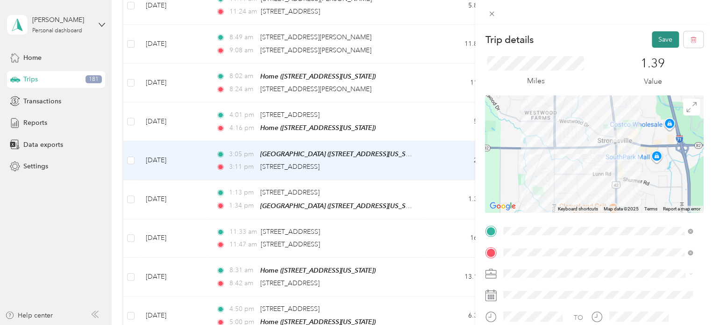
click at [659, 39] on button "Save" at bounding box center [665, 39] width 27 height 16
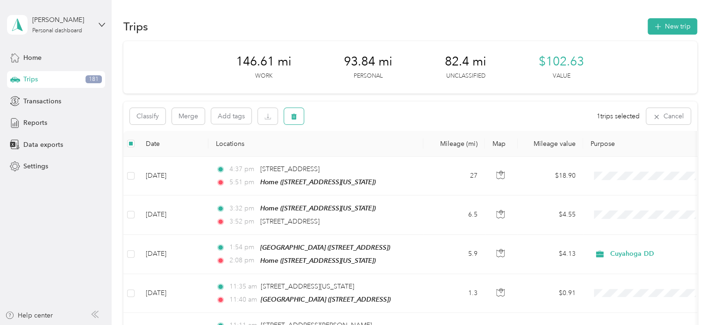
click at [301, 118] on button "button" at bounding box center [294, 116] width 20 height 16
click at [361, 156] on button "Yes" at bounding box center [363, 155] width 18 height 15
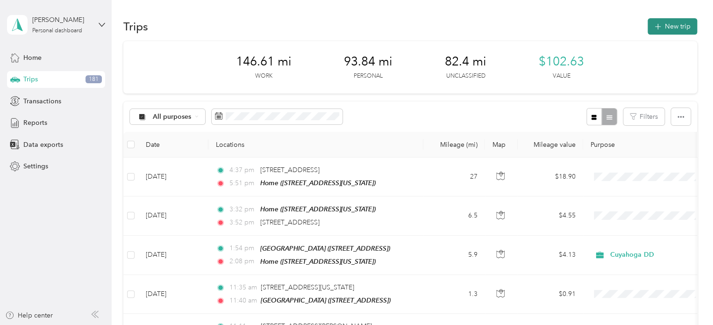
click at [665, 22] on button "New trip" at bounding box center [673, 26] width 50 height 16
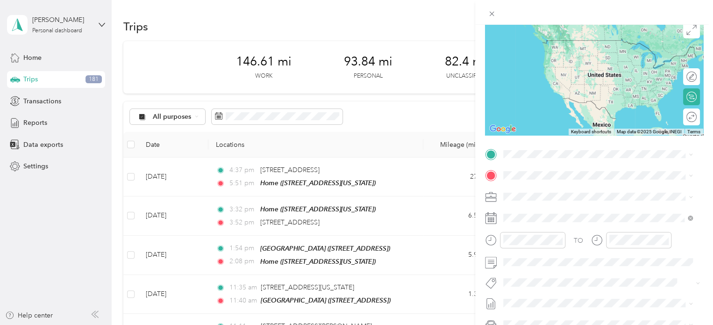
scroll to position [93, 0]
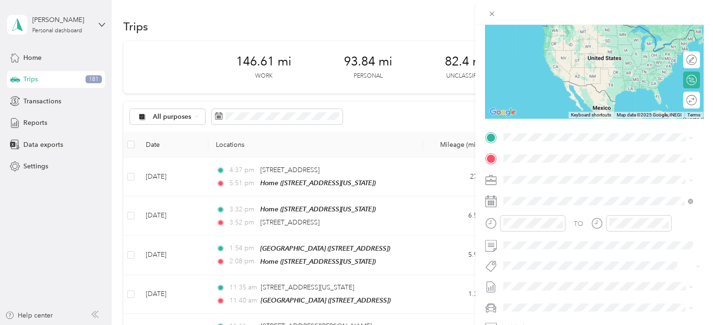
click at [545, 289] on div "Home" at bounding box center [567, 293] width 93 height 8
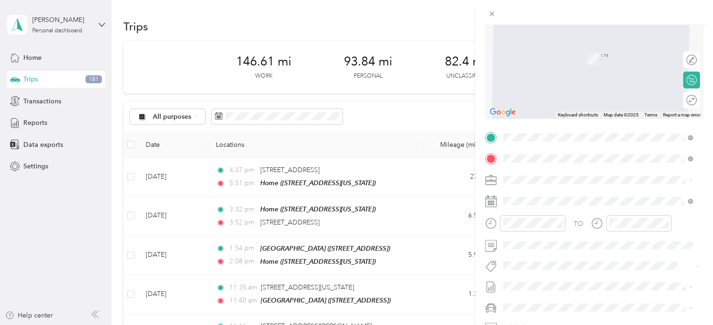
click at [545, 175] on span "[STREET_ADDRESS][US_STATE]" at bounding box center [567, 171] width 93 height 8
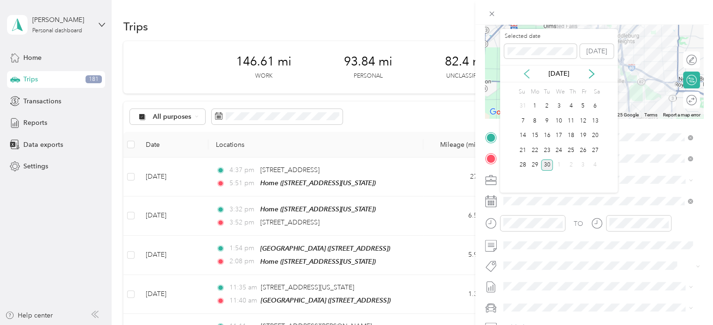
click at [526, 75] on icon at bounding box center [526, 74] width 5 height 8
click at [534, 164] on div "25" at bounding box center [535, 165] width 12 height 12
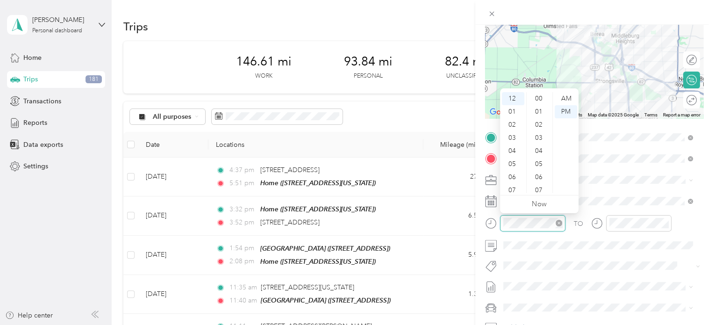
scroll to position [445, 0]
click at [513, 154] on div "04" at bounding box center [513, 150] width 22 height 13
click at [537, 122] on div "11" at bounding box center [540, 124] width 22 height 13
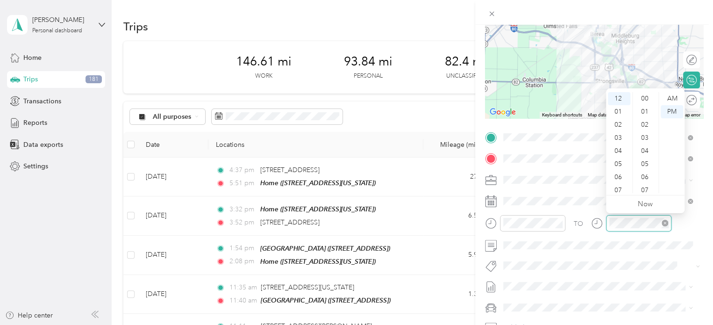
scroll to position [445, 0]
click at [615, 151] on div "04" at bounding box center [619, 150] width 22 height 13
click at [644, 118] on div "25" at bounding box center [646, 121] width 22 height 13
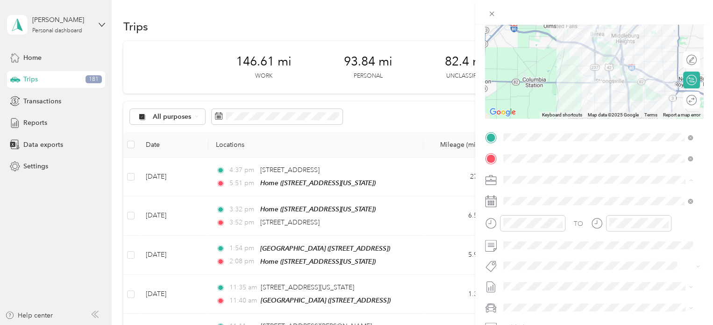
click at [537, 212] on div "Personal" at bounding box center [598, 213] width 183 height 10
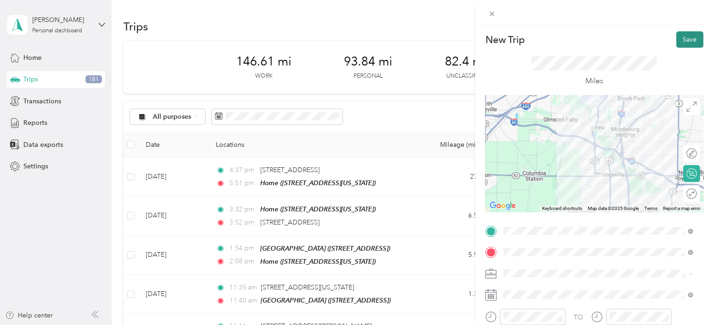
click at [683, 37] on button "Save" at bounding box center [689, 39] width 27 height 16
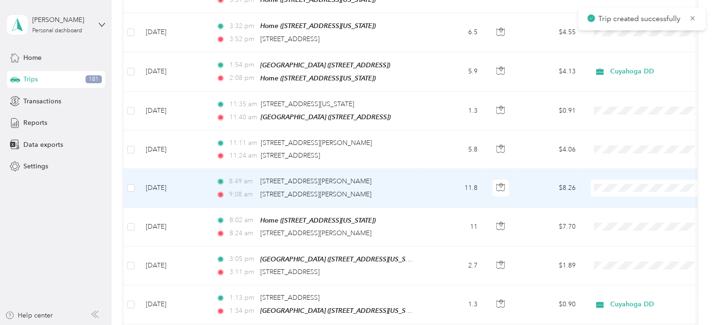
scroll to position [234, 0]
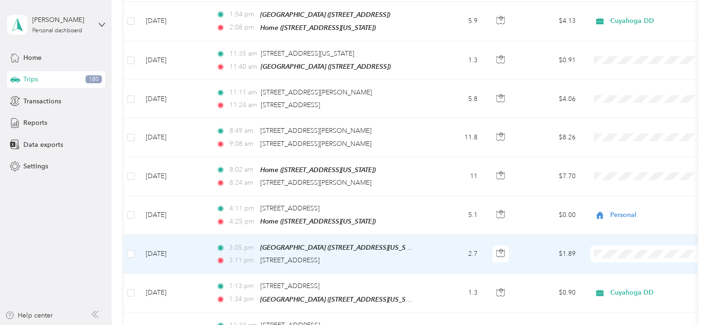
drag, startPoint x: 555, startPoint y: 317, endPoint x: 525, endPoint y: 312, distance: 30.8
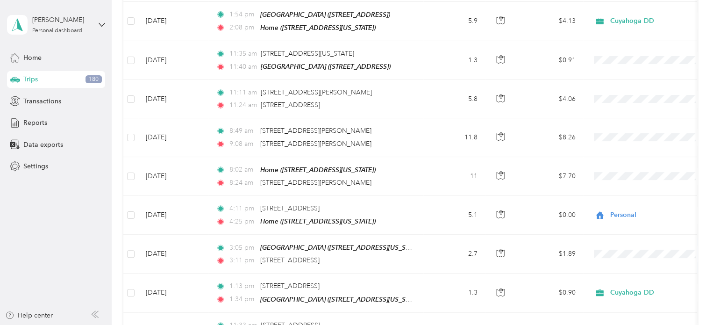
click at [56, 236] on aside "[PERSON_NAME] Personal dashboard Home Trips 180 Transactions Reports Data expor…" at bounding box center [56, 162] width 112 height 325
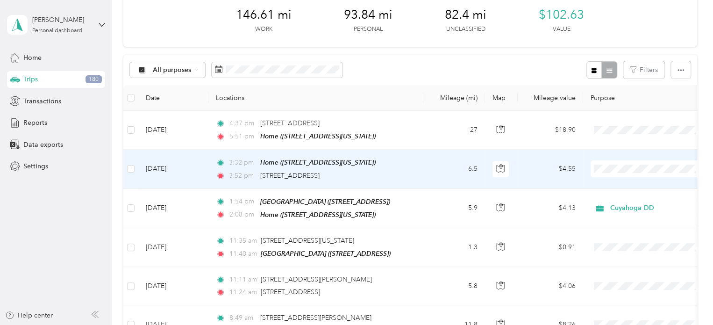
scroll to position [0, 0]
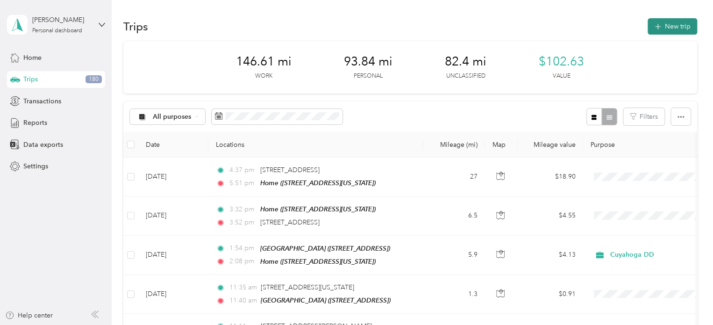
click at [658, 22] on span "button" at bounding box center [657, 26] width 7 height 8
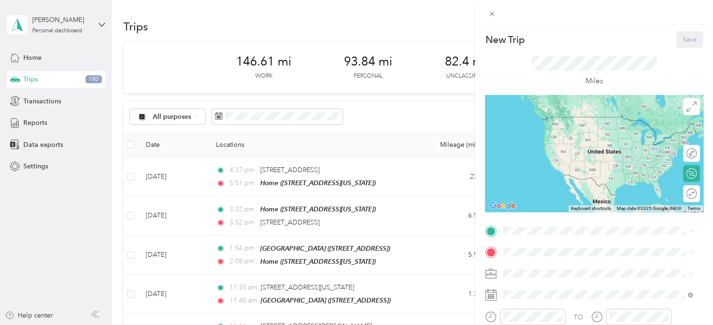
click at [547, 213] on div "Home [STREET_ADDRESS][US_STATE]" at bounding box center [598, 224] width 183 height 23
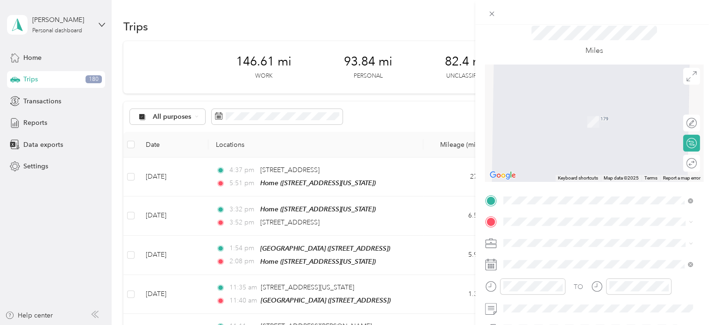
scroll to position [47, 0]
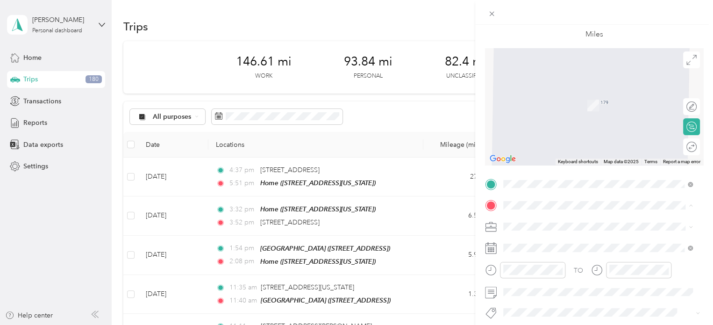
click at [574, 96] on span "[STREET_ADDRESS][US_STATE]" at bounding box center [567, 91] width 93 height 8
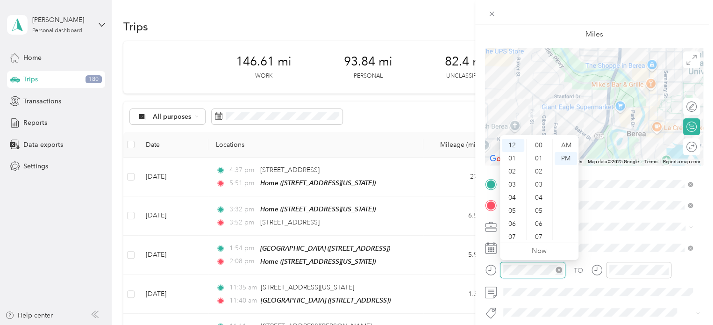
scroll to position [458, 0]
click at [517, 238] on div "07" at bounding box center [513, 236] width 22 height 13
drag, startPoint x: 538, startPoint y: 177, endPoint x: 543, endPoint y: 180, distance: 5.6
click at [539, 179] on div "20" at bounding box center [540, 182] width 22 height 13
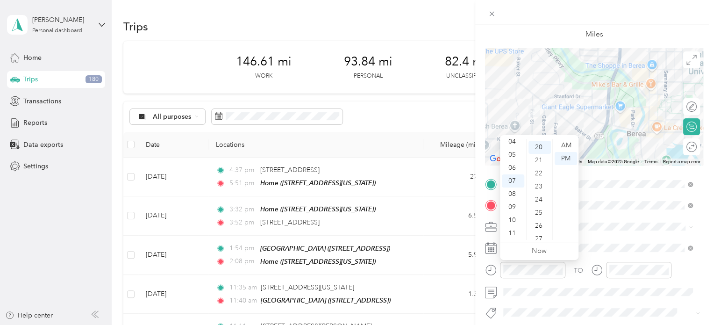
scroll to position [262, 0]
click at [542, 200] on div "24" at bounding box center [540, 197] width 22 height 13
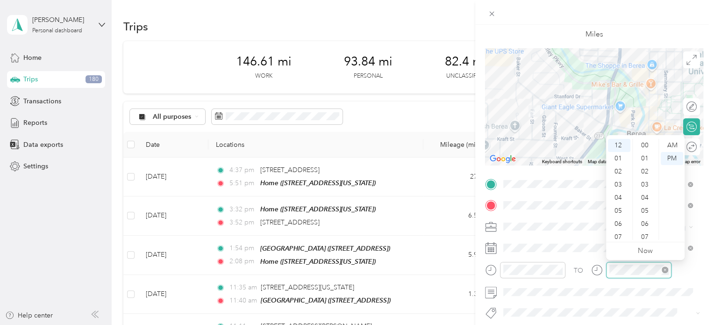
scroll to position [458, 0]
click at [617, 238] on div "07" at bounding box center [619, 236] width 22 height 13
click at [644, 158] on div "29" at bounding box center [646, 160] width 22 height 13
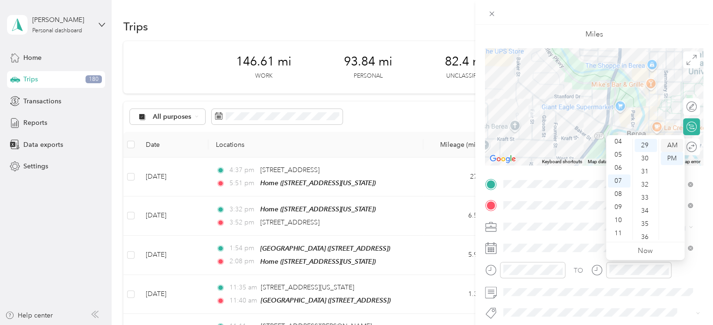
click at [668, 145] on div "AM" at bounding box center [672, 145] width 22 height 13
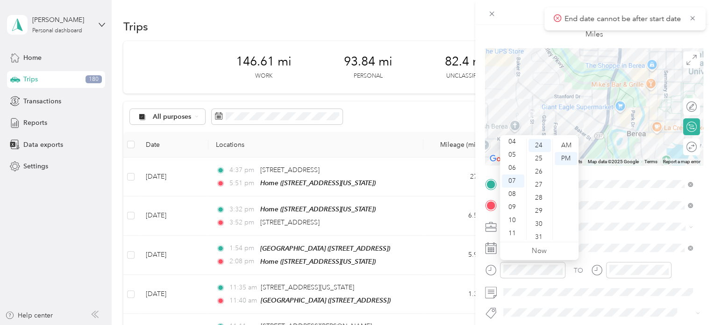
drag, startPoint x: 570, startPoint y: 144, endPoint x: 580, endPoint y: 146, distance: 9.8
click at [574, 146] on div "AM" at bounding box center [566, 145] width 22 height 13
click at [570, 145] on div "AM" at bounding box center [566, 145] width 22 height 13
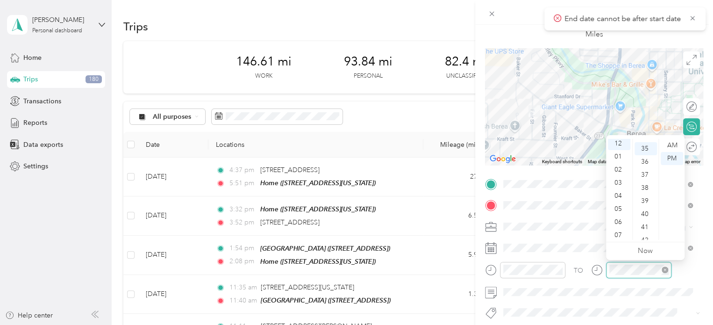
scroll to position [458, 0]
click at [618, 238] on div "07" at bounding box center [619, 236] width 22 height 13
click at [643, 160] on div "29" at bounding box center [646, 160] width 22 height 13
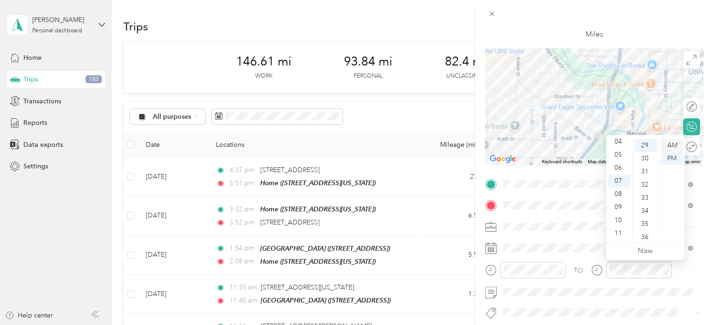
click at [670, 145] on div "AM" at bounding box center [672, 145] width 22 height 13
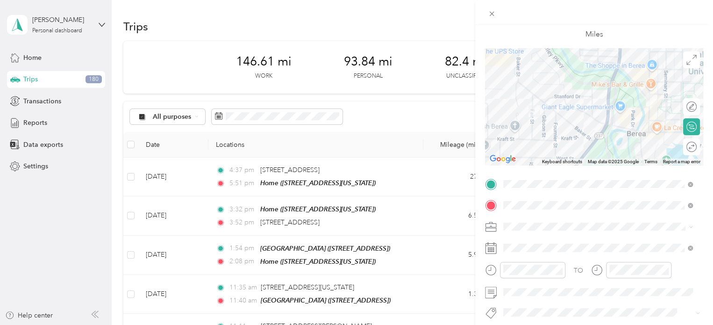
click at [548, 260] on div "Personal" at bounding box center [598, 257] width 183 height 10
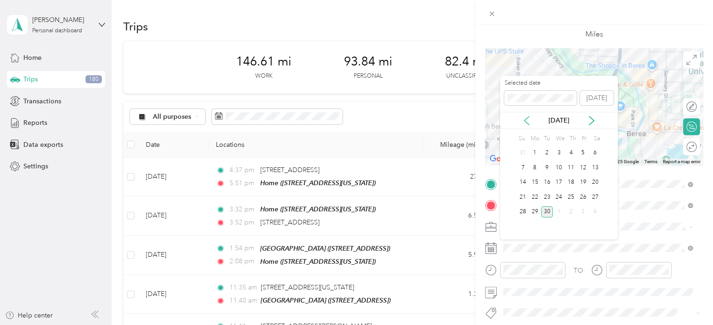
click at [525, 121] on icon at bounding box center [526, 120] width 5 height 8
click at [559, 208] on div "27" at bounding box center [559, 212] width 12 height 12
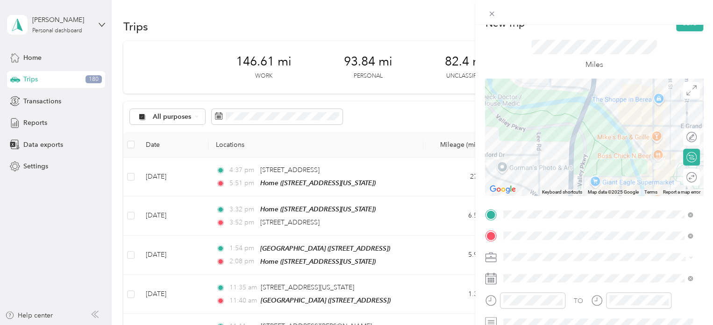
scroll to position [0, 0]
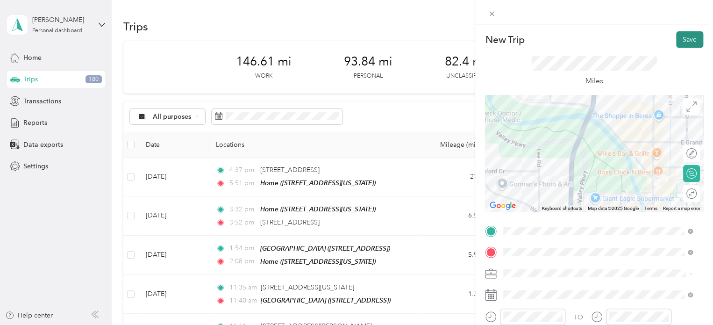
click at [684, 42] on button "Save" at bounding box center [689, 39] width 27 height 16
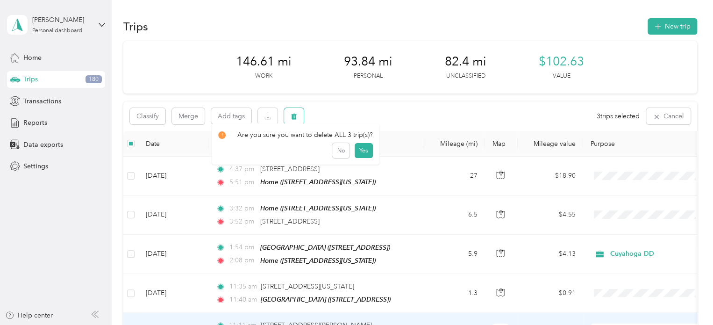
click at [297, 117] on icon "button" at bounding box center [294, 116] width 7 height 7
click at [364, 151] on button "Yes" at bounding box center [363, 155] width 18 height 15
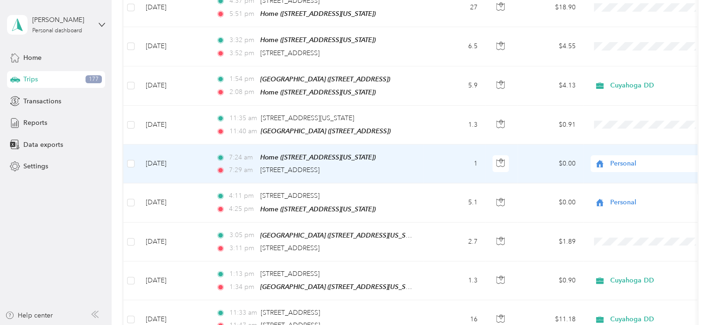
scroll to position [140, 0]
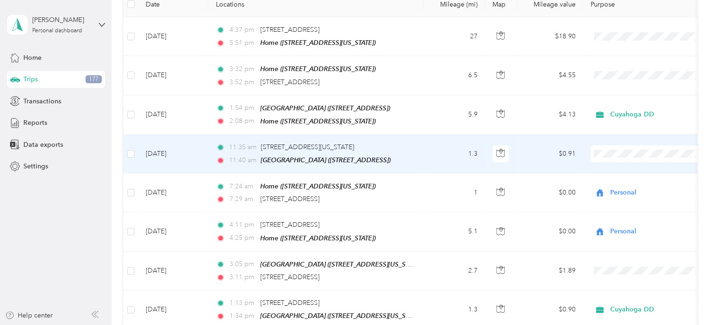
click at [614, 165] on span "Cuyahoga DD" at bounding box center [657, 169] width 86 height 10
click at [459, 148] on td "1.3" at bounding box center [455, 154] width 62 height 39
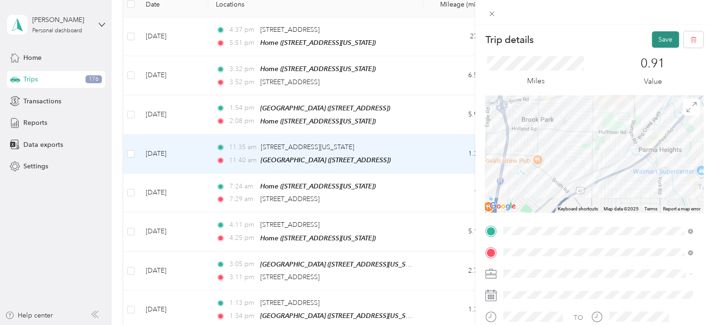
click at [664, 39] on button "Save" at bounding box center [665, 39] width 27 height 16
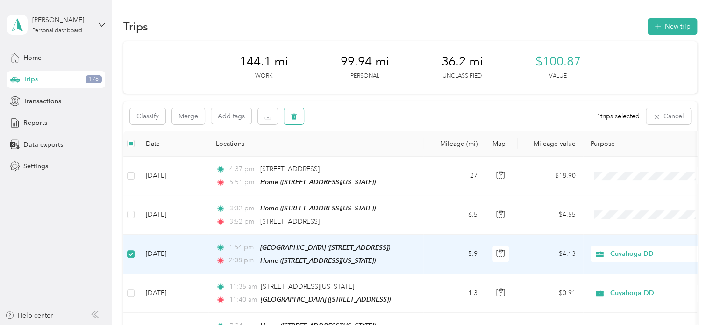
click at [294, 115] on icon "button" at bounding box center [294, 117] width 6 height 6
click at [358, 155] on button "Yes" at bounding box center [363, 155] width 18 height 15
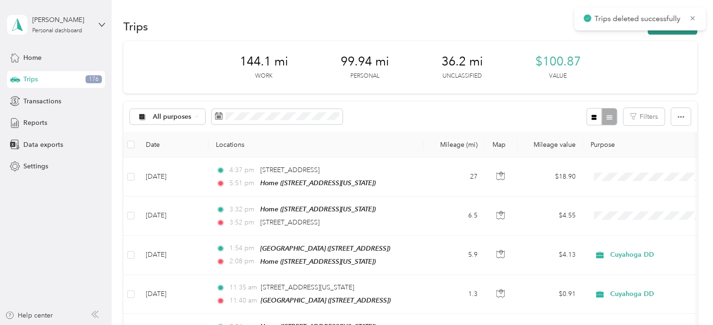
click at [675, 32] on button "New trip" at bounding box center [673, 26] width 50 height 16
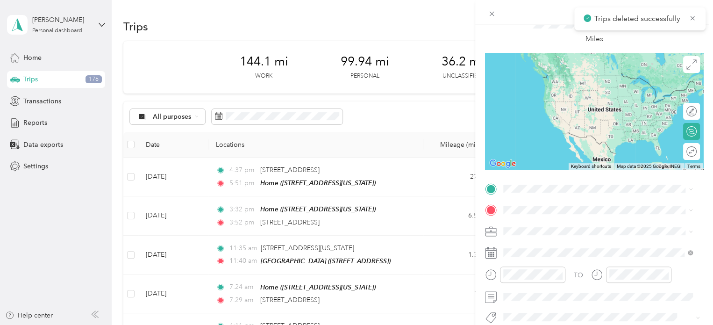
scroll to position [93, 0]
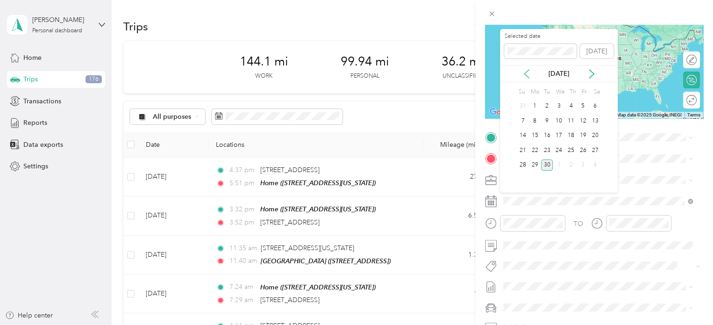
click at [527, 73] on icon at bounding box center [526, 73] width 9 height 9
click at [556, 164] on div "27" at bounding box center [559, 165] width 12 height 12
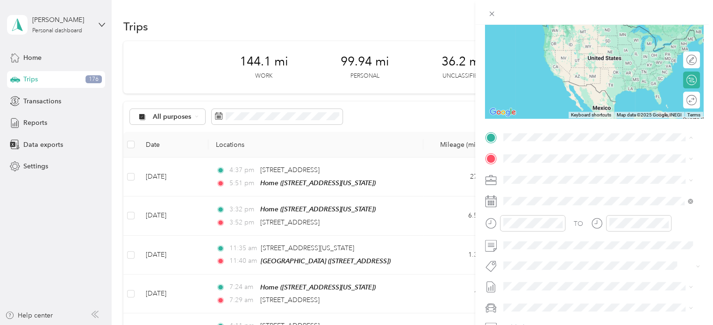
click at [567, 218] on span "[STREET_ADDRESS]" at bounding box center [550, 214] width 59 height 8
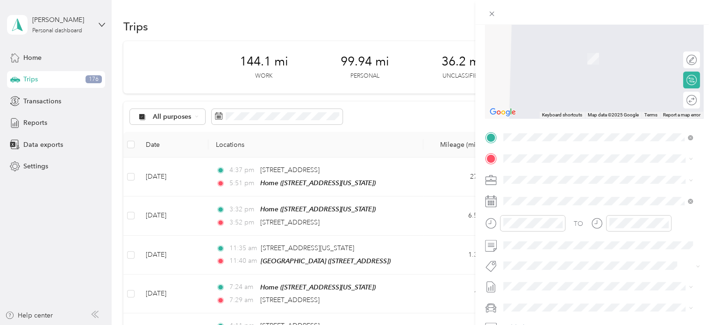
click at [550, 287] on li "Home [STREET_ADDRESS][US_STATE]" at bounding box center [598, 299] width 196 height 29
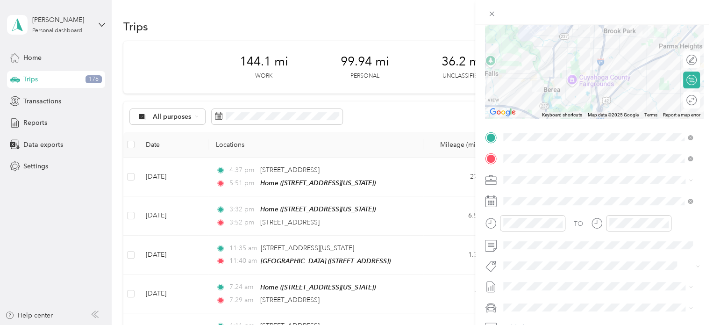
click at [525, 184] on span at bounding box center [601, 179] width 203 height 15
click at [535, 209] on div "Personal" at bounding box center [598, 213] width 183 height 10
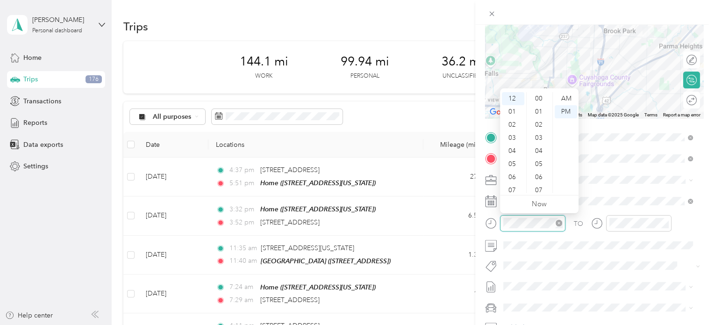
scroll to position [497, 0]
click at [513, 110] on div "01" at bounding box center [513, 111] width 22 height 13
click at [519, 112] on div "02" at bounding box center [513, 111] width 22 height 13
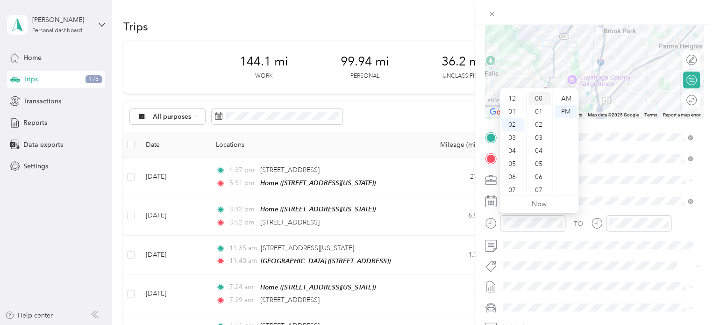
click at [539, 100] on div "00" at bounding box center [540, 98] width 22 height 13
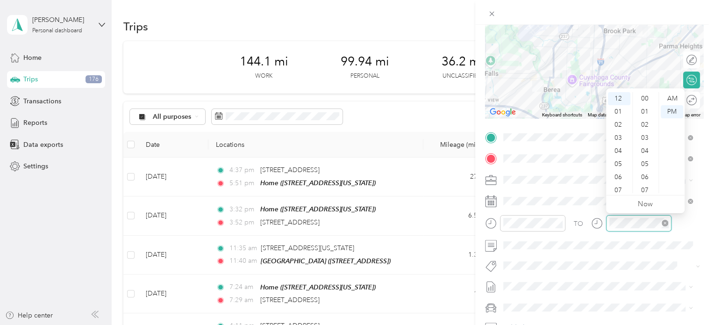
scroll to position [497, 0]
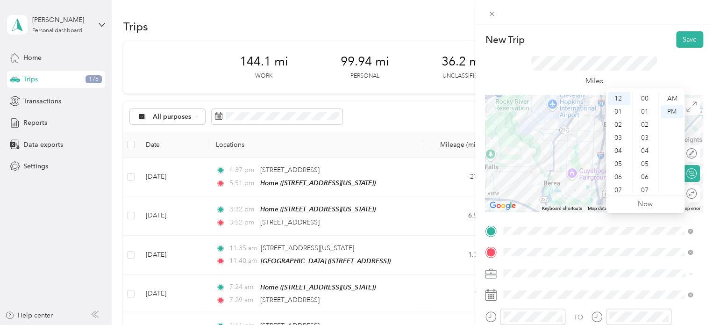
scroll to position [497, 0]
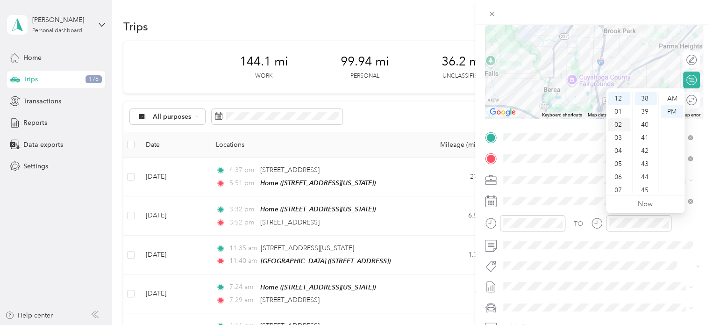
click at [619, 123] on div "02" at bounding box center [619, 124] width 22 height 13
click at [646, 104] on div "17" at bounding box center [646, 104] width 22 height 13
click at [636, 11] on div at bounding box center [594, 12] width 238 height 25
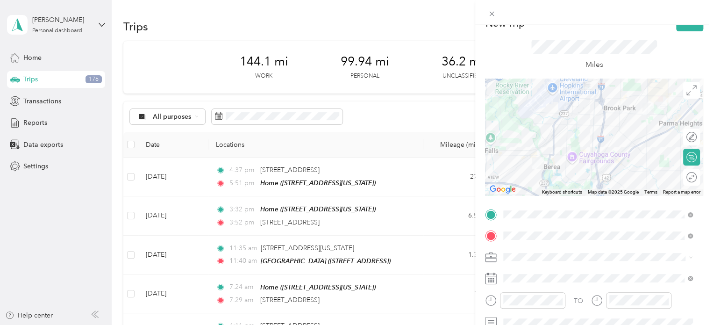
scroll to position [0, 0]
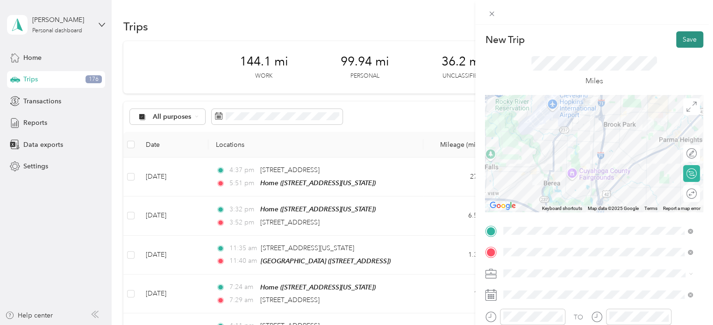
click at [677, 37] on button "Save" at bounding box center [689, 39] width 27 height 16
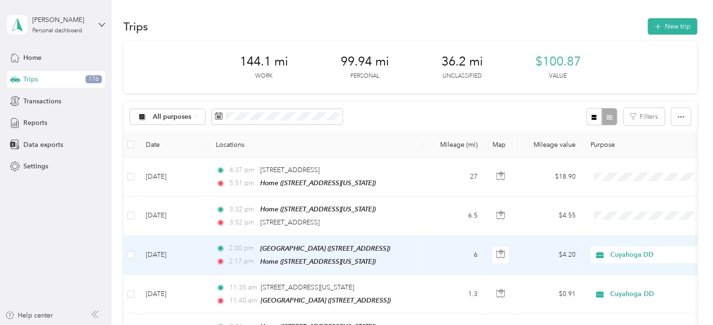
click at [615, 250] on span "Cuyahoga DD" at bounding box center [653, 255] width 86 height 10
click at [613, 284] on span "Personal" at bounding box center [648, 287] width 103 height 10
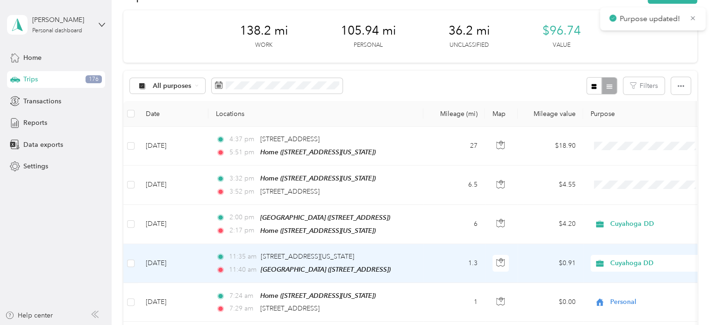
scroll to position [47, 0]
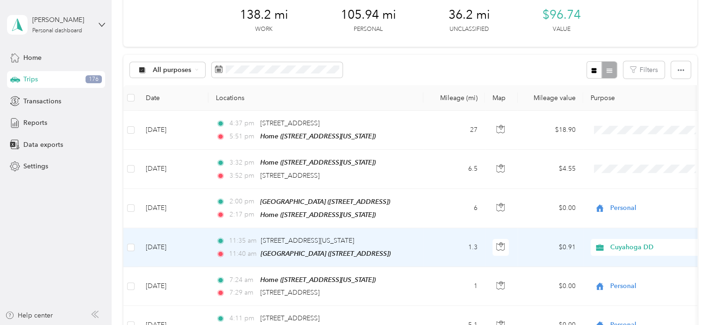
click at [434, 244] on td "1.3" at bounding box center [455, 247] width 62 height 39
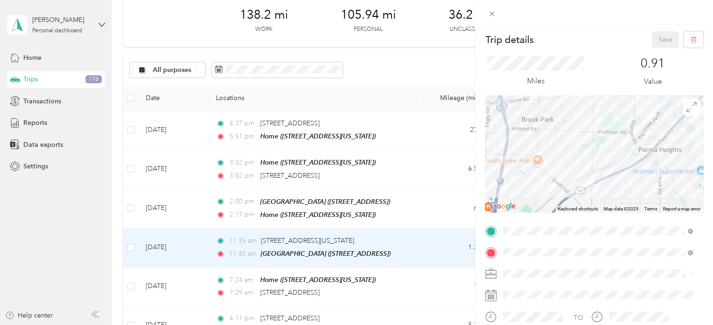
click at [131, 244] on div "Trip details Save This trip cannot be edited because it is either under review,…" at bounding box center [356, 162] width 713 height 325
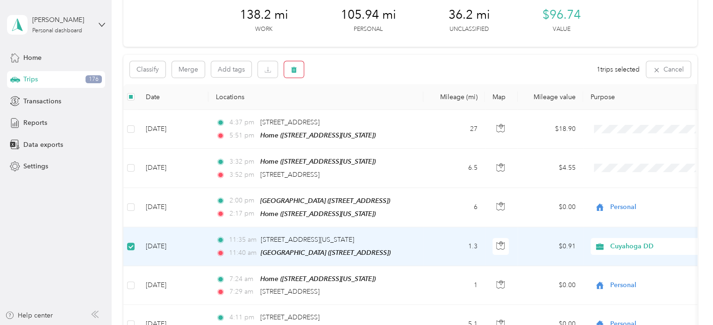
click at [303, 72] on div "Classify Merge Add tags 1 trips selected Cancel" at bounding box center [410, 69] width 574 height 29
click at [292, 72] on icon "button" at bounding box center [294, 70] width 6 height 6
click at [363, 108] on button "Yes" at bounding box center [363, 108] width 18 height 15
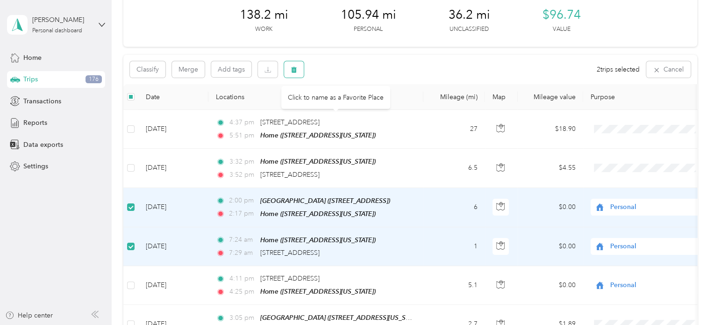
click at [296, 67] on icon "button" at bounding box center [294, 69] width 7 height 7
click at [363, 108] on div "Click to name as a Favorite Place" at bounding box center [335, 97] width 109 height 23
click at [365, 108] on button "Yes" at bounding box center [363, 108] width 18 height 15
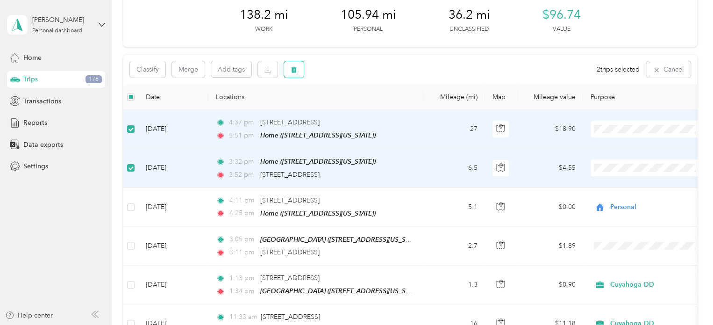
click at [296, 68] on icon "button" at bounding box center [294, 70] width 6 height 6
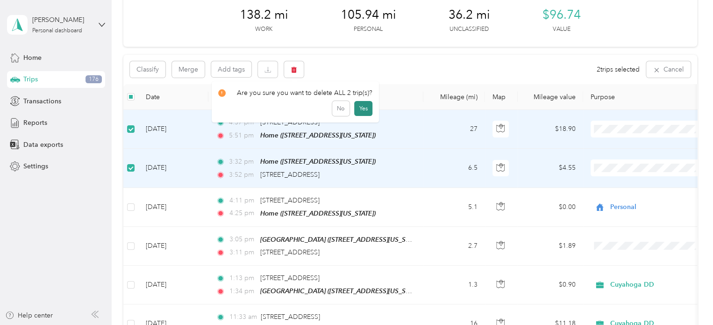
click at [359, 101] on button "Yes" at bounding box center [363, 108] width 18 height 15
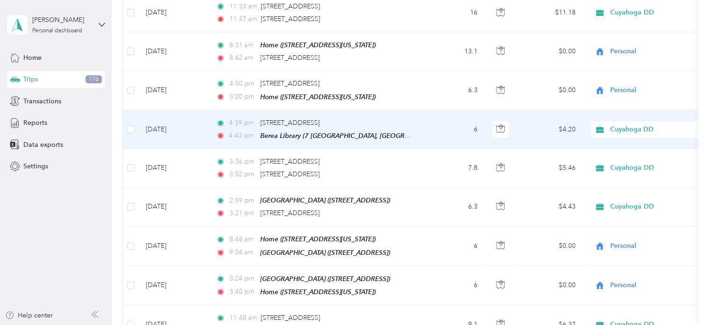
scroll to position [277, 0]
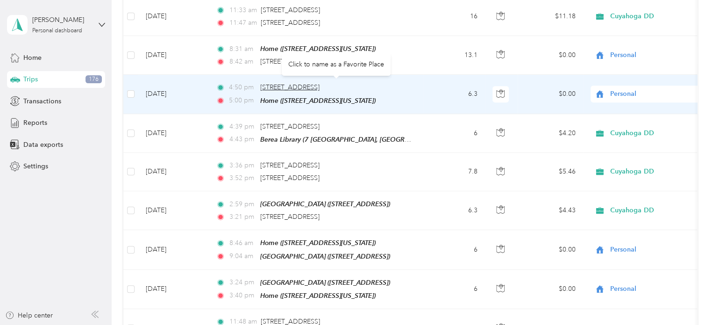
click at [320, 83] on span "[STREET_ADDRESS]" at bounding box center [289, 87] width 59 height 8
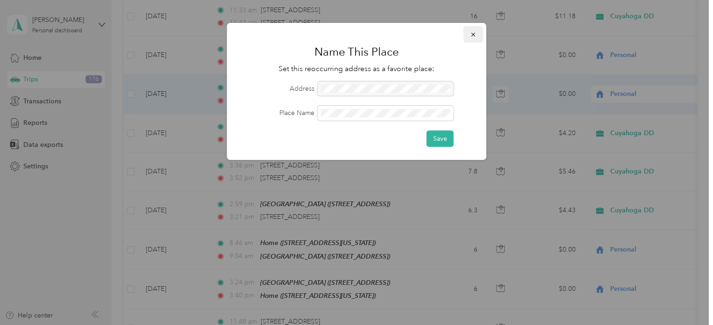
click at [480, 35] on button "button" at bounding box center [474, 34] width 20 height 16
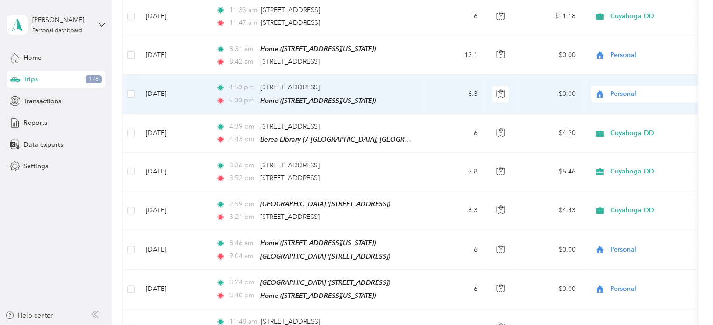
click at [429, 102] on td "6.3" at bounding box center [455, 94] width 62 height 39
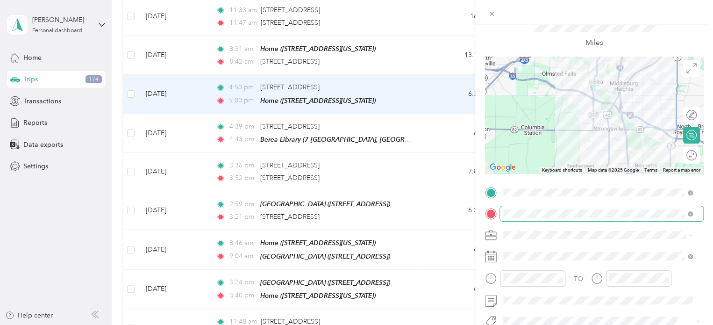
scroll to position [47, 0]
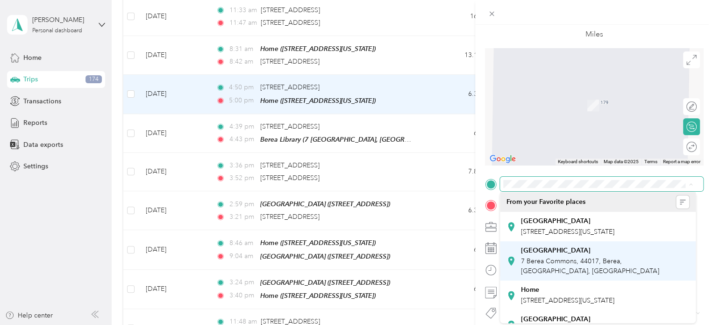
click at [582, 255] on div "[GEOGRAPHIC_DATA]" at bounding box center [605, 250] width 169 height 8
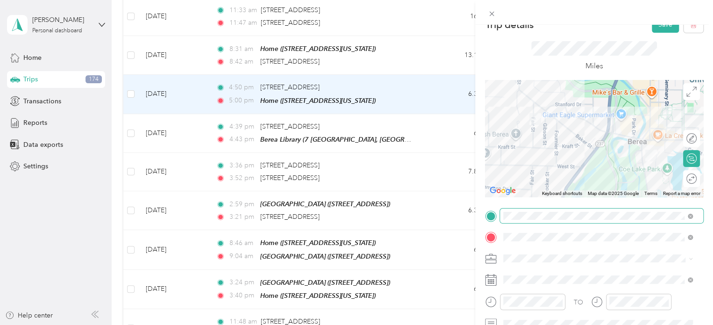
scroll to position [0, 0]
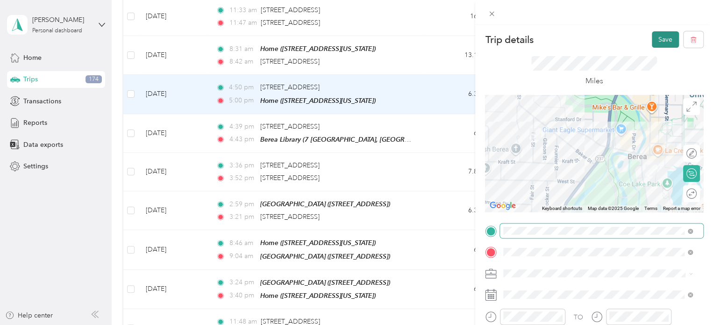
click at [656, 38] on button "Save" at bounding box center [665, 39] width 27 height 16
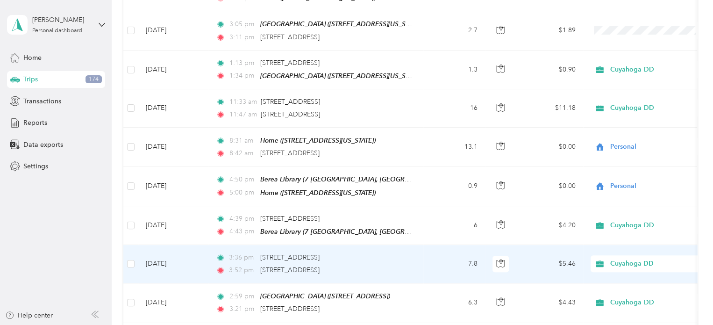
scroll to position [183, 0]
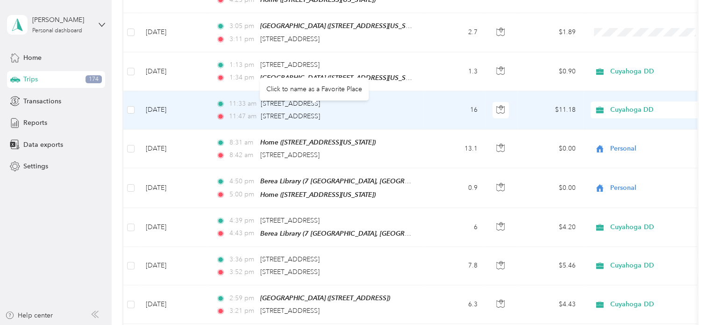
click at [411, 115] on div "11:47 am 16584 Royalton Rd, Strongsville, OH" at bounding box center [314, 116] width 196 height 10
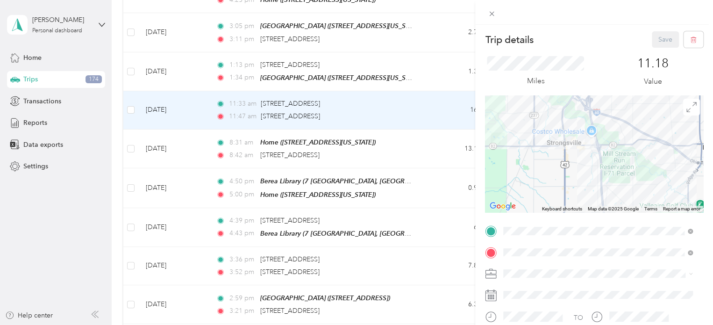
drag, startPoint x: 610, startPoint y: 132, endPoint x: 610, endPoint y: 153, distance: 21.1
click at [610, 151] on div at bounding box center [594, 153] width 218 height 117
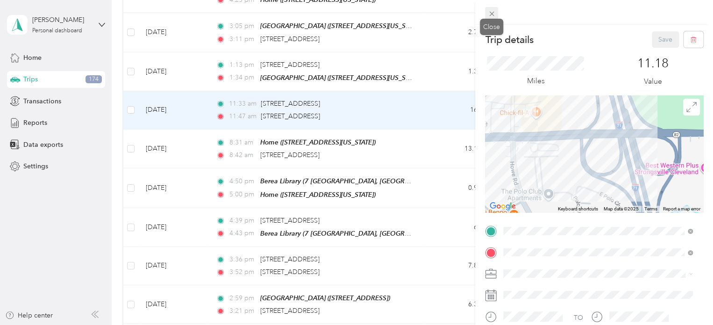
click at [494, 16] on icon at bounding box center [492, 14] width 8 height 8
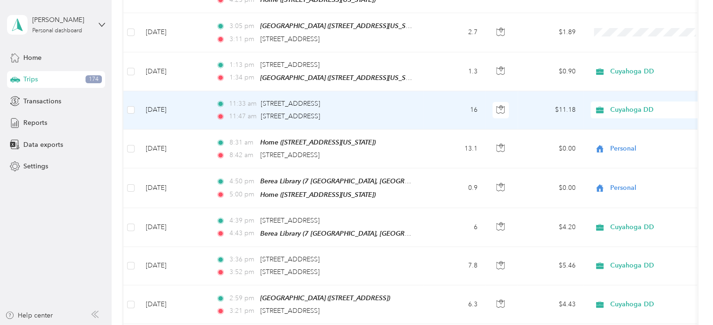
click at [381, 117] on div "11:47 am 16584 Royalton Rd, Strongsville, OH" at bounding box center [314, 116] width 196 height 10
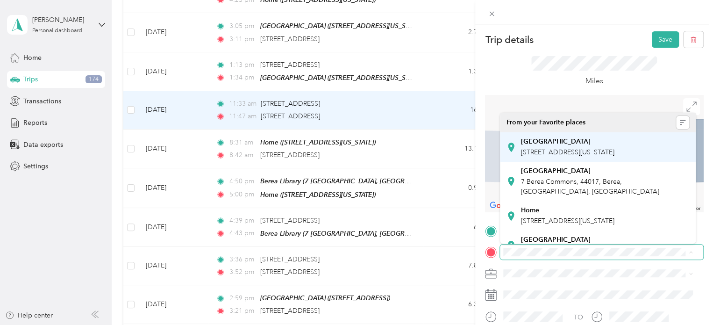
click at [575, 156] on span "[STREET_ADDRESS][US_STATE]" at bounding box center [567, 152] width 93 height 8
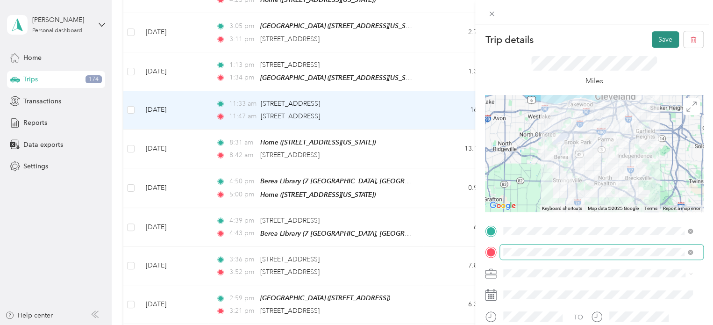
click at [655, 41] on button "Save" at bounding box center [665, 39] width 27 height 16
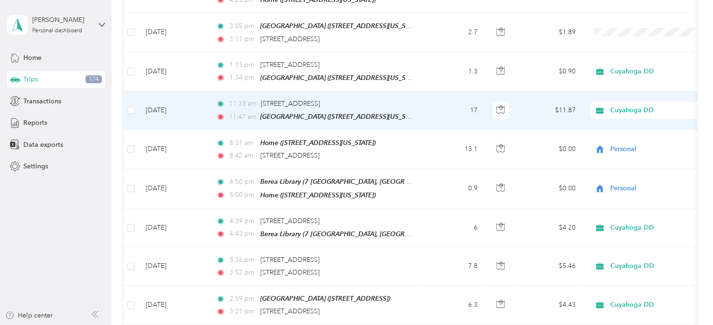
click at [448, 115] on td "17" at bounding box center [455, 110] width 62 height 39
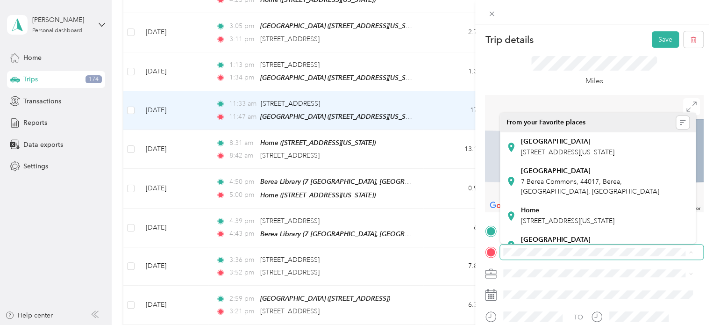
click at [640, 246] on span at bounding box center [601, 251] width 203 height 15
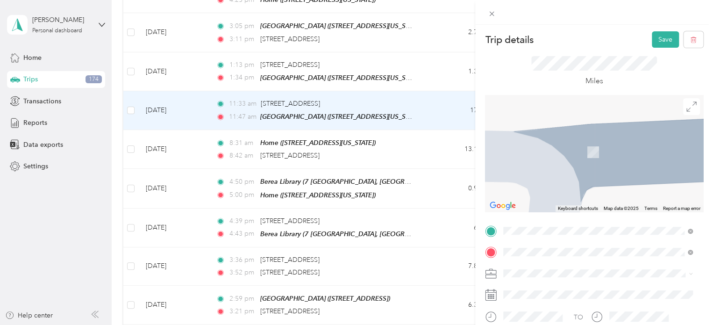
click at [589, 141] on span "13097 Ridge Creek Road Strongsville, Ohio 44136, United States" at bounding box center [567, 138] width 93 height 8
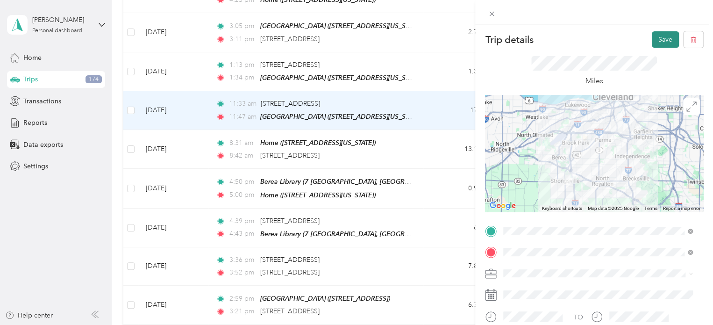
click at [655, 41] on button "Save" at bounding box center [665, 39] width 27 height 16
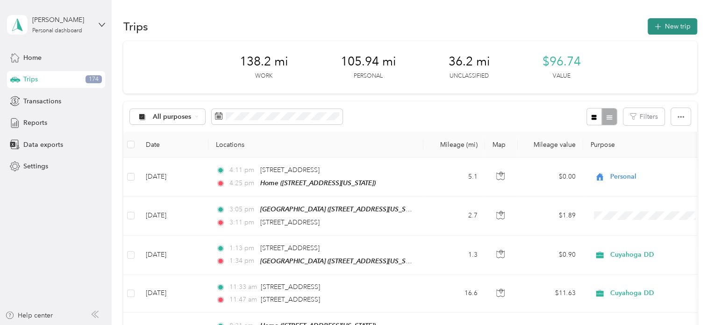
click at [654, 27] on icon "button" at bounding box center [658, 27] width 11 height 11
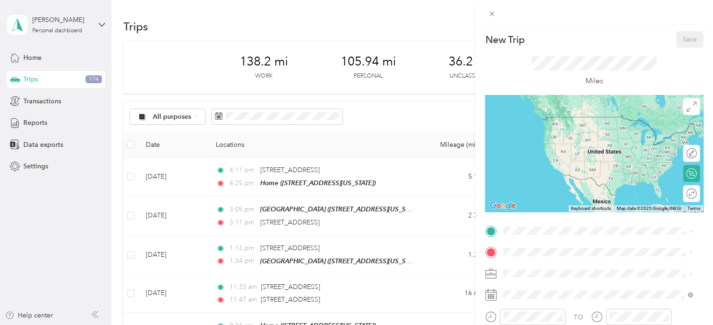
scroll to position [47, 0]
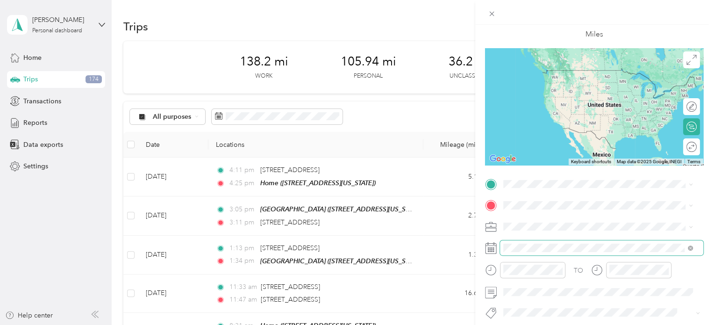
click at [555, 242] on span at bounding box center [601, 247] width 203 height 15
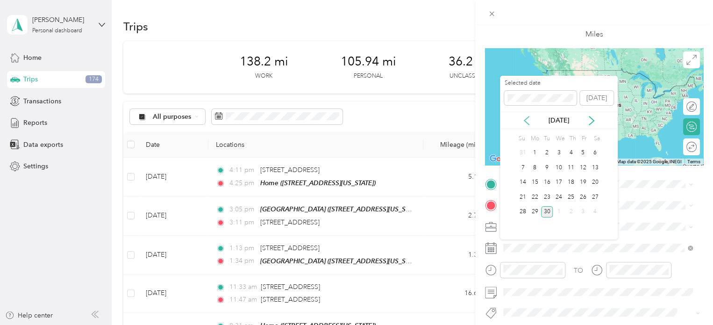
click at [529, 123] on icon at bounding box center [526, 120] width 9 height 9
click at [559, 211] on div "27" at bounding box center [559, 212] width 12 height 12
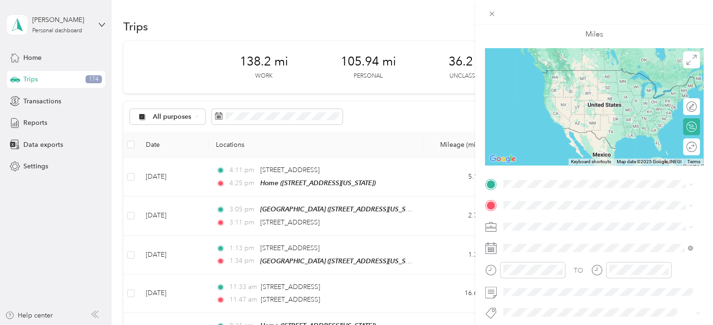
click at [549, 315] on div "Home" at bounding box center [567, 319] width 93 height 8
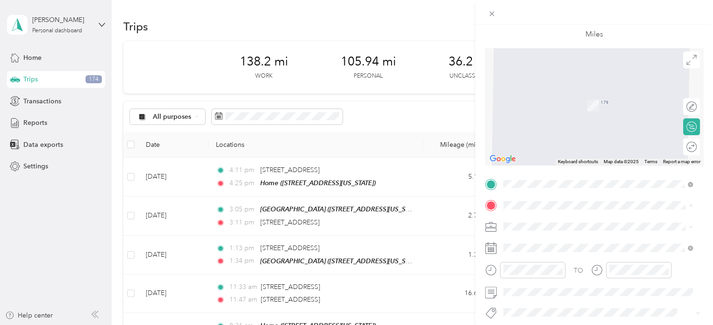
click at [554, 158] on strong "[GEOGRAPHIC_DATA]" at bounding box center [556, 154] width 70 height 8
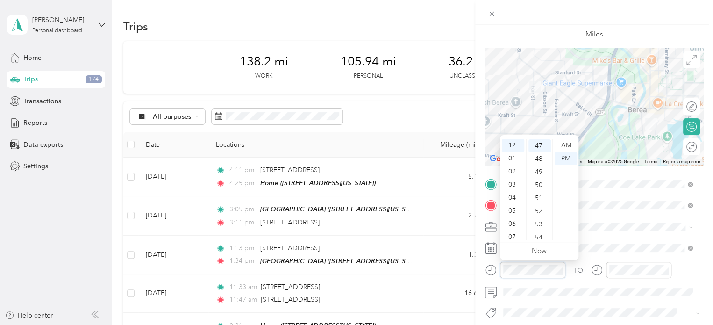
scroll to position [615, 0]
click at [568, 144] on div "AM" at bounding box center [566, 145] width 22 height 13
click at [510, 218] on div "10" at bounding box center [513, 220] width 22 height 13
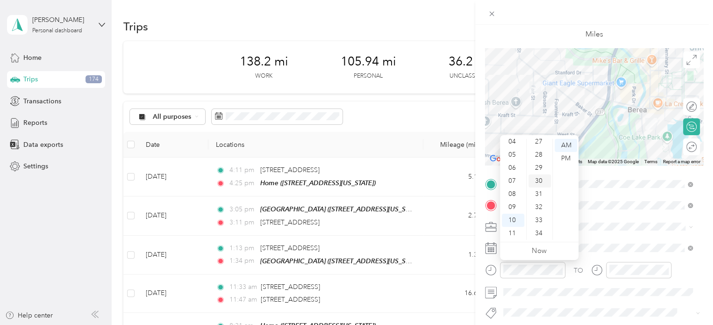
click at [542, 181] on div "30" at bounding box center [540, 180] width 22 height 13
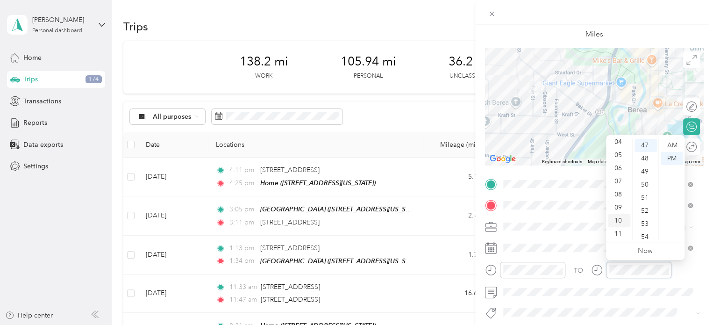
scroll to position [56, 0]
click at [618, 218] on div "10" at bounding box center [619, 220] width 22 height 13
click at [642, 177] on div "39" at bounding box center [646, 180] width 22 height 13
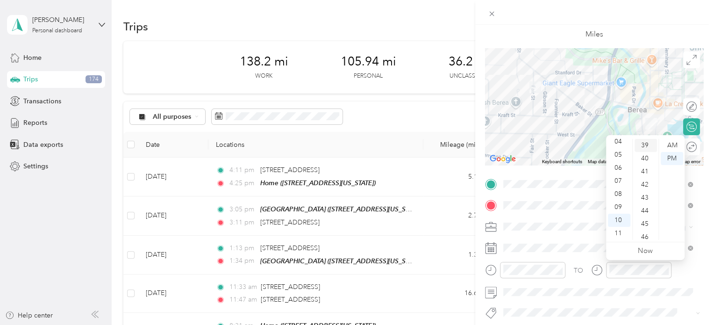
click at [641, 144] on div "39" at bounding box center [646, 145] width 22 height 13
click at [675, 144] on div "AM" at bounding box center [672, 145] width 22 height 13
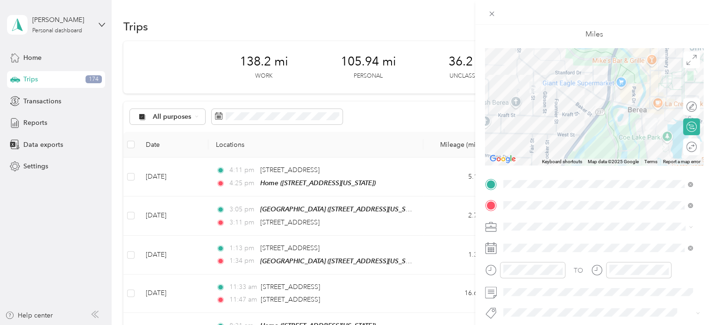
click at [532, 254] on div "Personal" at bounding box center [598, 259] width 183 height 10
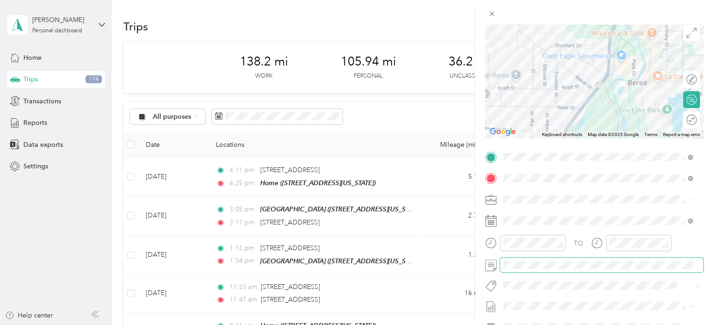
scroll to position [0, 0]
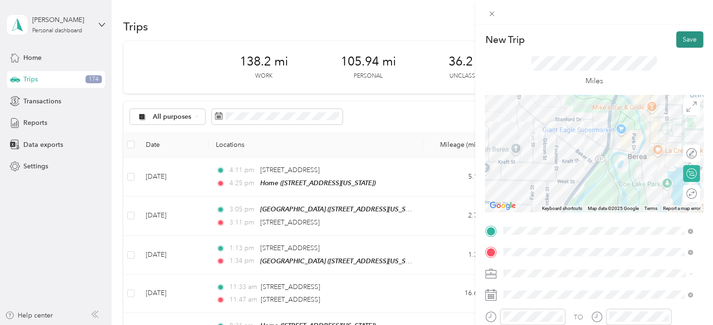
click at [676, 37] on button "Save" at bounding box center [689, 39] width 27 height 16
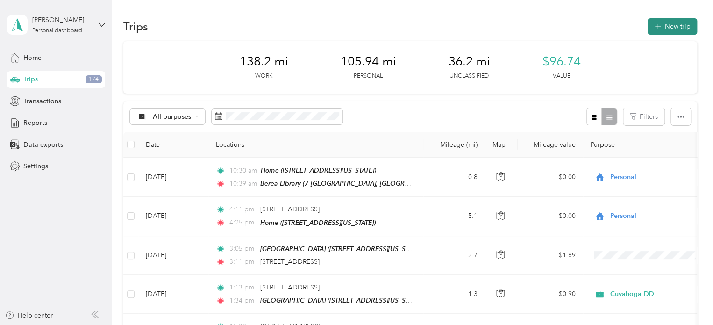
click at [672, 26] on button "New trip" at bounding box center [673, 26] width 50 height 16
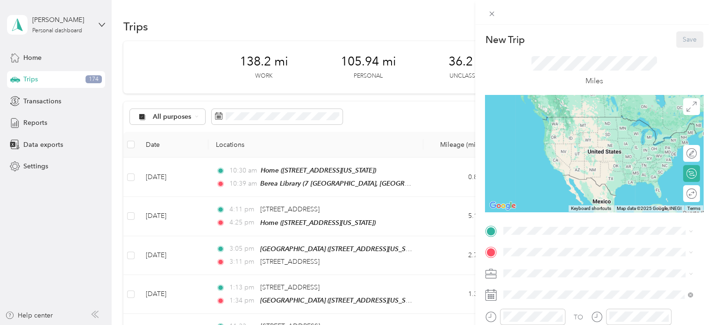
click at [539, 195] on span "7 Berea Commons, 44017, Berea, [GEOGRAPHIC_DATA], [GEOGRAPHIC_DATA]" at bounding box center [590, 195] width 138 height 18
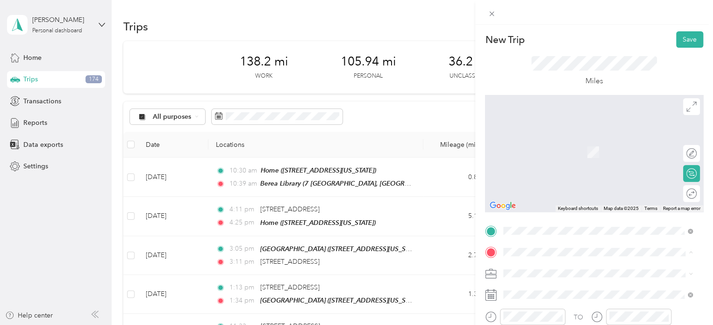
click at [551, 186] on span "[STREET_ADDRESS]" at bounding box center [550, 182] width 59 height 8
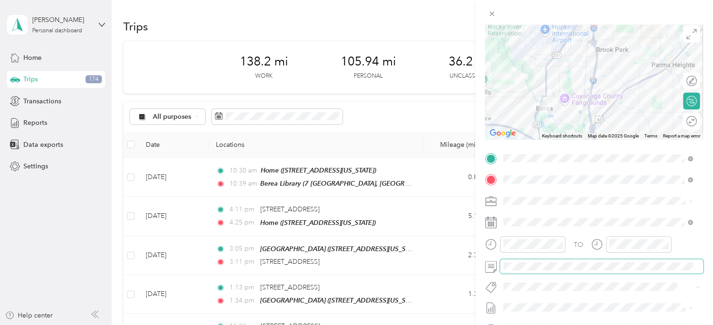
scroll to position [93, 0]
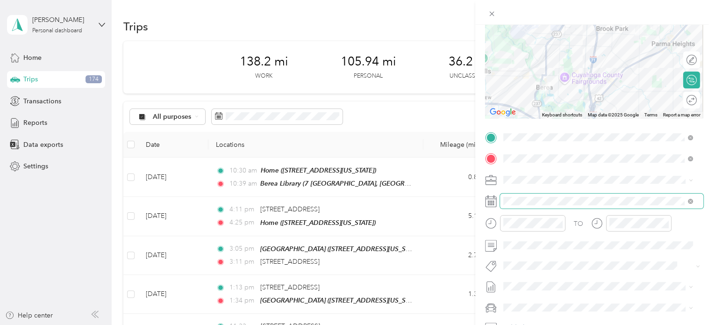
click at [540, 196] on span at bounding box center [601, 201] width 203 height 15
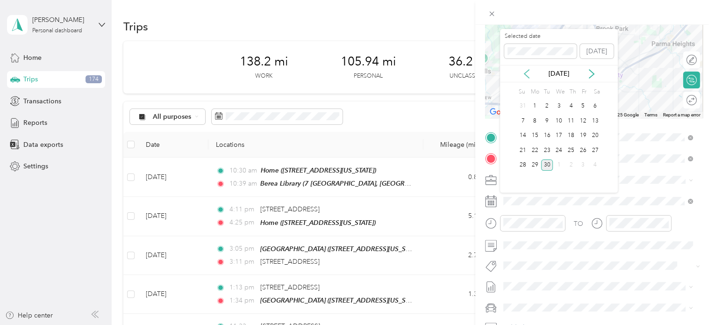
click at [530, 75] on icon at bounding box center [526, 73] width 9 height 9
click at [560, 162] on div "27" at bounding box center [559, 165] width 12 height 12
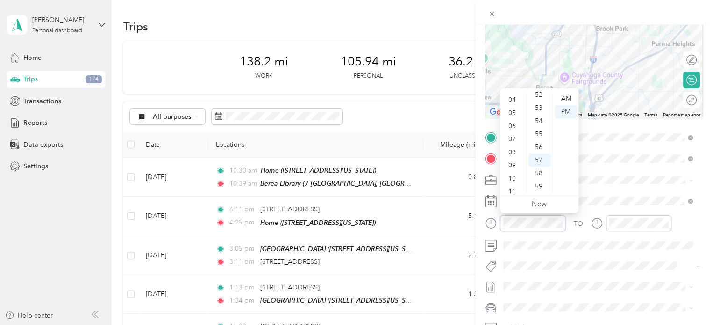
scroll to position [56, 0]
click at [511, 185] on div "11" at bounding box center [513, 186] width 22 height 13
click at [540, 128] on div "26" at bounding box center [540, 128] width 22 height 13
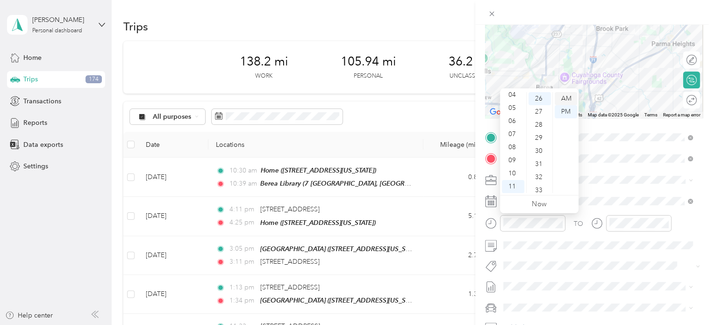
click at [563, 96] on div "AM" at bounding box center [566, 98] width 22 height 13
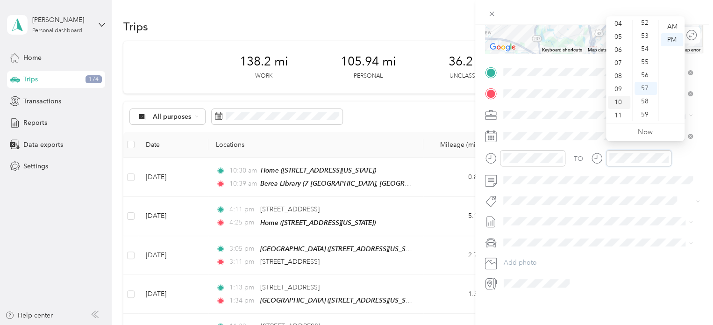
scroll to position [56, 0]
click at [622, 115] on div "11" at bounding box center [619, 114] width 22 height 13
click at [644, 50] on div "40" at bounding box center [646, 52] width 22 height 13
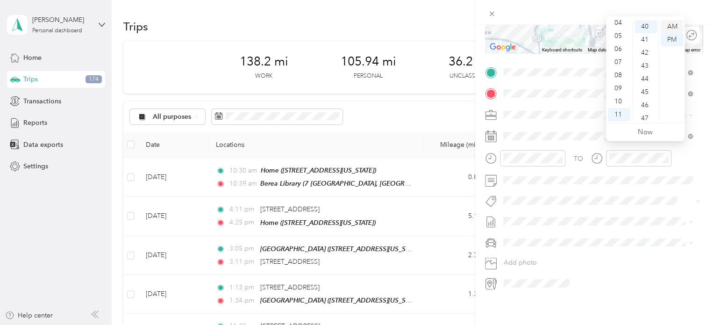
click at [666, 26] on div "AM" at bounding box center [672, 26] width 22 height 13
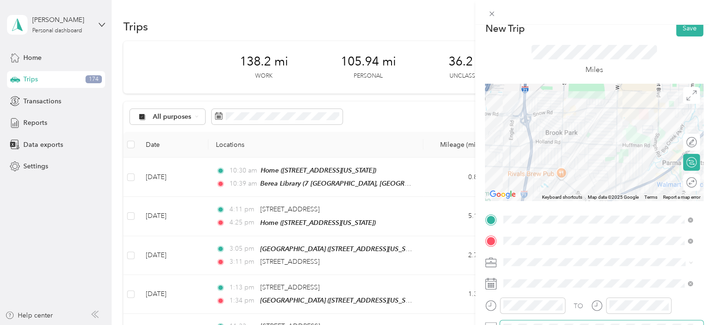
scroll to position [0, 0]
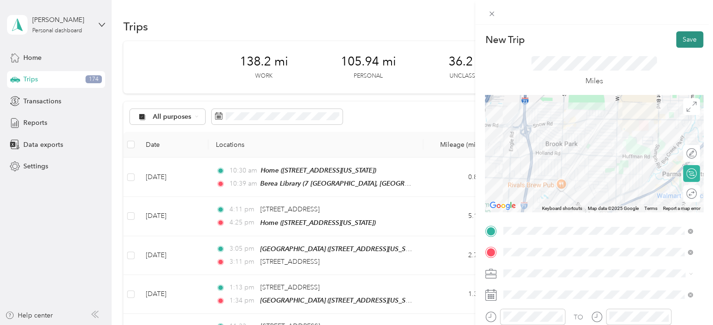
click at [679, 43] on button "Save" at bounding box center [689, 39] width 27 height 16
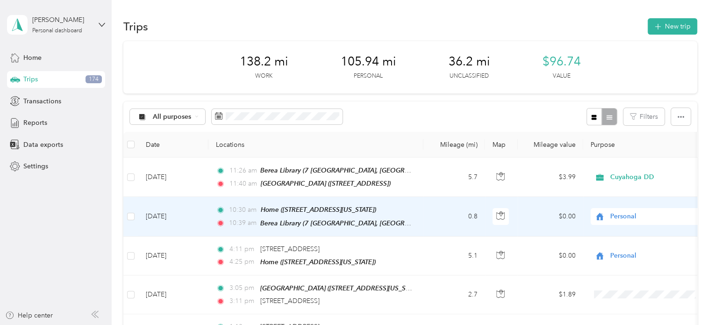
click at [619, 212] on span "Personal" at bounding box center [653, 216] width 86 height 10
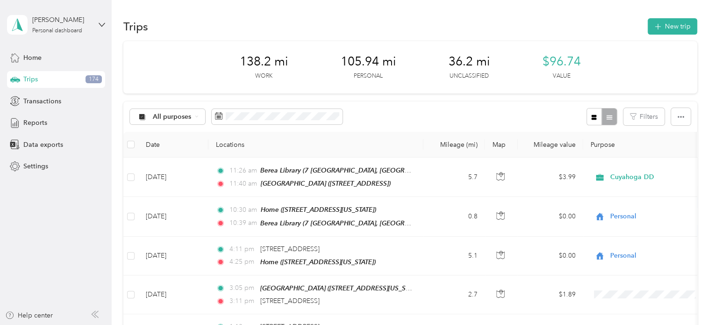
click at [415, 119] on div "All purposes Filters" at bounding box center [410, 116] width 574 height 30
click at [677, 26] on button "New trip" at bounding box center [673, 26] width 50 height 16
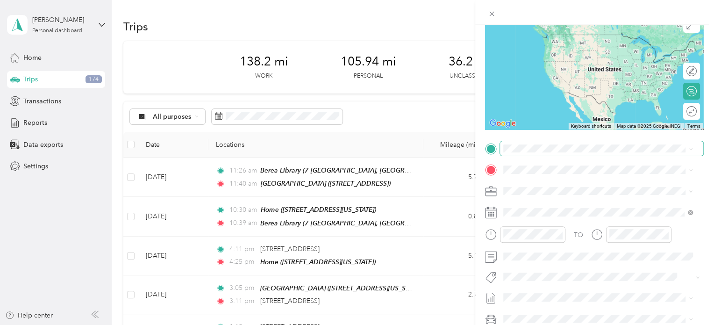
scroll to position [93, 0]
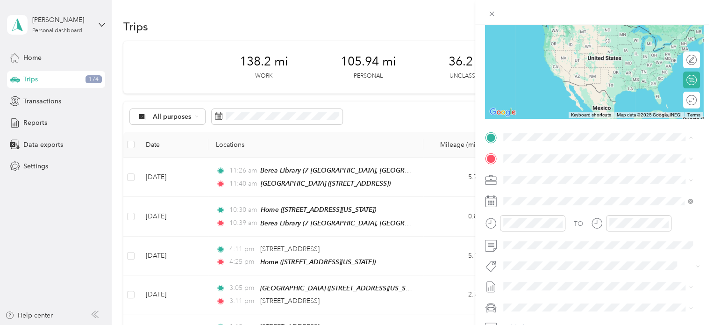
click at [567, 216] on div "[GEOGRAPHIC_DATA] [STREET_ADDRESS]" at bounding box center [556, 210] width 70 height 20
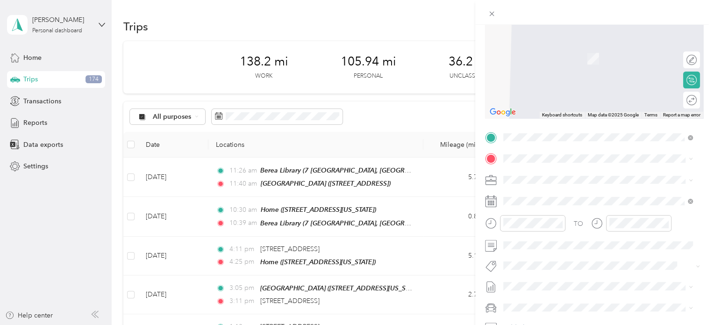
click at [562, 290] on div "Home" at bounding box center [567, 293] width 93 height 8
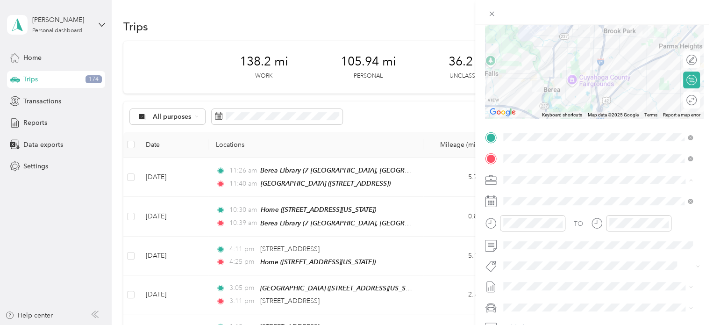
click at [542, 207] on li "Personal" at bounding box center [598, 212] width 196 height 16
click at [538, 228] on div at bounding box center [532, 223] width 65 height 16
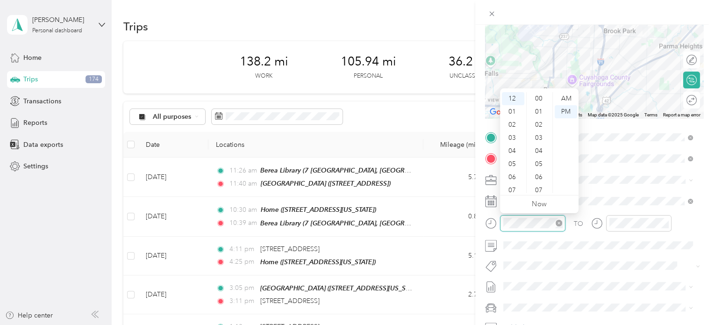
scroll to position [684, 0]
click at [514, 127] on div "02" at bounding box center [513, 124] width 22 height 13
click at [540, 99] on div "00" at bounding box center [540, 98] width 22 height 13
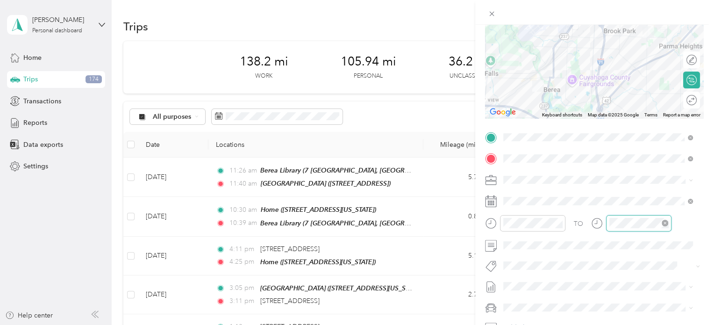
scroll to position [684, 0]
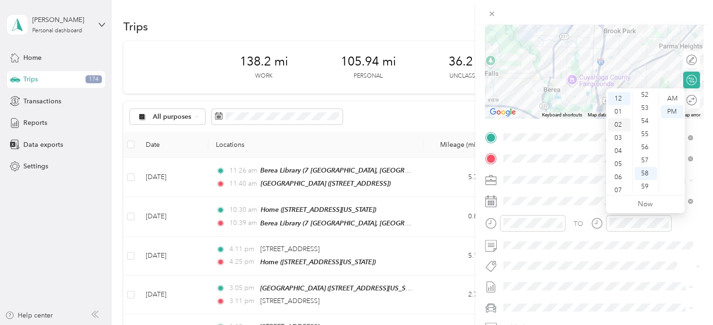
click at [617, 122] on div "02" at bounding box center [619, 124] width 22 height 13
click at [648, 106] on div "17" at bounding box center [646, 104] width 22 height 13
click at [482, 194] on form "New Trip Save This trip cannot be edited because it is either under review, app…" at bounding box center [594, 147] width 238 height 418
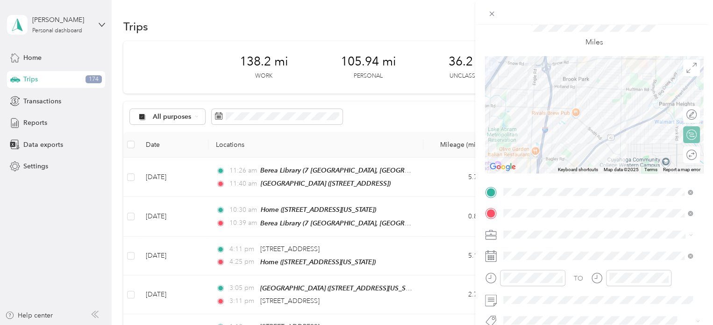
scroll to position [0, 0]
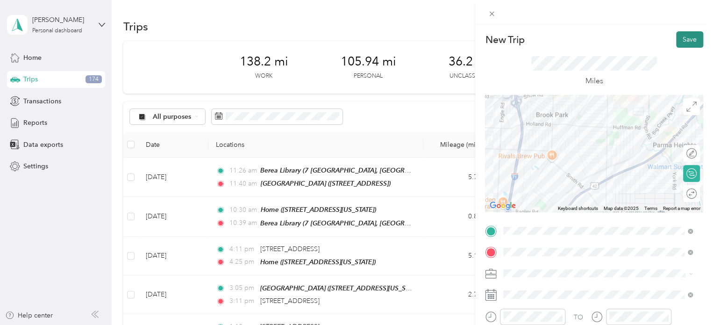
click at [677, 35] on button "Save" at bounding box center [689, 39] width 27 height 16
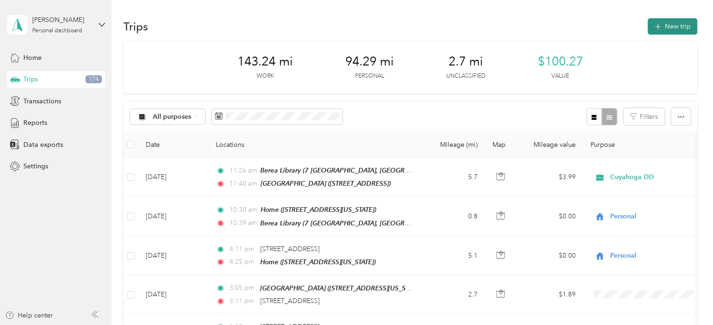
click at [684, 28] on button "New trip" at bounding box center [673, 26] width 50 height 16
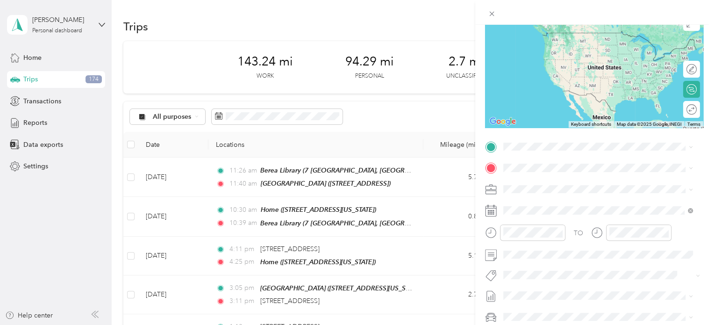
scroll to position [93, 0]
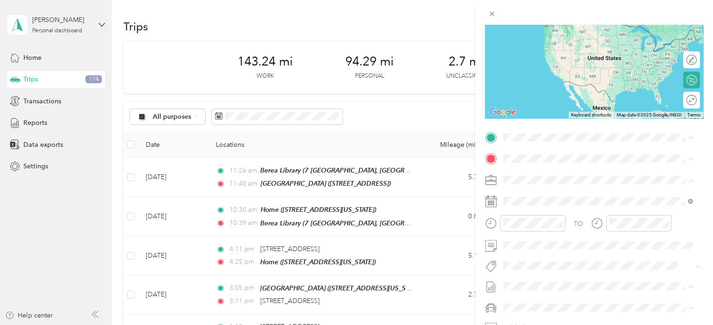
click at [566, 215] on span "[STREET_ADDRESS]" at bounding box center [550, 212] width 59 height 8
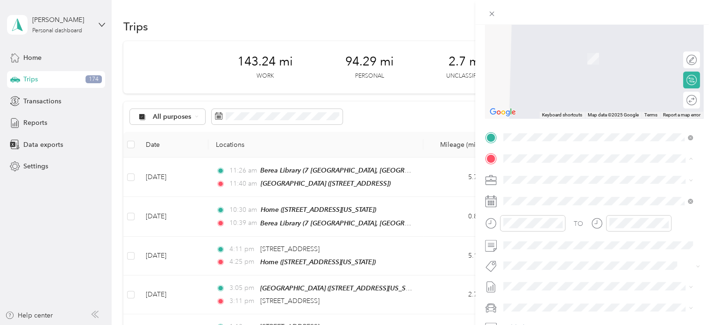
click at [533, 287] on li "Home [STREET_ADDRESS][US_STATE]" at bounding box center [598, 299] width 196 height 29
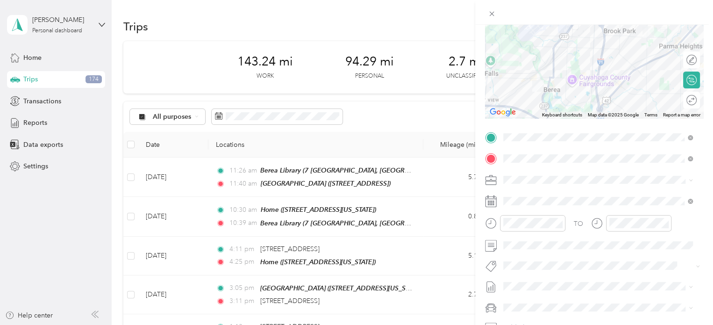
click at [538, 212] on div "Personal" at bounding box center [598, 213] width 183 height 10
click at [547, 196] on span at bounding box center [601, 201] width 203 height 15
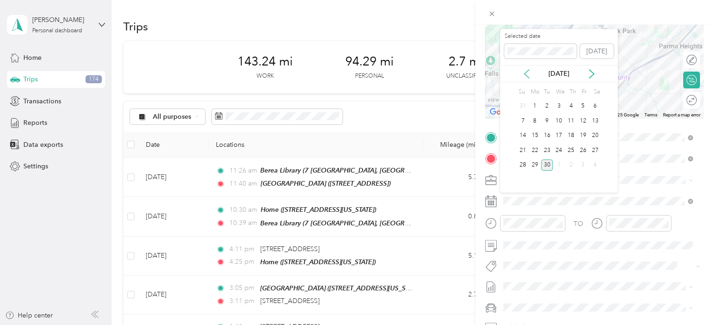
click at [528, 71] on icon at bounding box center [526, 74] width 5 height 8
click at [557, 161] on div "27" at bounding box center [559, 165] width 12 height 12
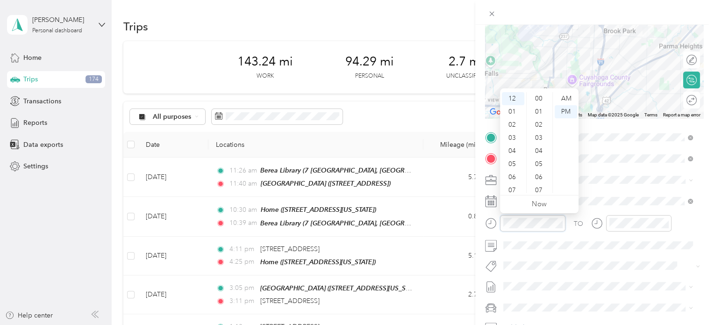
scroll to position [684, 0]
click at [517, 122] on div "02" at bounding box center [513, 124] width 22 height 13
click at [541, 96] on div "00" at bounding box center [540, 98] width 22 height 13
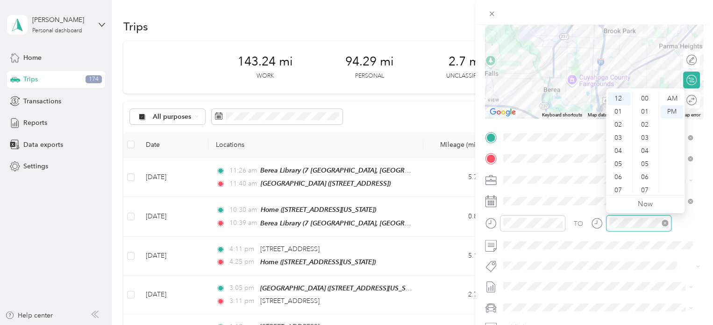
scroll to position [684, 0]
click at [619, 124] on div "02" at bounding box center [619, 124] width 22 height 13
click at [648, 175] on div "17" at bounding box center [646, 180] width 22 height 13
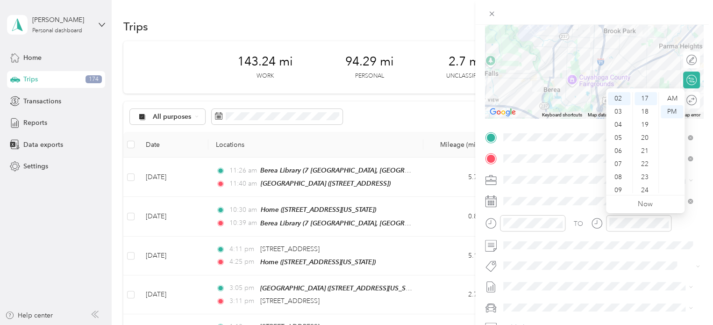
click at [697, 226] on form "New Trip Save This trip cannot be edited because it is either under review, app…" at bounding box center [594, 147] width 238 height 418
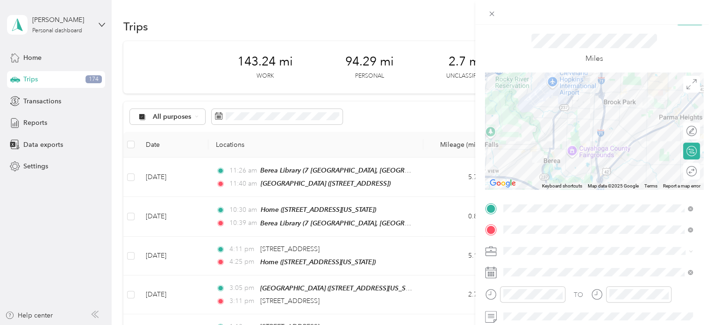
scroll to position [0, 0]
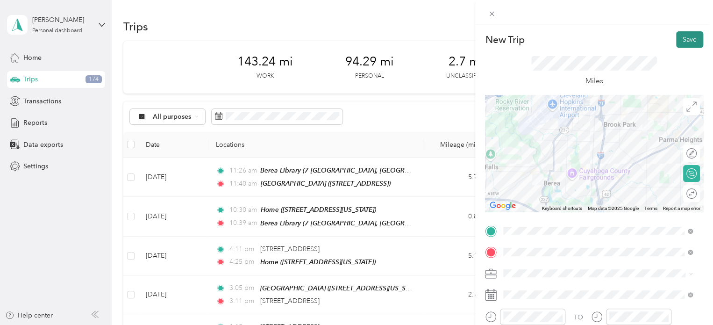
click at [682, 39] on button "Save" at bounding box center [689, 39] width 27 height 16
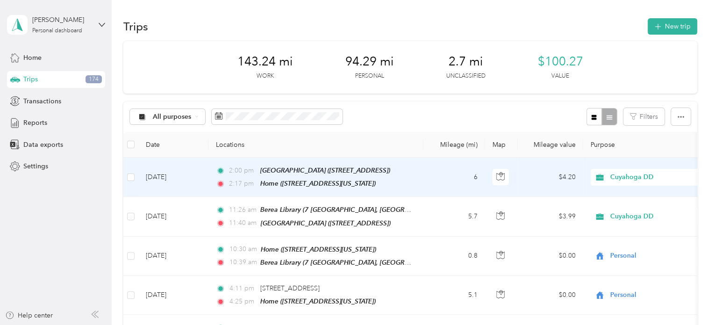
click at [626, 170] on div "Cuyahoga DD" at bounding box center [649, 177] width 116 height 17
click at [629, 211] on span "Personal" at bounding box center [657, 210] width 86 height 10
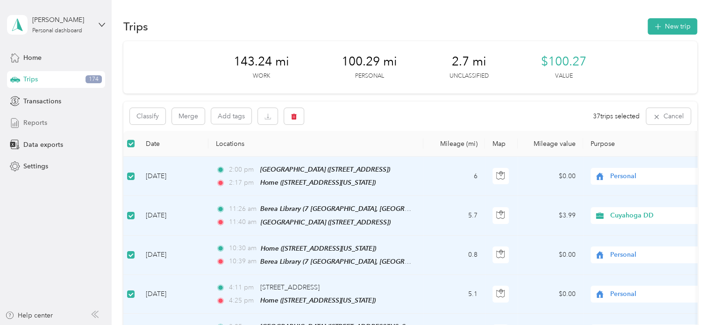
click at [66, 125] on div "Reports" at bounding box center [56, 123] width 98 height 17
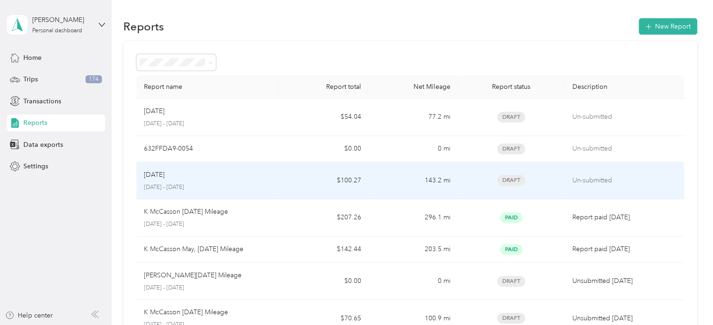
click at [269, 184] on p "August 1 - 31, 2025" at bounding box center [208, 187] width 128 height 8
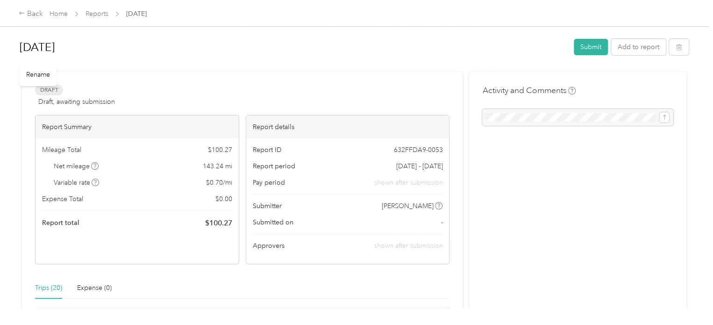
click at [34, 46] on h1 "[DATE]" at bounding box center [294, 47] width 548 height 22
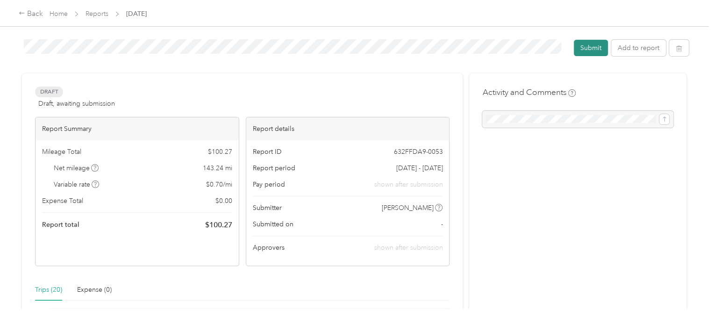
click at [591, 51] on button "Submit" at bounding box center [591, 48] width 34 height 16
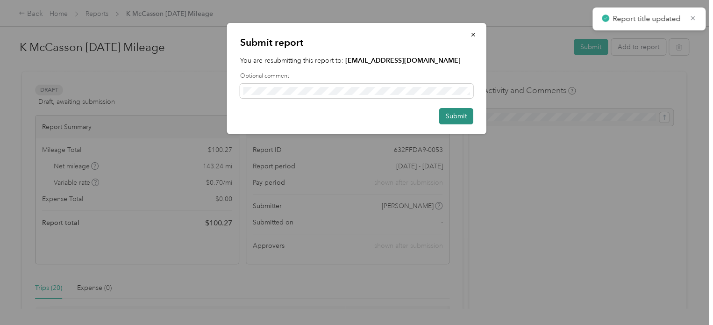
click at [452, 113] on button "Submit" at bounding box center [456, 116] width 34 height 16
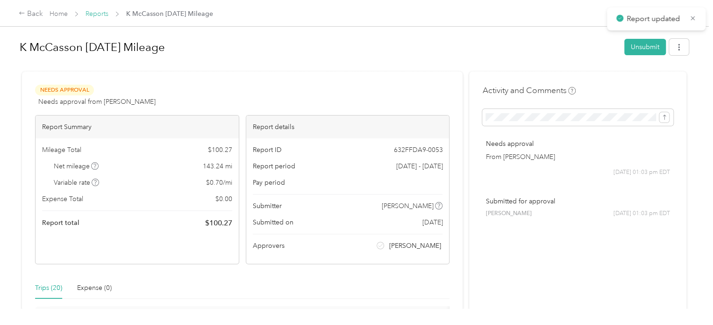
click at [99, 10] on link "Reports" at bounding box center [97, 14] width 23 height 8
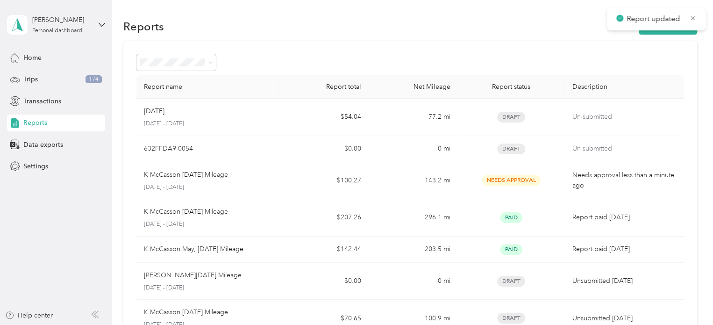
click at [50, 125] on div "Reports" at bounding box center [56, 123] width 98 height 17
click at [53, 145] on span "Data exports" at bounding box center [43, 145] width 40 height 10
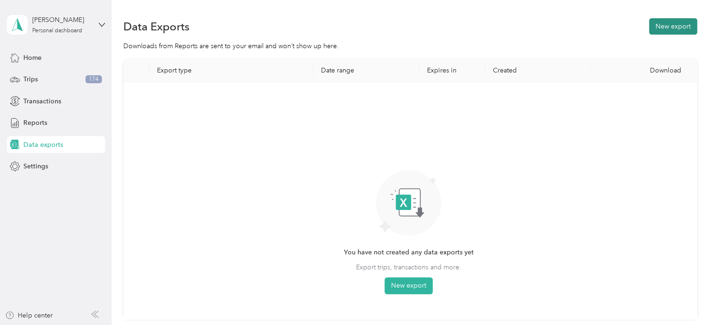
click at [649, 26] on button "New export" at bounding box center [673, 26] width 48 height 16
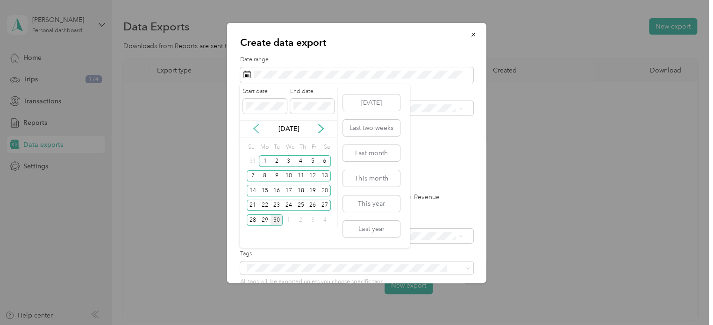
click at [254, 128] on icon at bounding box center [256, 128] width 5 height 8
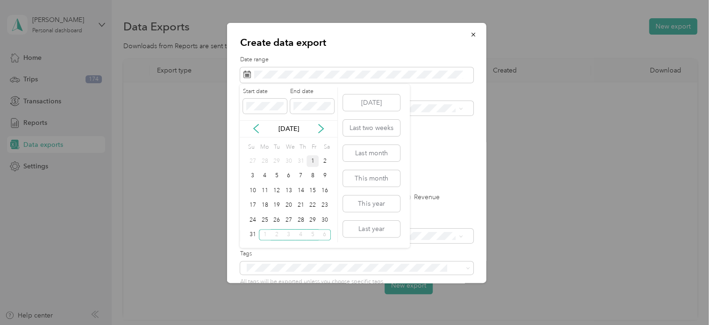
click at [313, 163] on div "1" at bounding box center [313, 161] width 12 height 12
click at [250, 233] on div "31" at bounding box center [253, 235] width 12 height 12
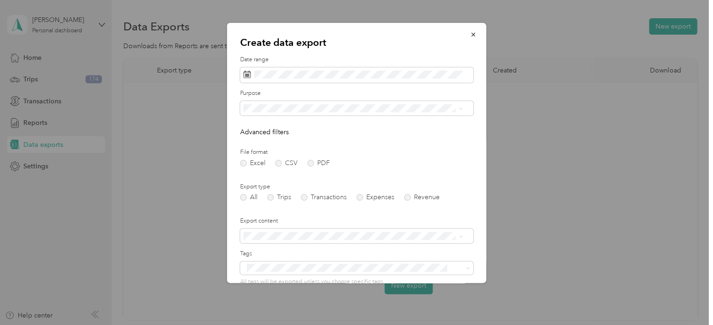
click at [281, 117] on form "Date range Purpose Advanced filters File format Excel CSV PDF Export type All T…" at bounding box center [356, 203] width 233 height 294
click at [287, 155] on div "Personal" at bounding box center [352, 158] width 213 height 10
click at [310, 160] on label "PDF" at bounding box center [319, 163] width 22 height 7
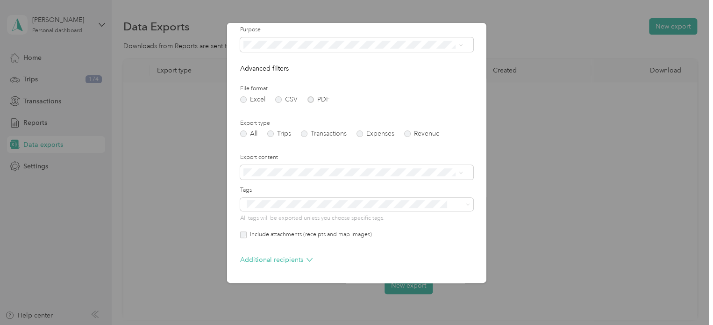
scroll to position [93, 0]
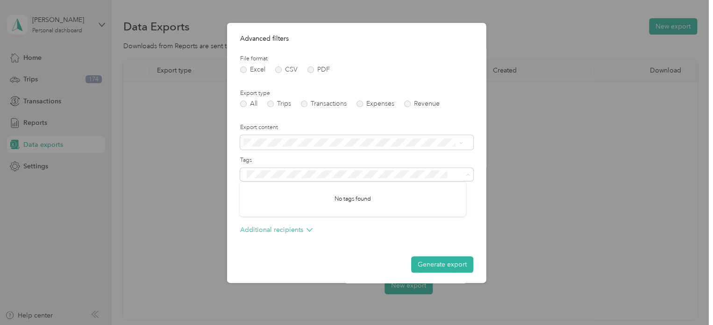
click at [422, 158] on label "Tags" at bounding box center [356, 160] width 233 height 8
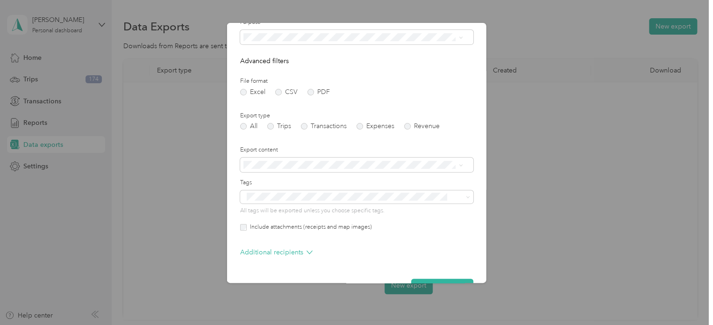
scroll to position [96, 0]
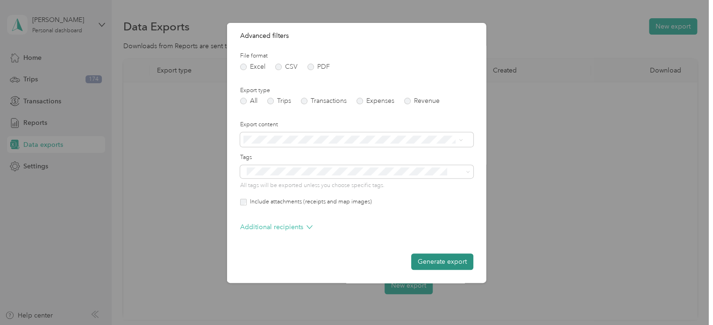
click at [431, 263] on button "Generate export" at bounding box center [442, 261] width 62 height 16
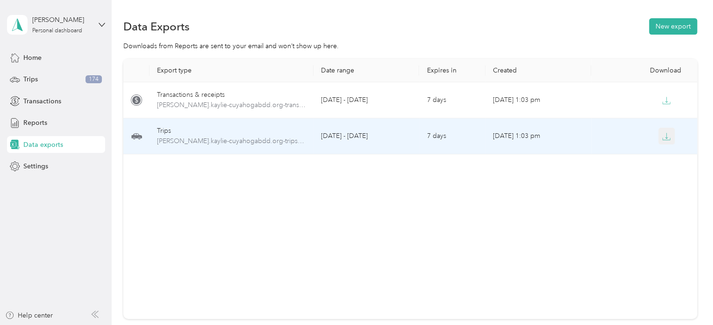
click at [664, 135] on icon "button" at bounding box center [666, 136] width 8 height 8
